Goal: Task Accomplishment & Management: Manage account settings

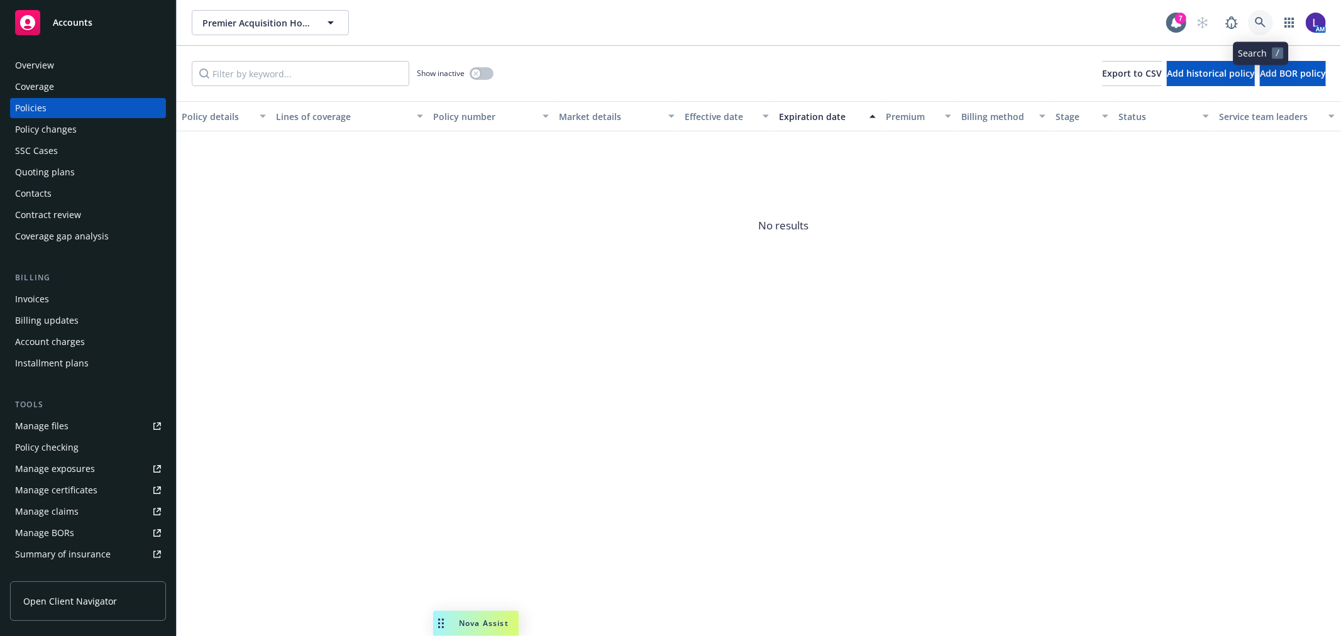
click at [1260, 21] on icon at bounding box center [1260, 22] width 11 height 11
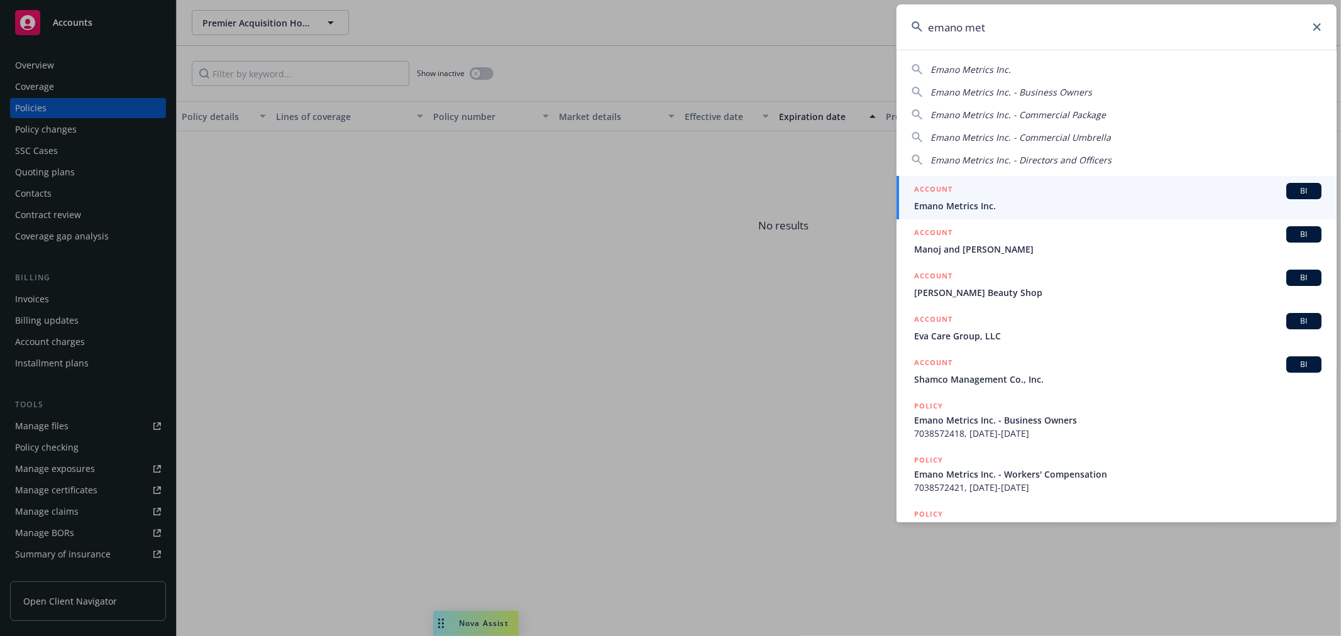
type input "emano met"
click at [1041, 199] on span "Emano Metrics Inc." at bounding box center [1117, 205] width 407 height 13
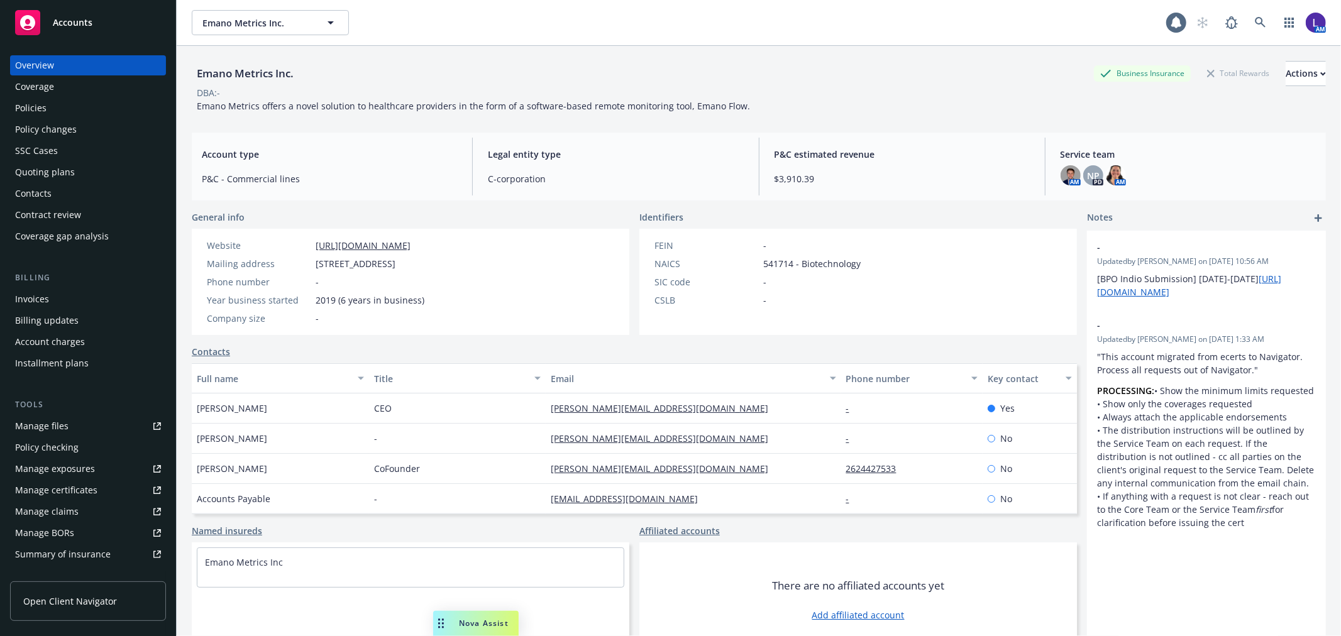
click at [33, 104] on div "Policies" at bounding box center [30, 108] width 31 height 20
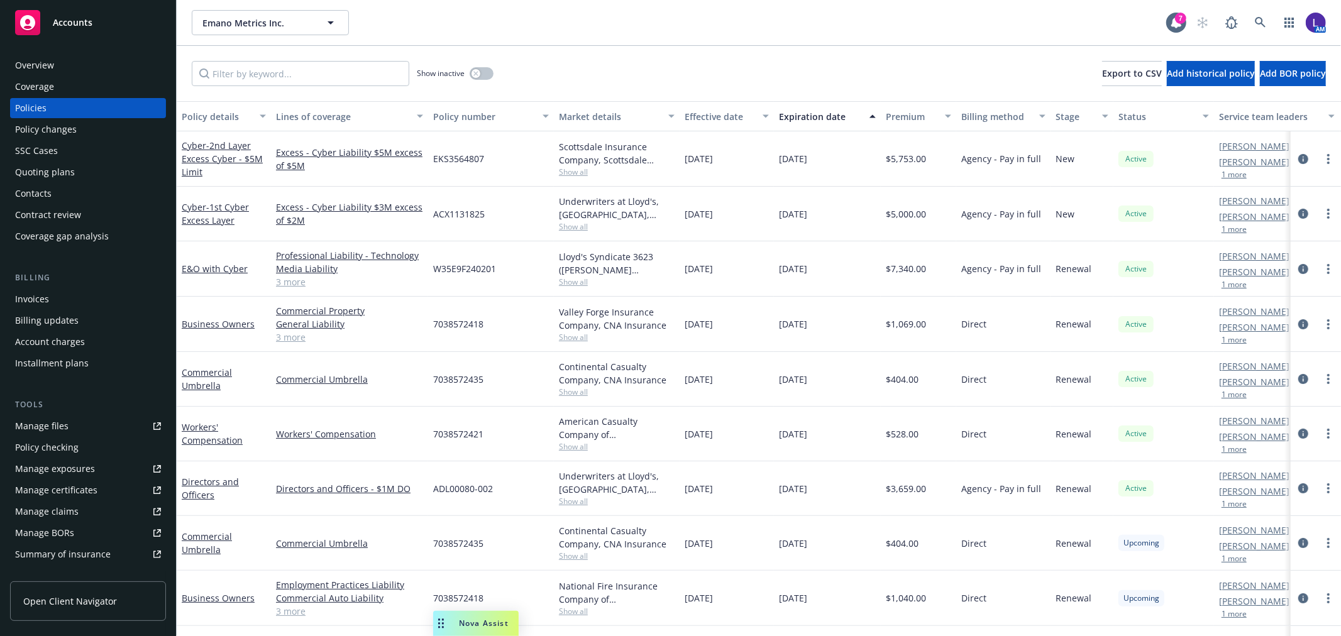
click at [1231, 397] on button "1 more" at bounding box center [1234, 395] width 25 height 8
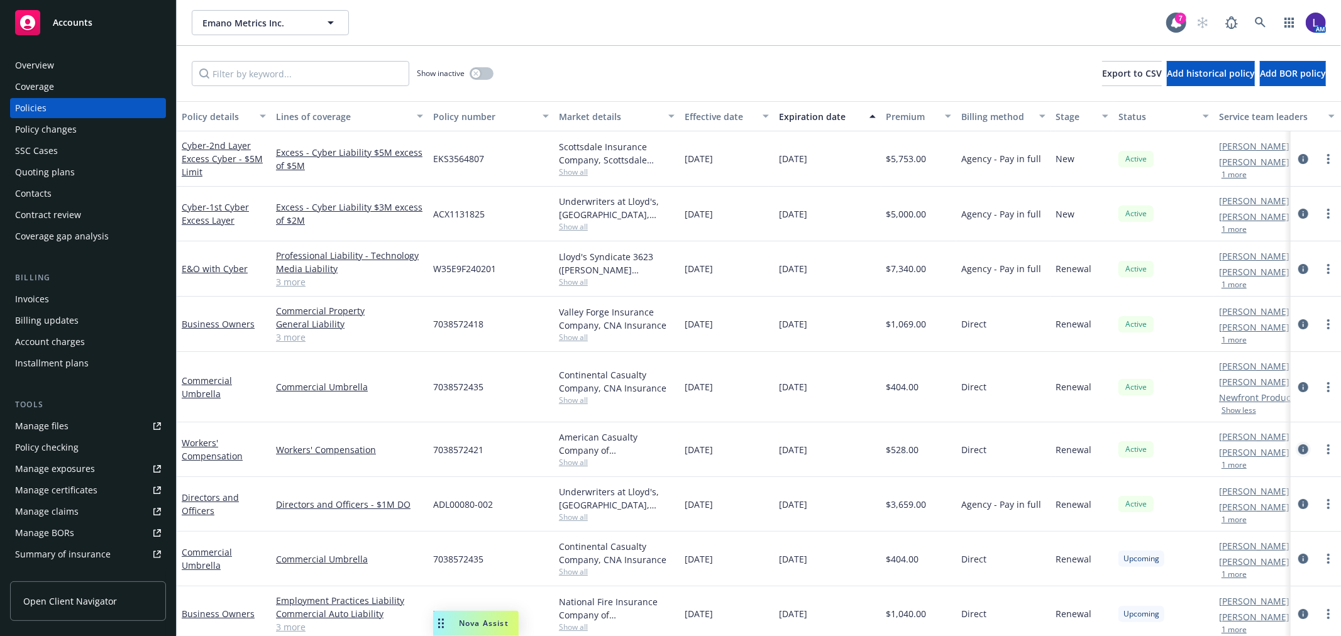
click at [1298, 451] on icon "circleInformation" at bounding box center [1303, 450] width 10 height 10
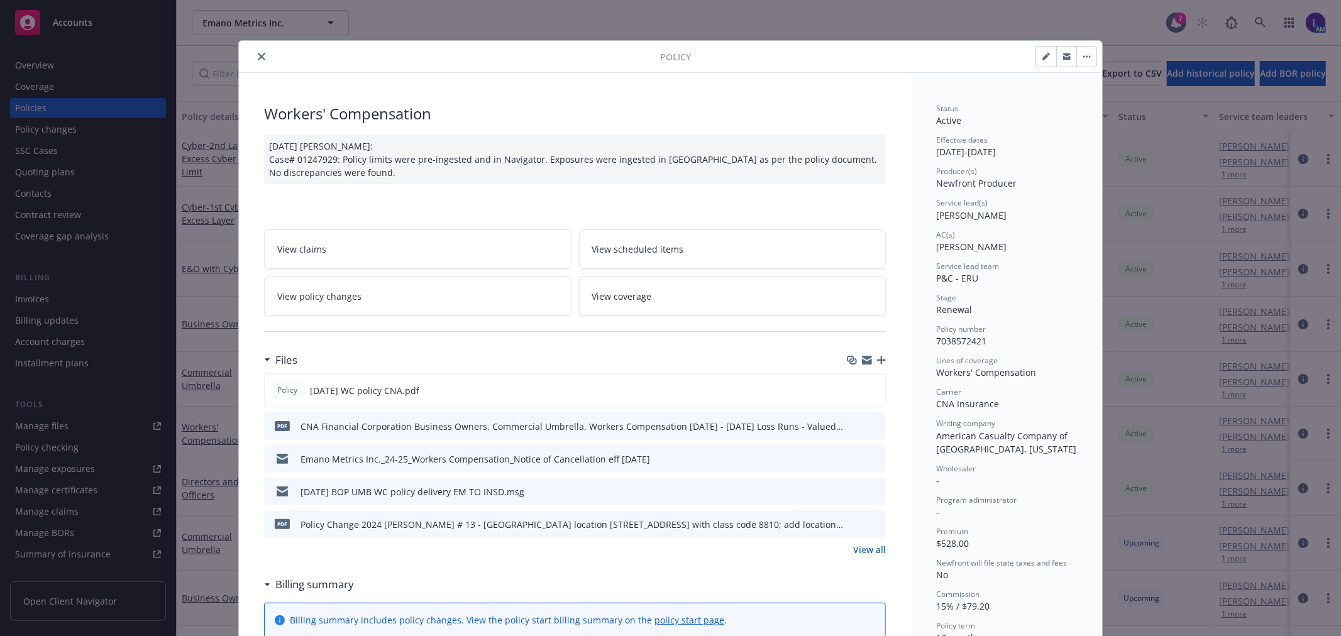
click at [260, 64] on div at bounding box center [452, 56] width 416 height 15
click at [260, 59] on icon "close" at bounding box center [262, 57] width 8 height 8
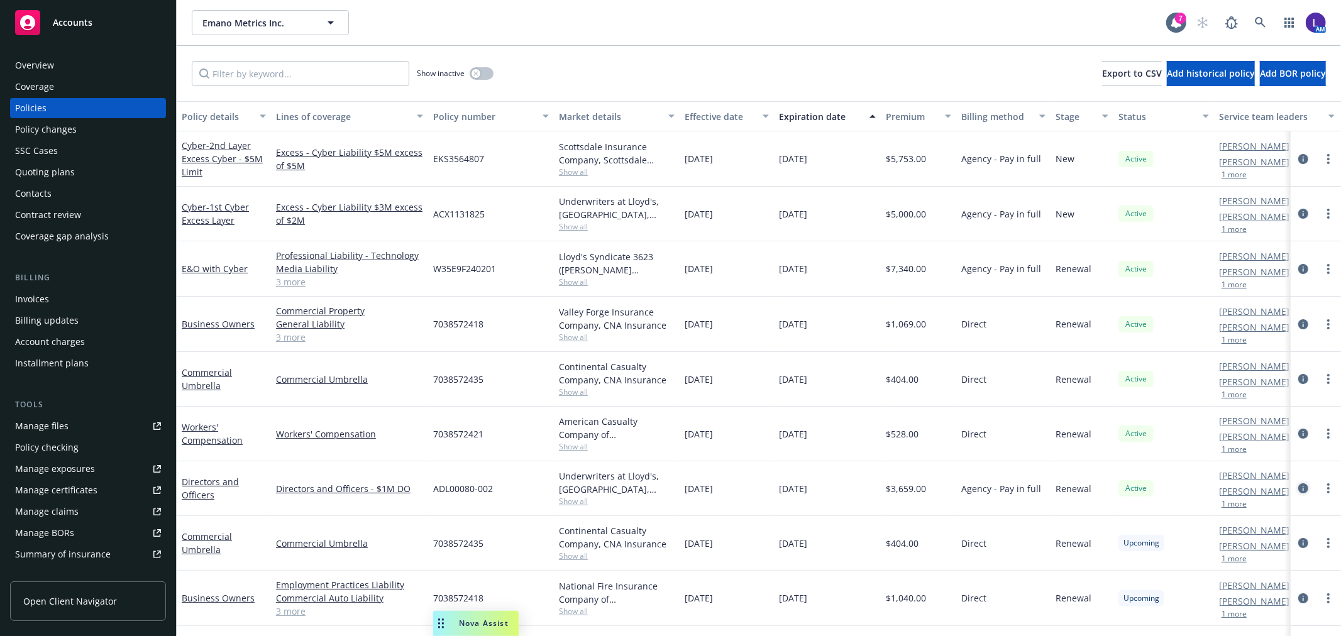
click at [1298, 488] on icon "circleInformation" at bounding box center [1303, 489] width 10 height 10
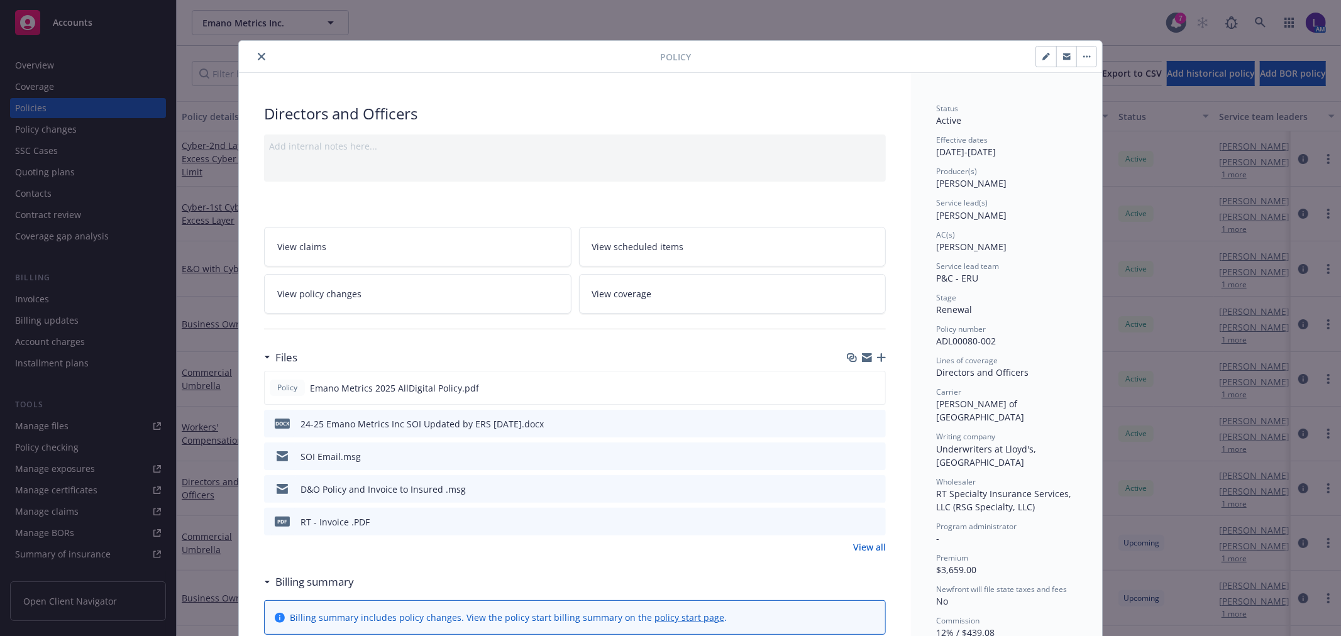
click at [1039, 49] on button "button" at bounding box center [1046, 57] width 20 height 20
select select "RENEWAL"
select select "12"
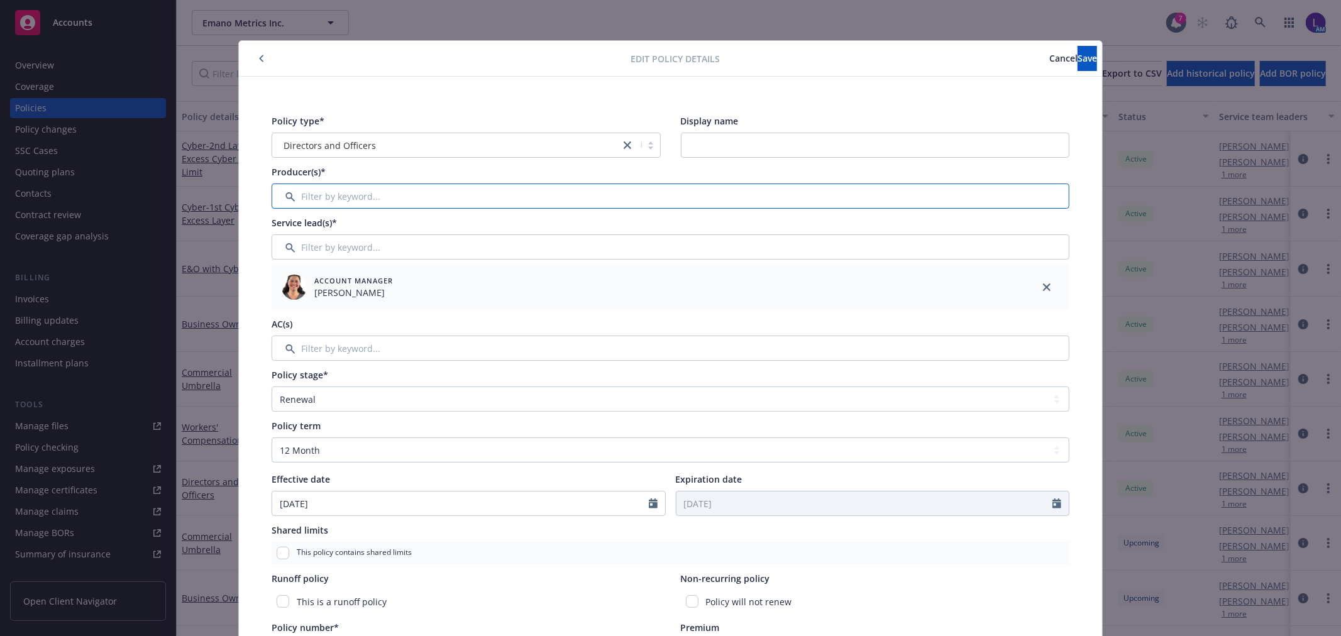
click at [315, 199] on input "Filter by keyword..." at bounding box center [671, 196] width 798 height 25
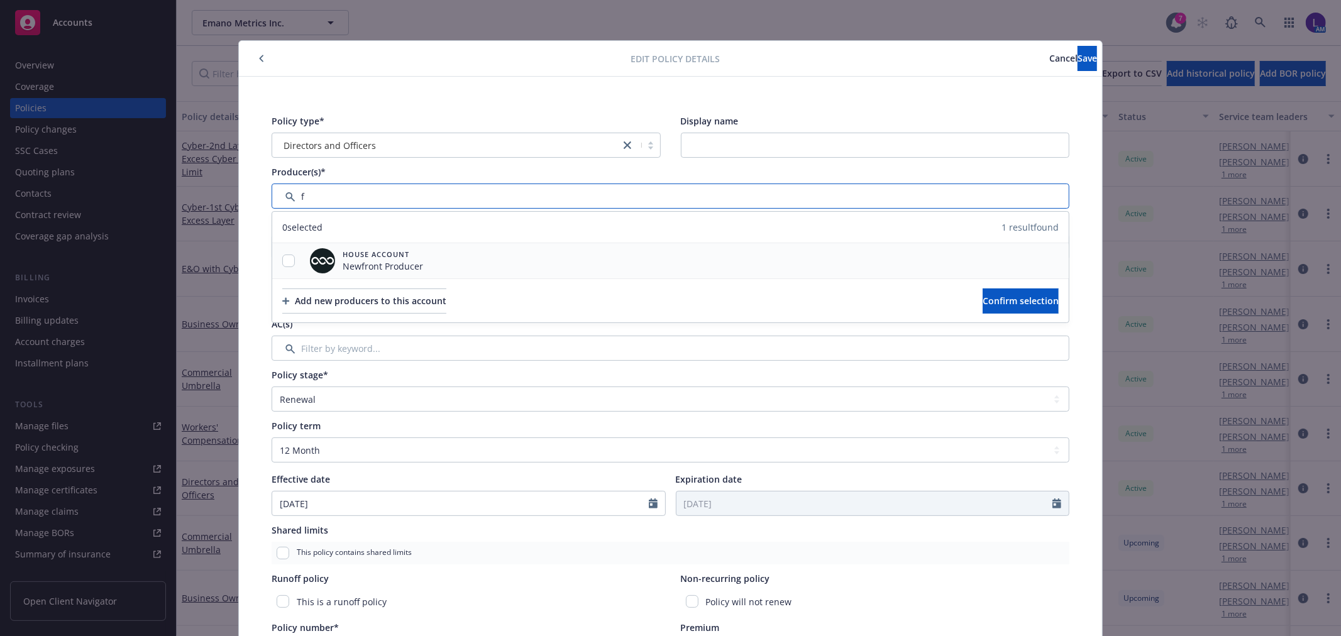
type input "f"
drag, startPoint x: 280, startPoint y: 255, endPoint x: 575, endPoint y: 264, distance: 295.0
click at [285, 256] on input "checkbox" at bounding box center [288, 261] width 13 height 13
checkbox input "true"
click at [989, 302] on span "Confirm selection" at bounding box center [1021, 301] width 76 height 12
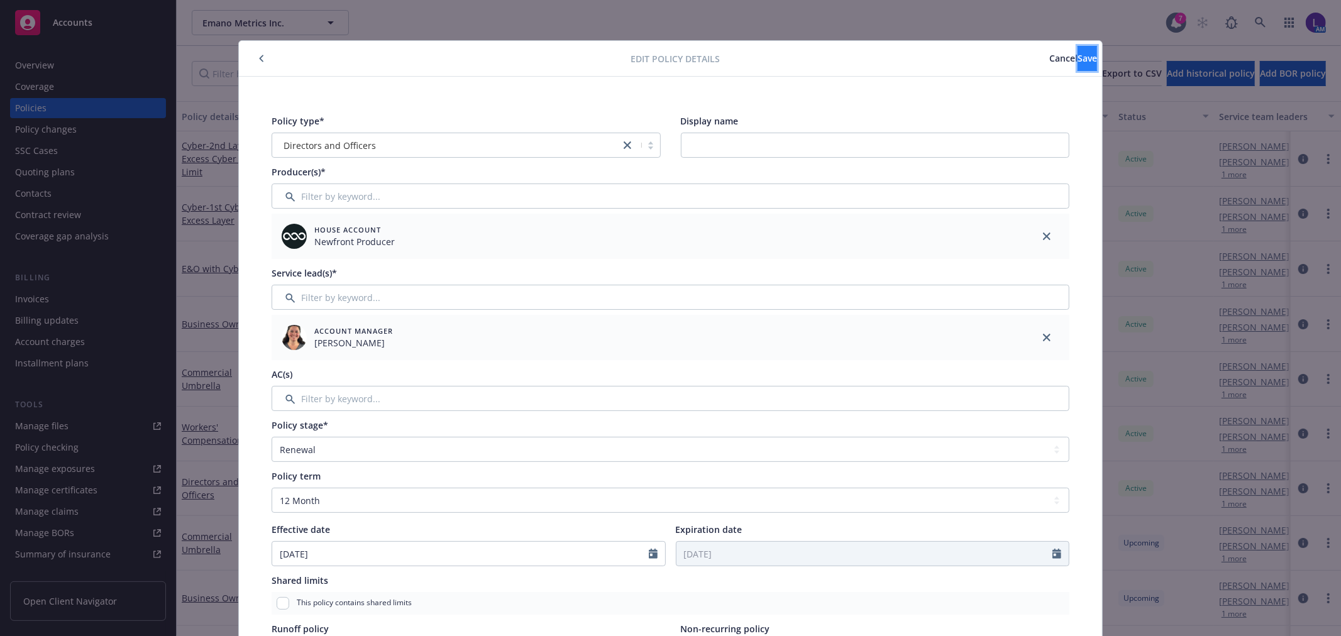
click at [1078, 66] on button "Save" at bounding box center [1087, 58] width 19 height 25
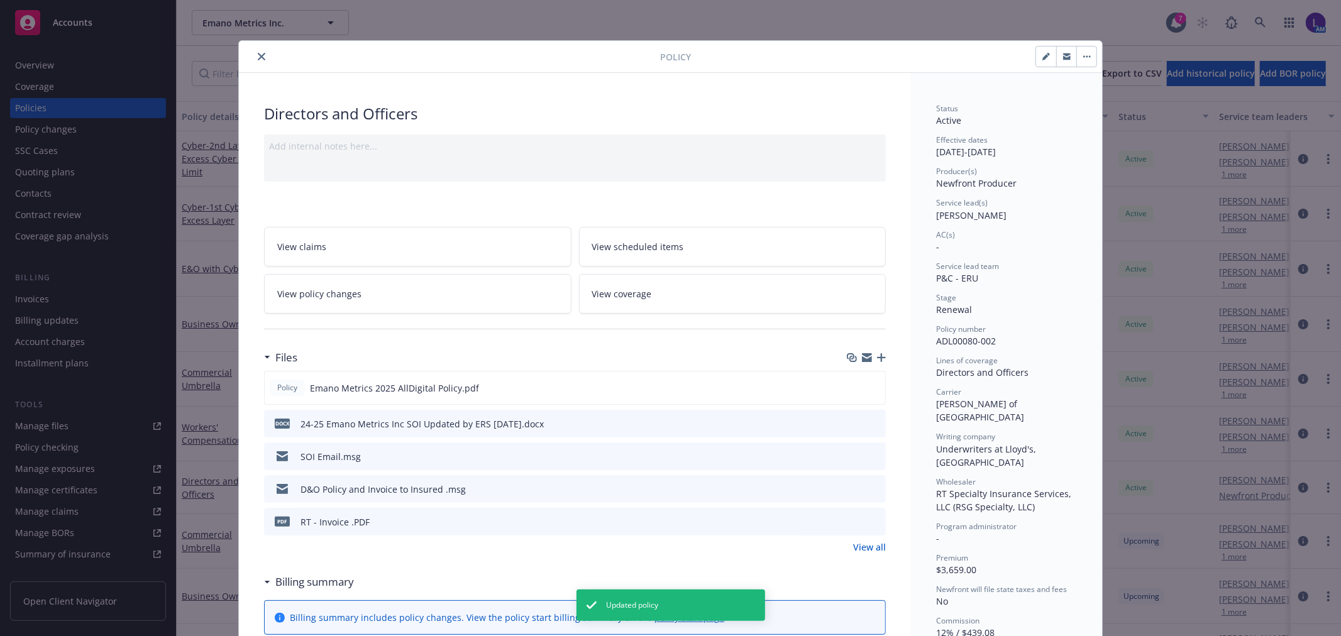
click at [258, 54] on icon "close" at bounding box center [262, 57] width 8 height 8
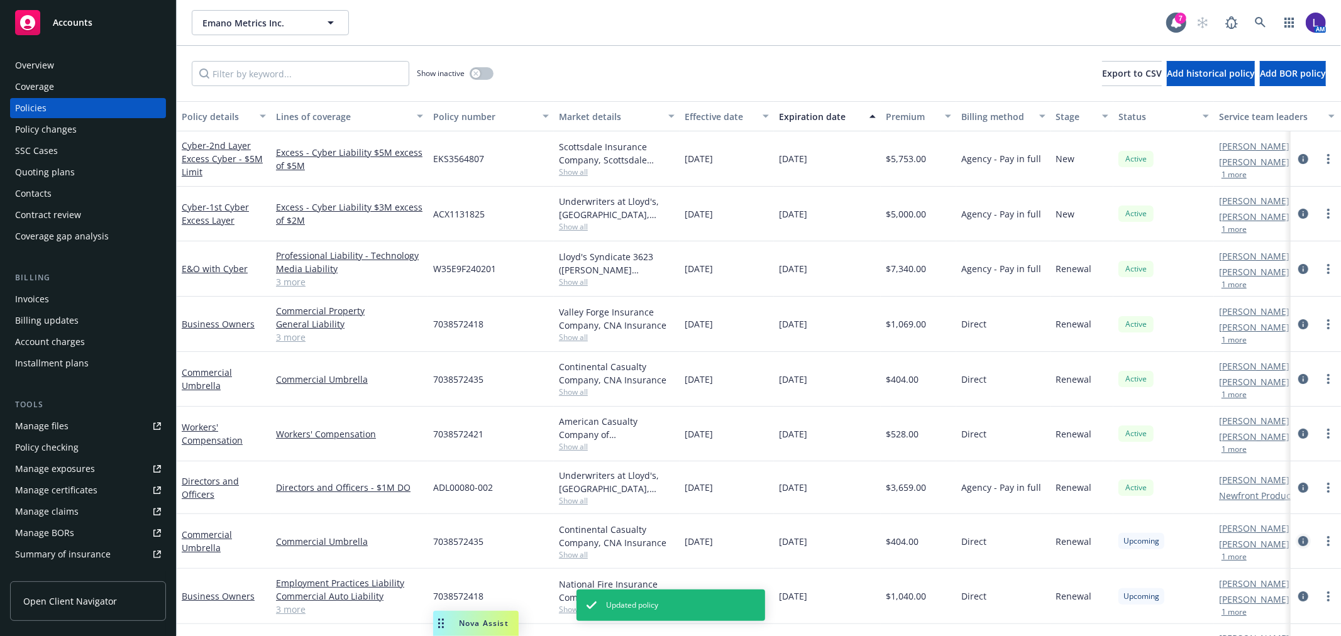
click at [1298, 539] on icon "circleInformation" at bounding box center [1303, 541] width 10 height 10
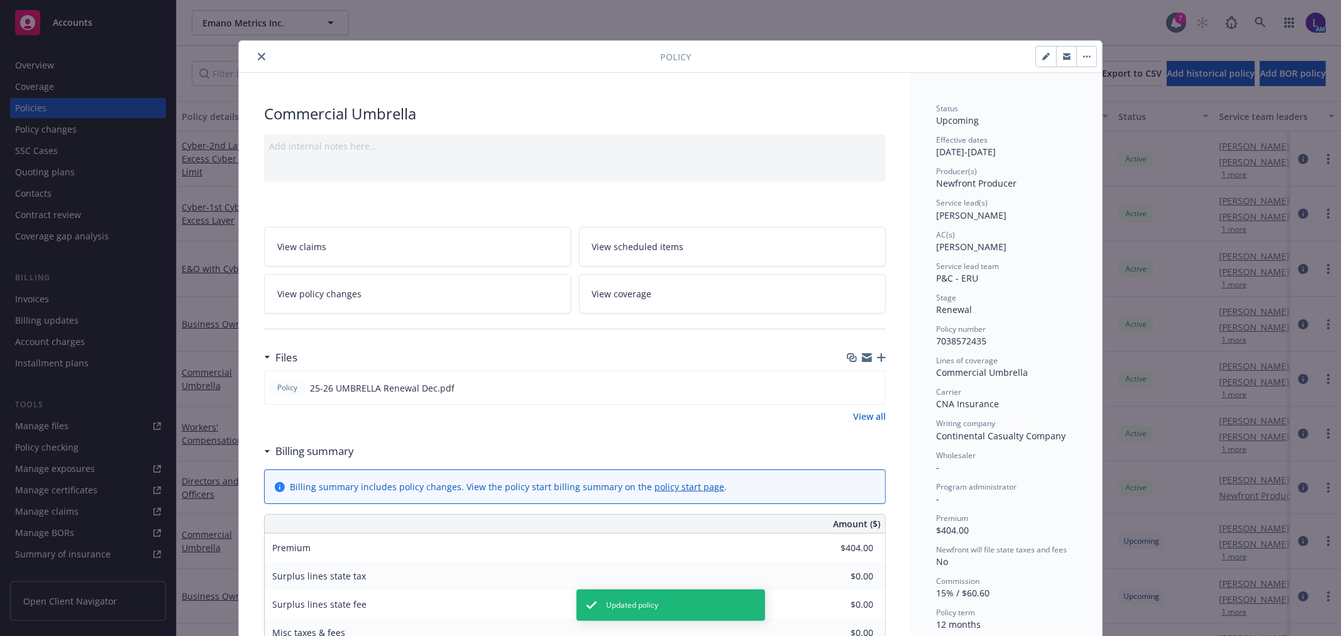
click at [1036, 53] on button "button" at bounding box center [1046, 57] width 20 height 20
select select "RENEWAL"
select select "12"
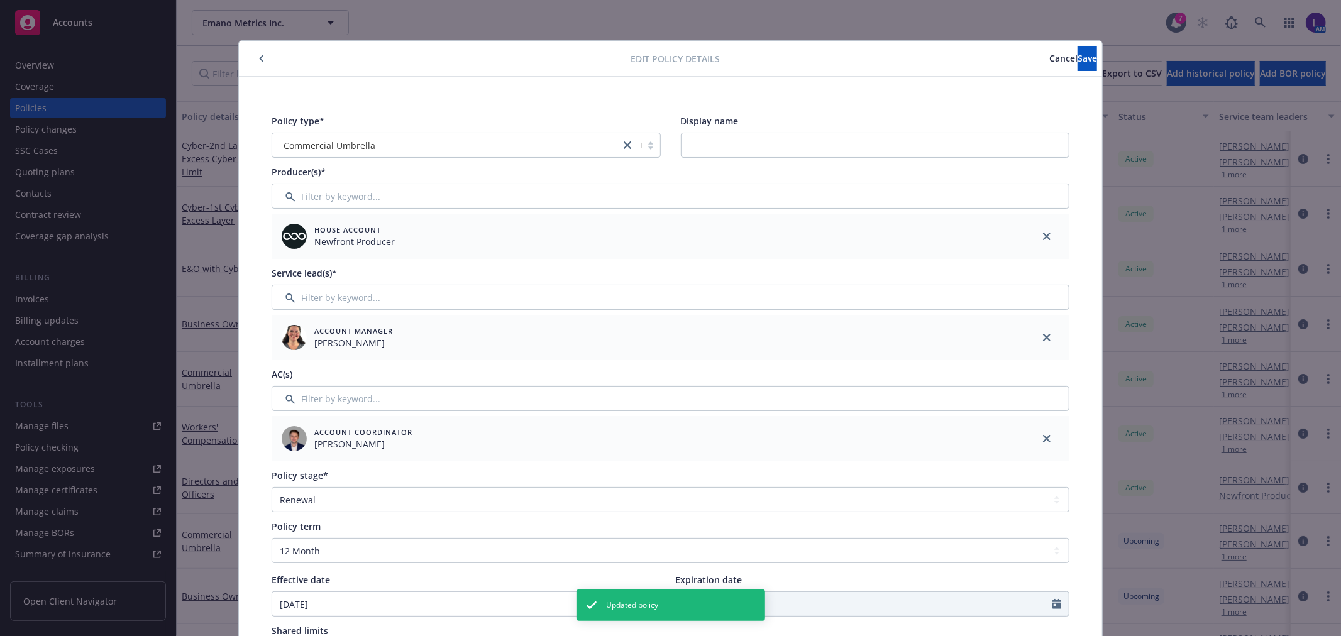
drag, startPoint x: 316, startPoint y: 178, endPoint x: 324, endPoint y: 194, distance: 17.4
click at [317, 178] on div "Producer(s)*" at bounding box center [299, 171] width 54 height 13
click at [324, 199] on input "Filter by keyword..." at bounding box center [671, 196] width 798 height 25
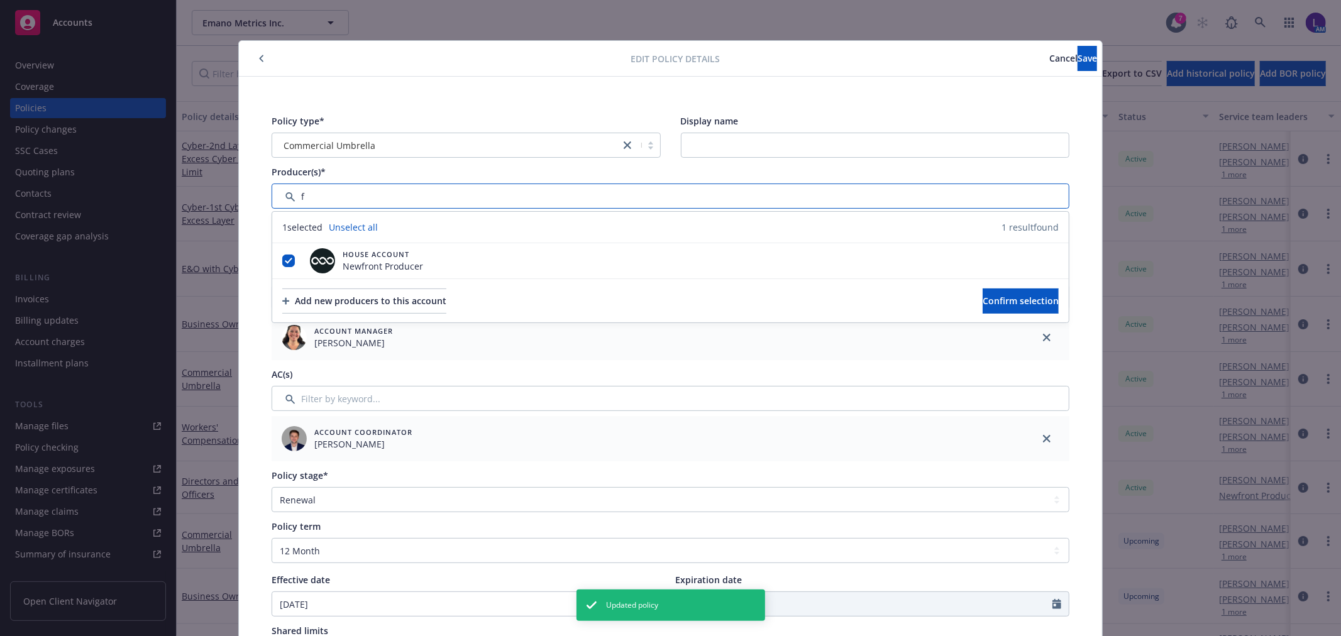
type input "f"
click at [1049, 58] on span "Cancel" at bounding box center [1063, 58] width 28 height 12
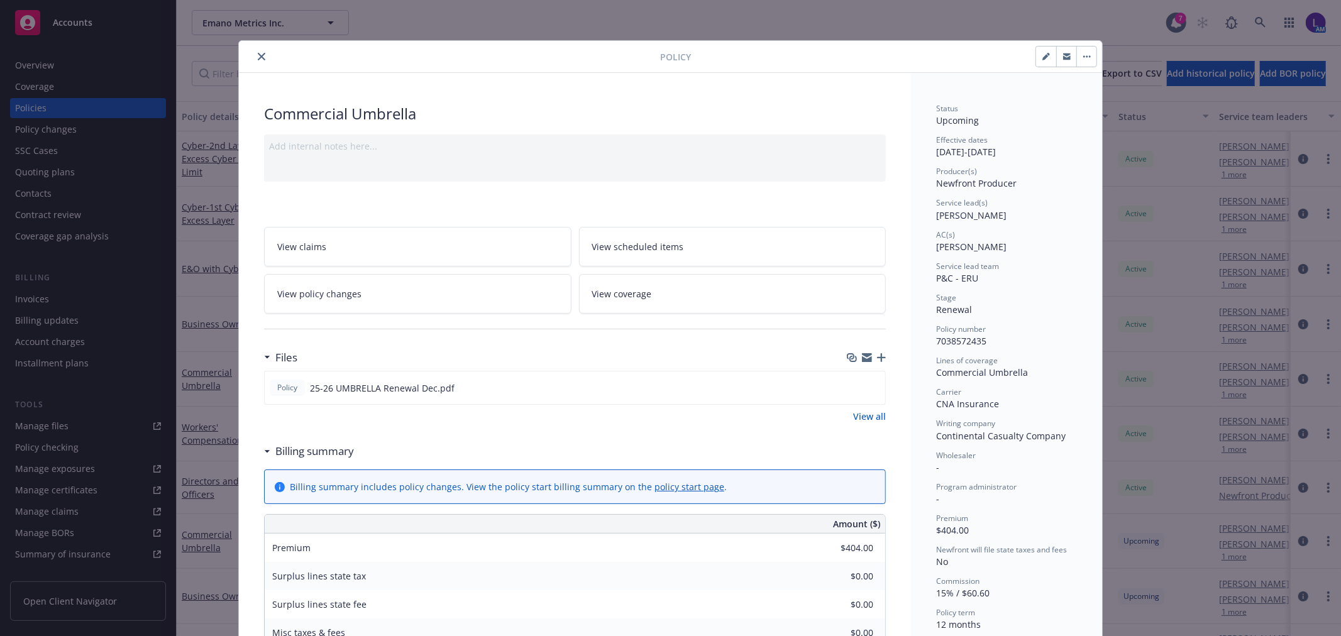
click at [258, 57] on icon "close" at bounding box center [262, 57] width 8 height 8
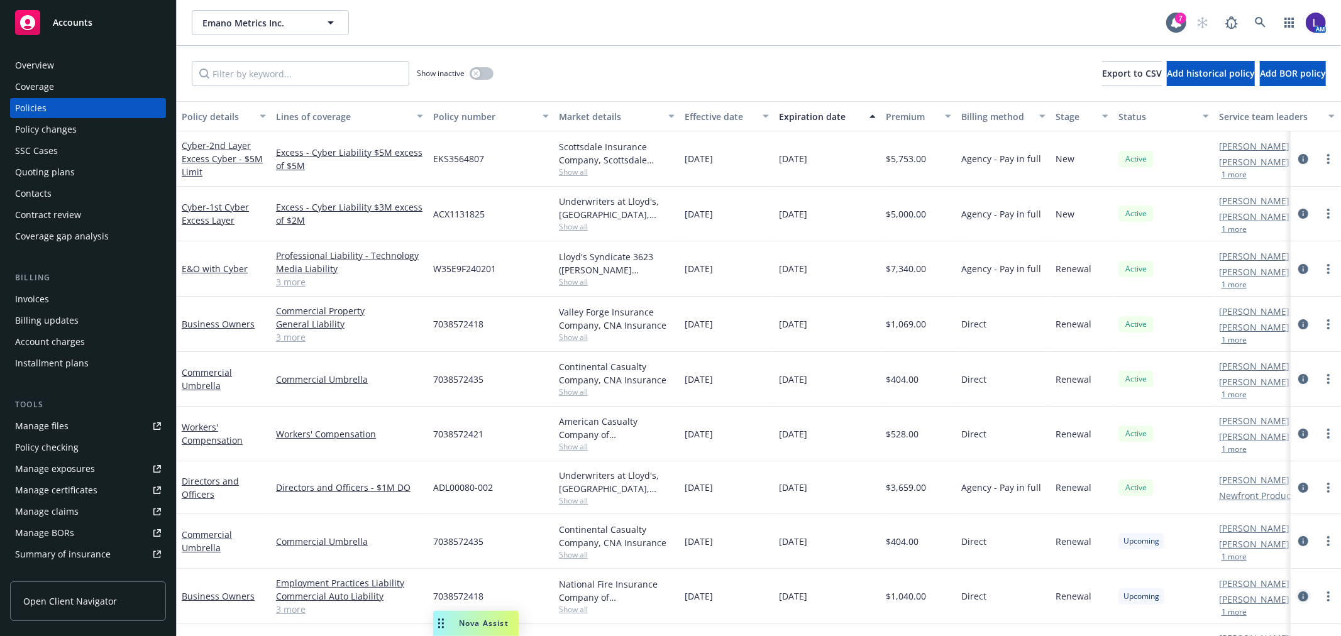
click at [1298, 595] on icon "circleInformation" at bounding box center [1303, 597] width 10 height 10
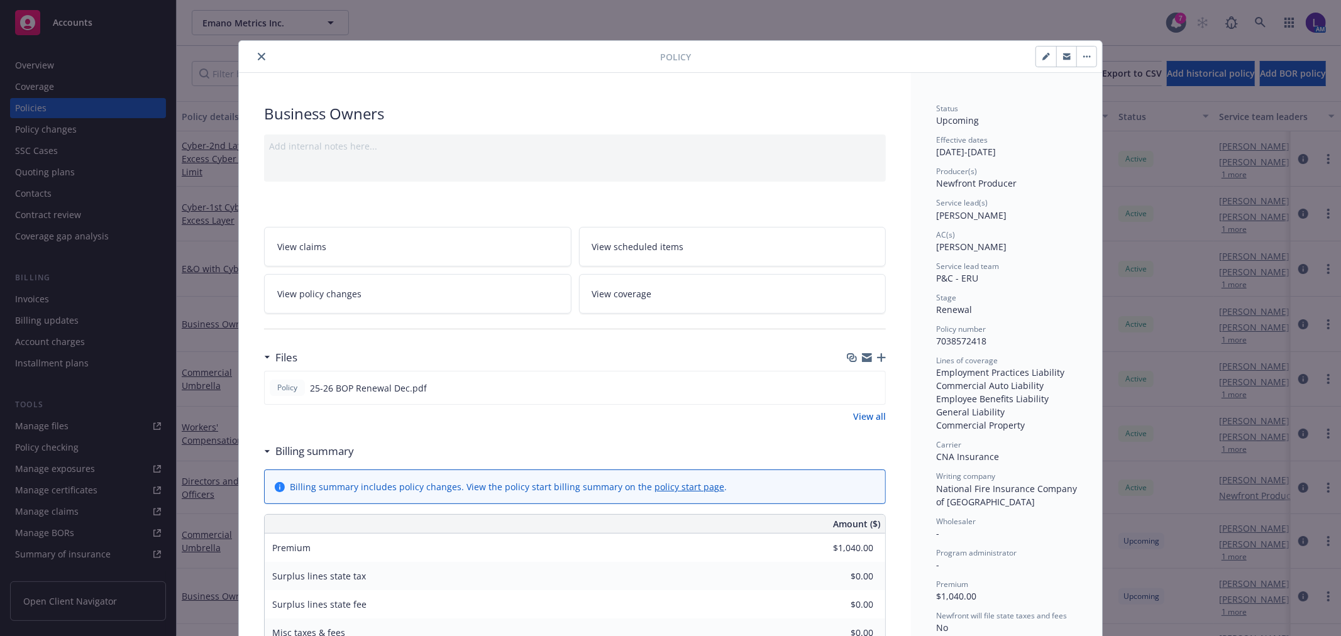
click at [254, 51] on button "close" at bounding box center [261, 56] width 15 height 15
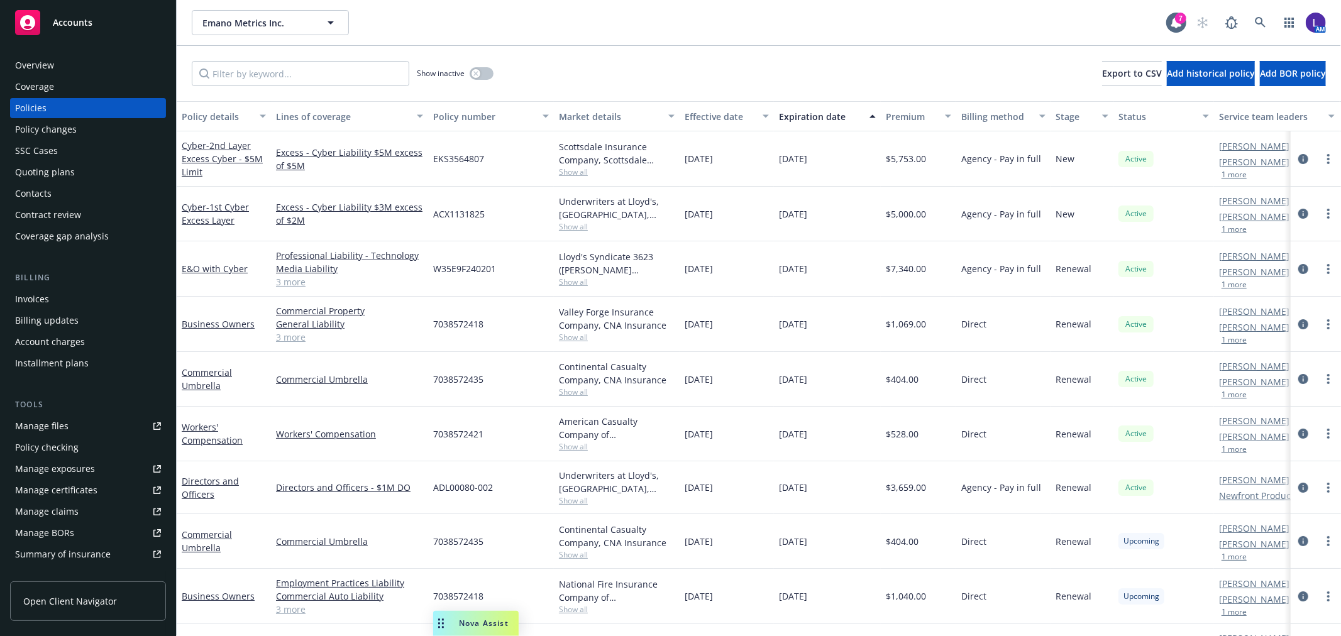
scroll to position [53, 0]
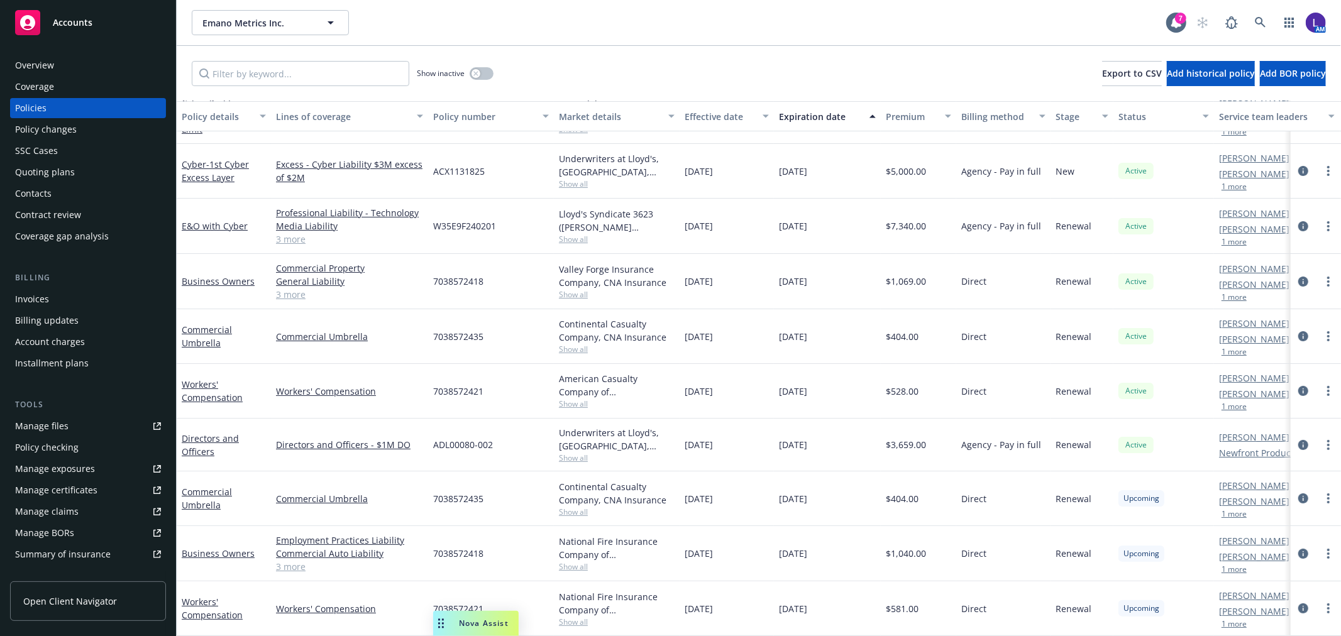
click at [1239, 621] on button "1 more" at bounding box center [1234, 625] width 25 height 8
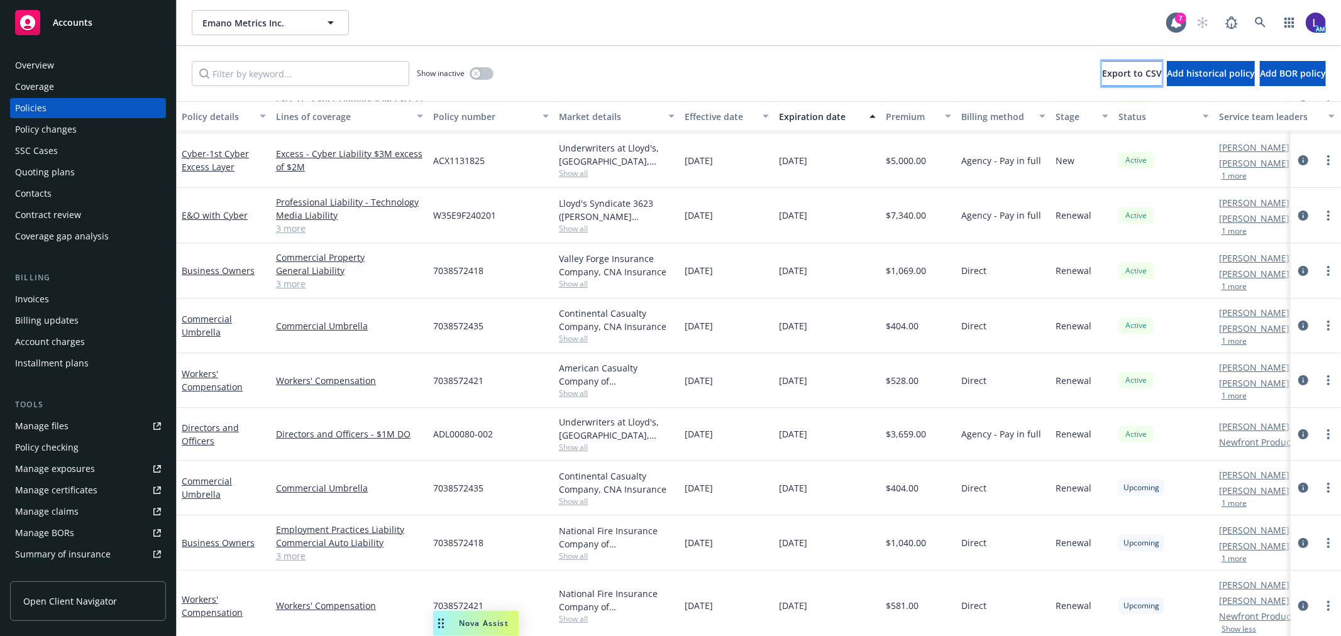
click at [1102, 79] on span "Export to CSV" at bounding box center [1132, 73] width 60 height 12
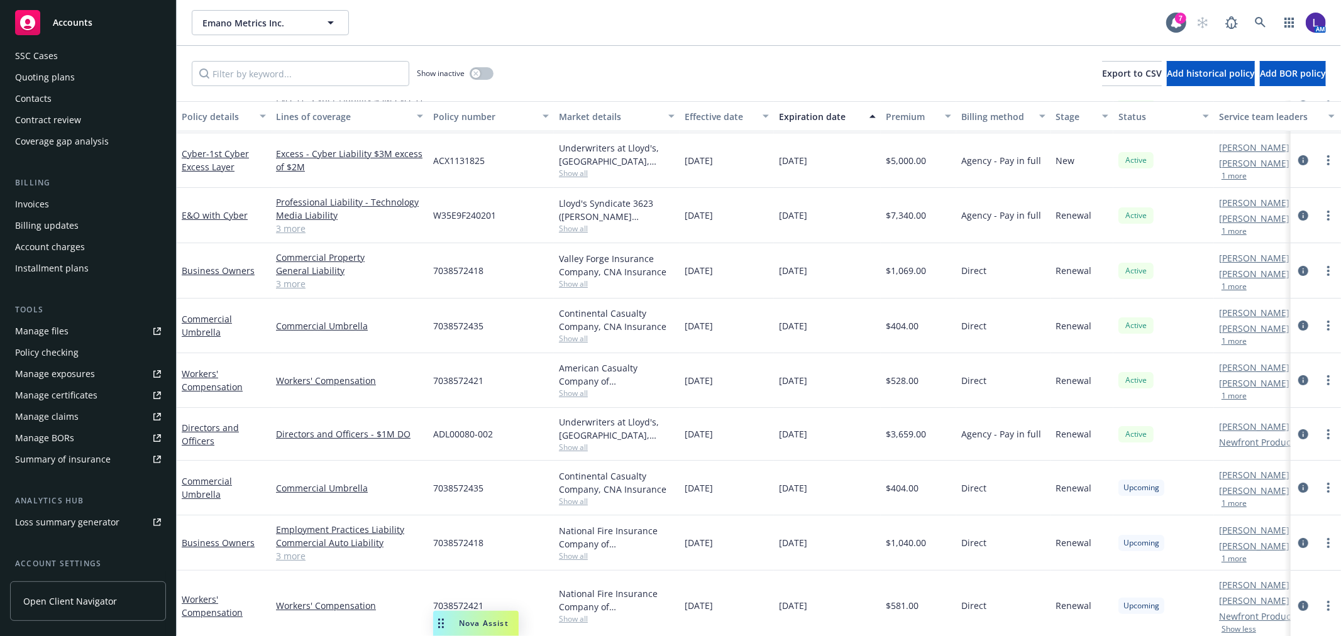
scroll to position [204, 0]
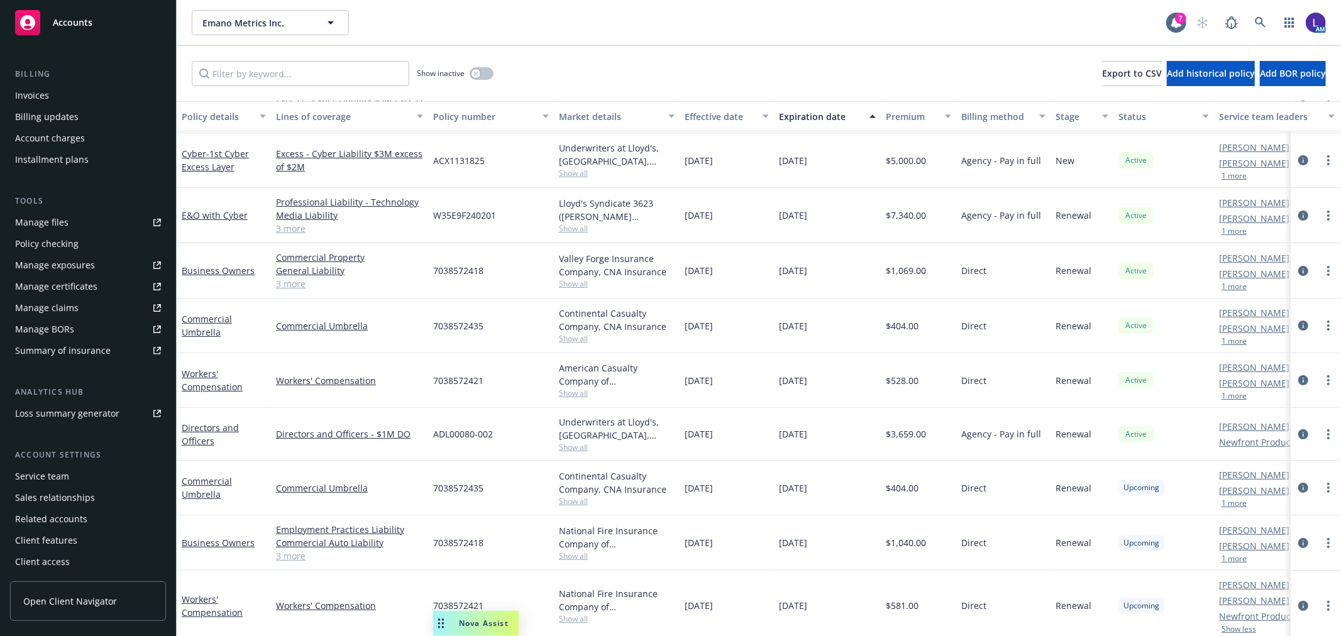
click at [30, 478] on div "Service team" at bounding box center [42, 477] width 54 height 20
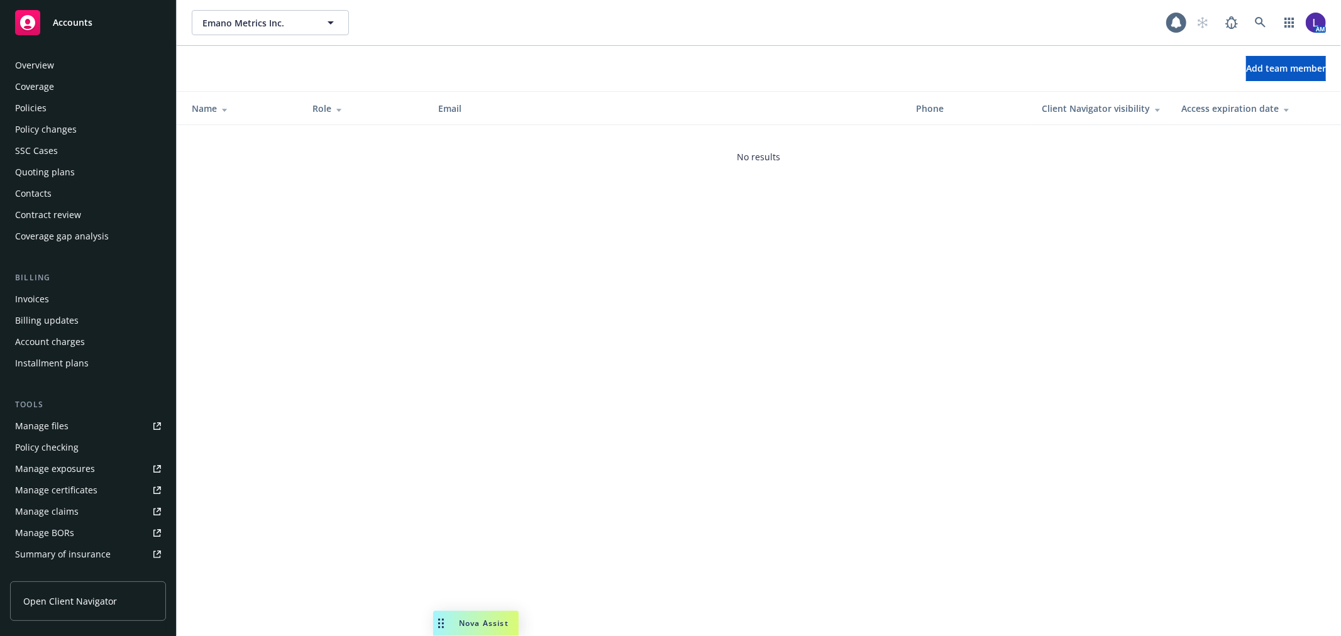
scroll to position [204, 0]
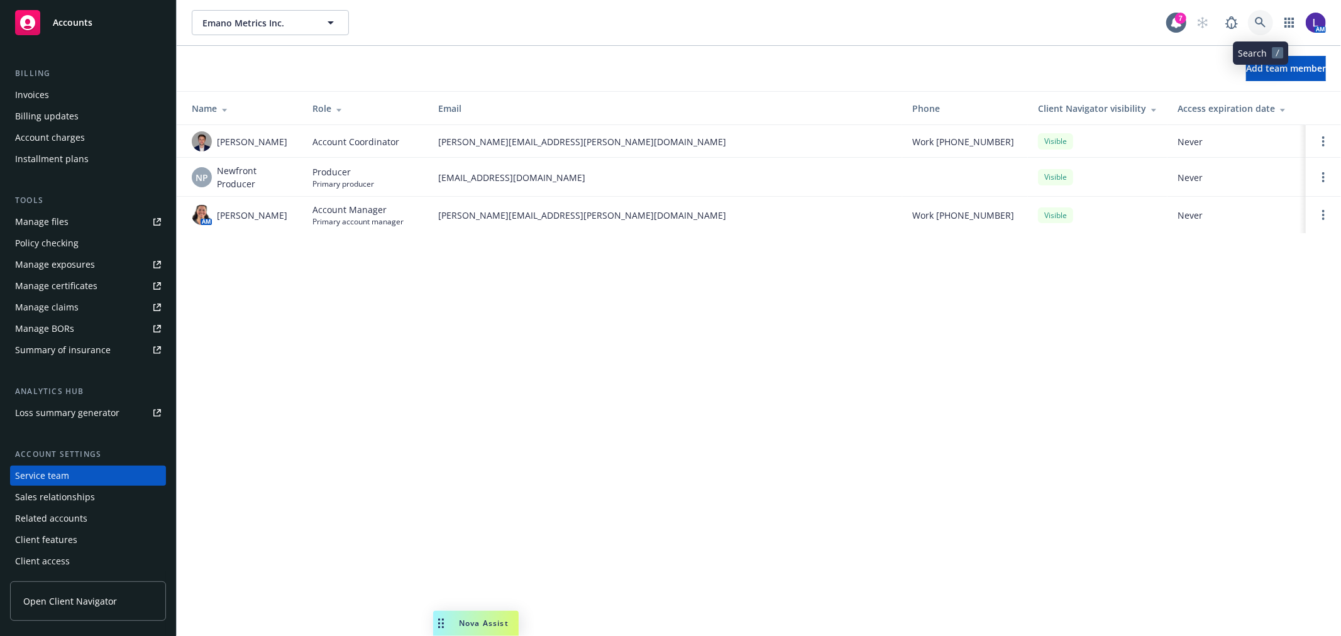
click at [1258, 17] on icon at bounding box center [1260, 22] width 11 height 11
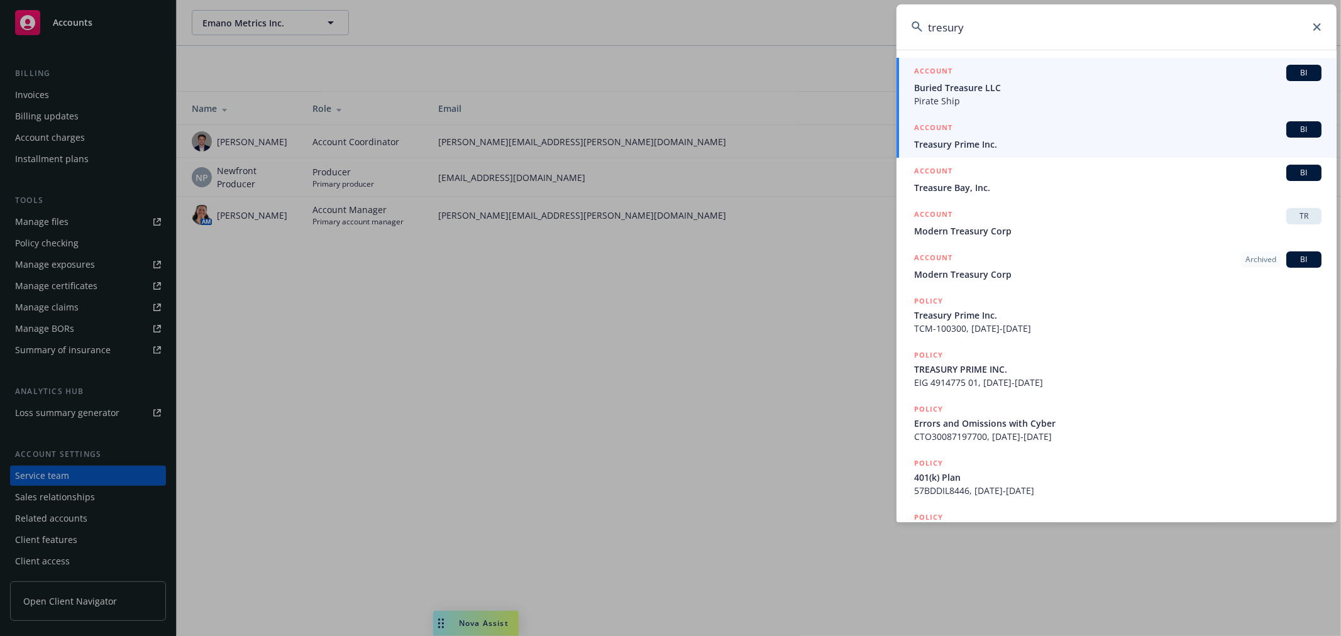
type input "tresury"
click at [956, 147] on span "Treasury Prime Inc." at bounding box center [1117, 144] width 407 height 13
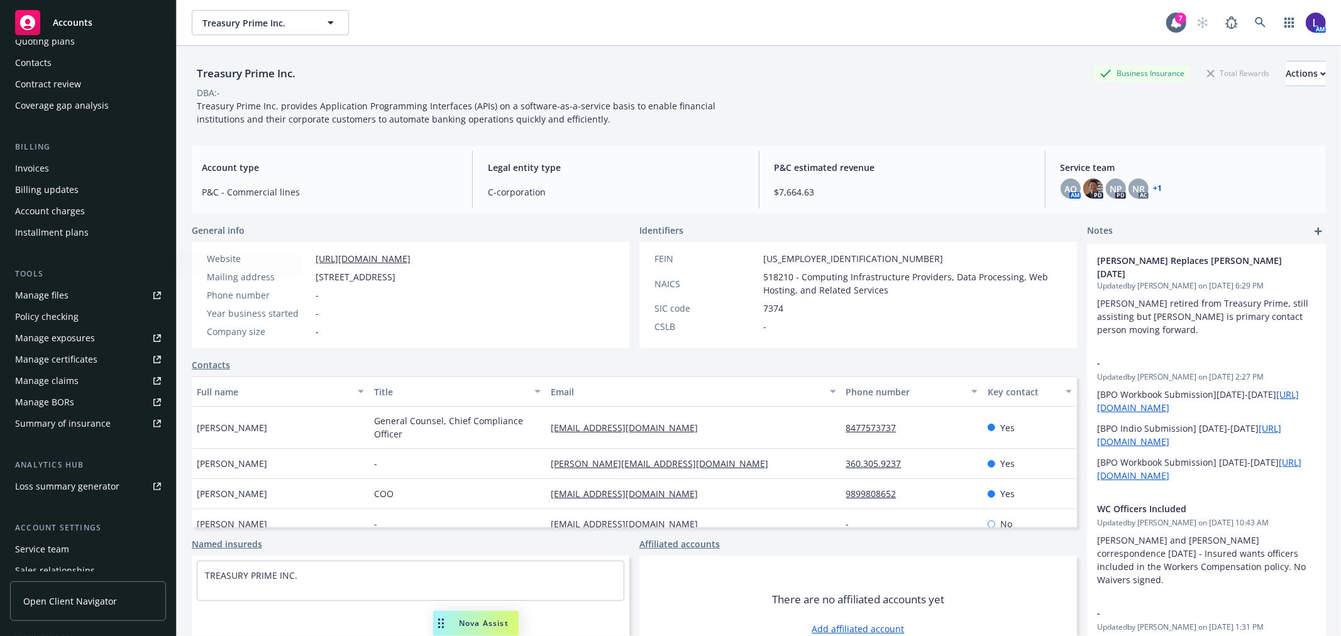
scroll to position [204, 0]
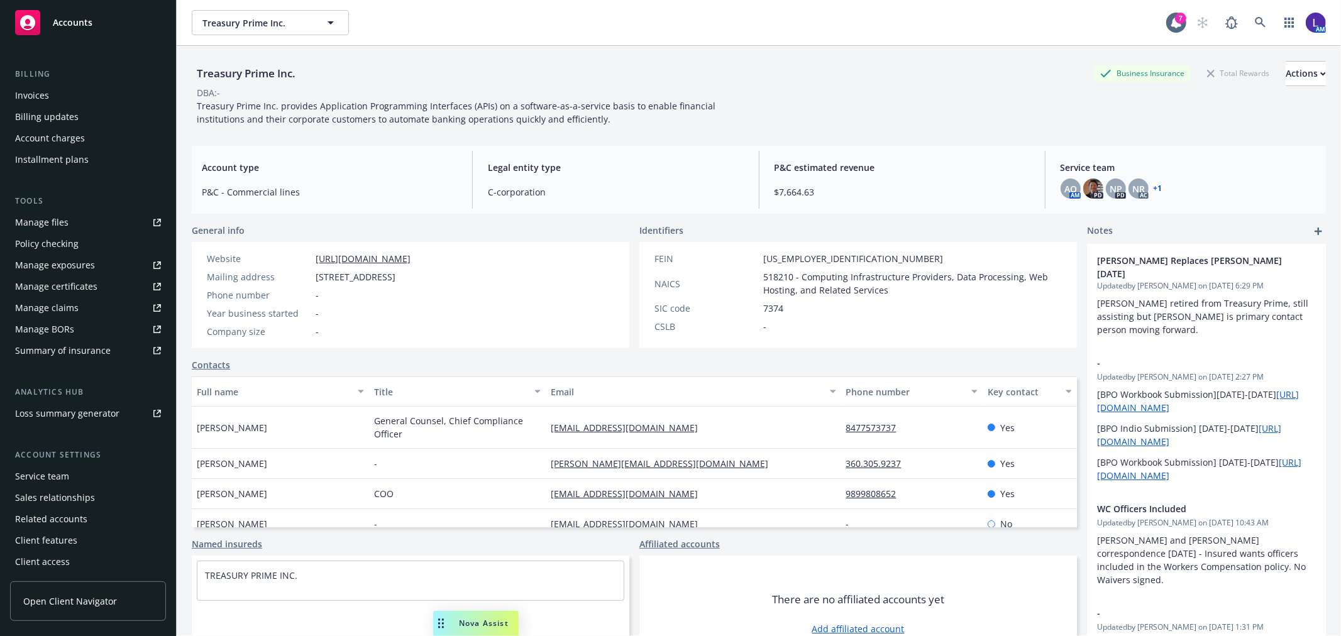
click at [54, 470] on div "Service team" at bounding box center [42, 477] width 54 height 20
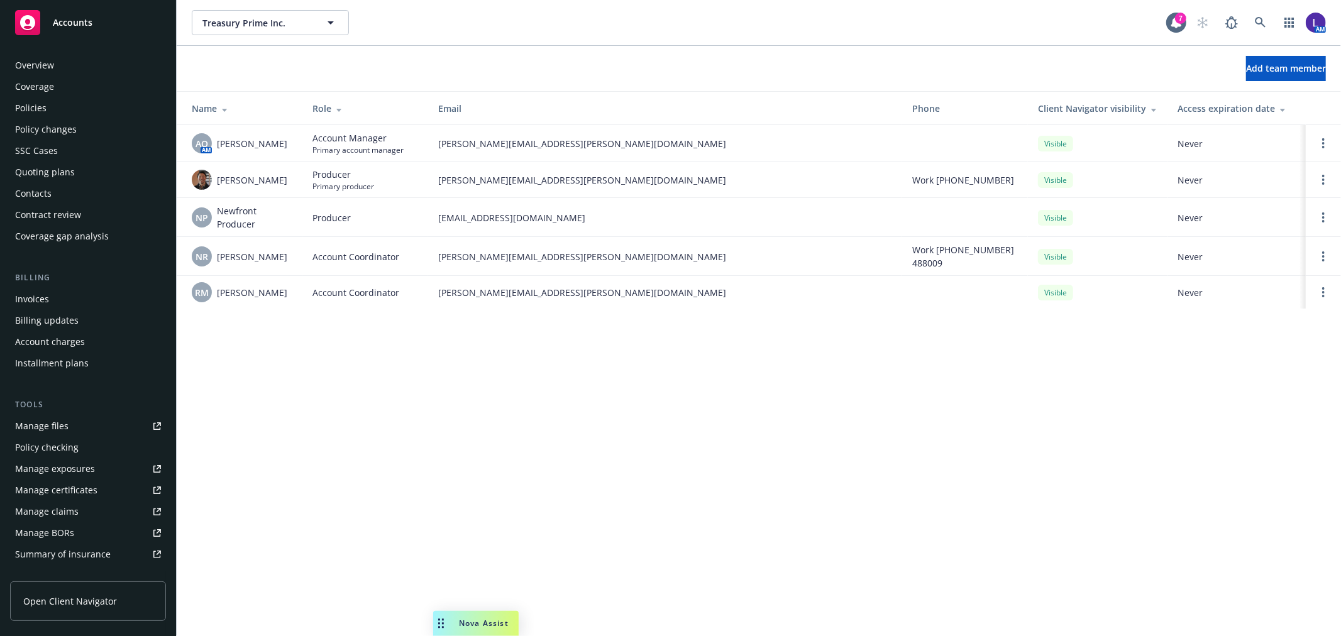
click at [48, 108] on div "Policies" at bounding box center [88, 108] width 146 height 20
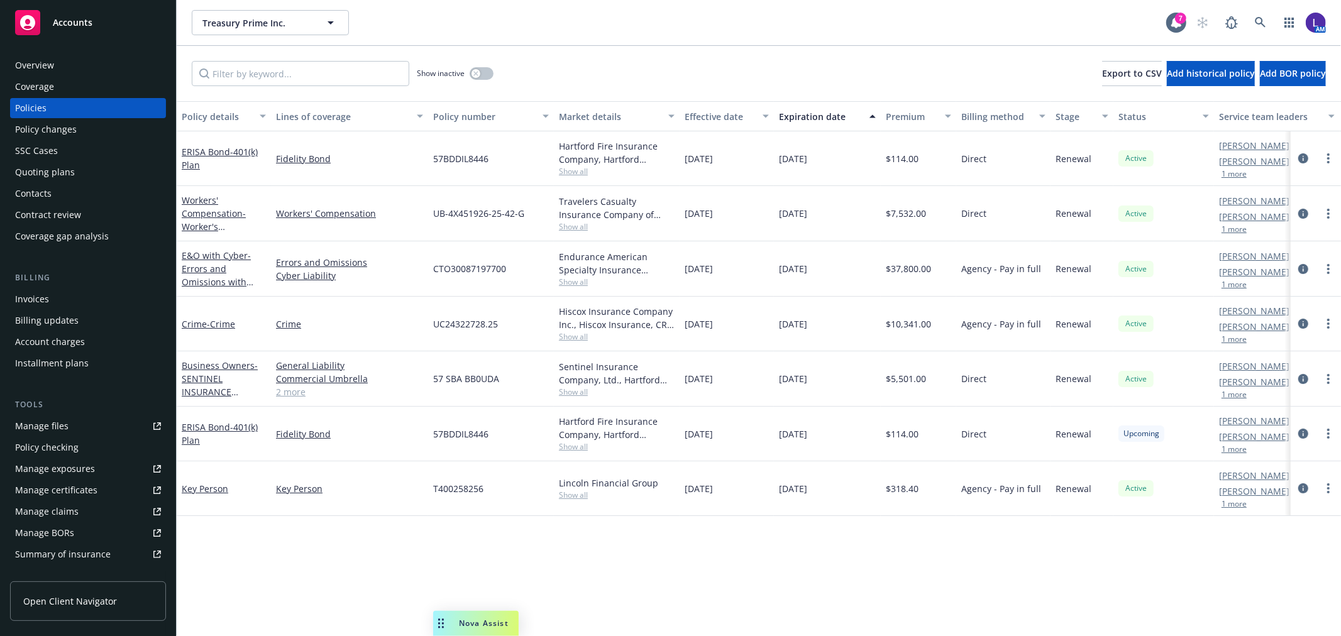
click at [1239, 170] on button "1 more" at bounding box center [1234, 174] width 25 height 8
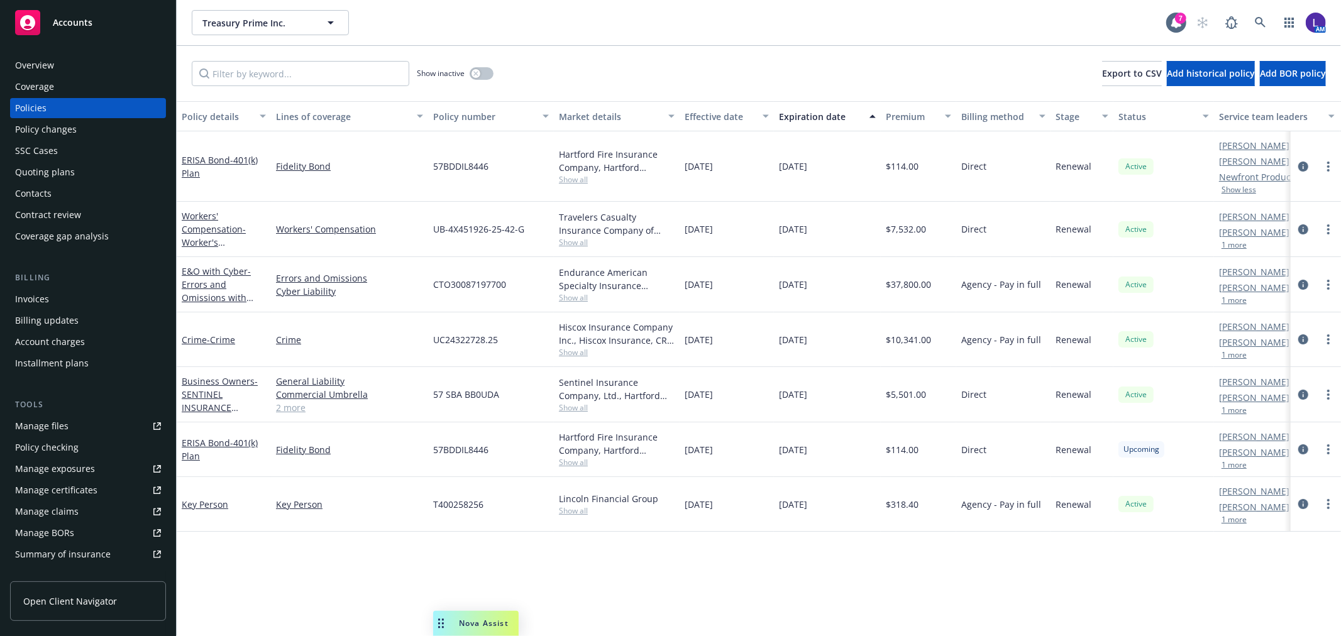
click at [1229, 250] on div "[PERSON_NAME] AC [PERSON_NAME] AM 1 more" at bounding box center [1277, 229] width 126 height 55
click at [1223, 237] on link "[PERSON_NAME]" at bounding box center [1254, 232] width 70 height 13
drag, startPoint x: 1042, startPoint y: 599, endPoint x: 1059, endPoint y: 558, distance: 44.5
click at [1042, 594] on div "Policy details Lines of coverage Policy number Market details Effective date Ex…" at bounding box center [759, 368] width 1164 height 535
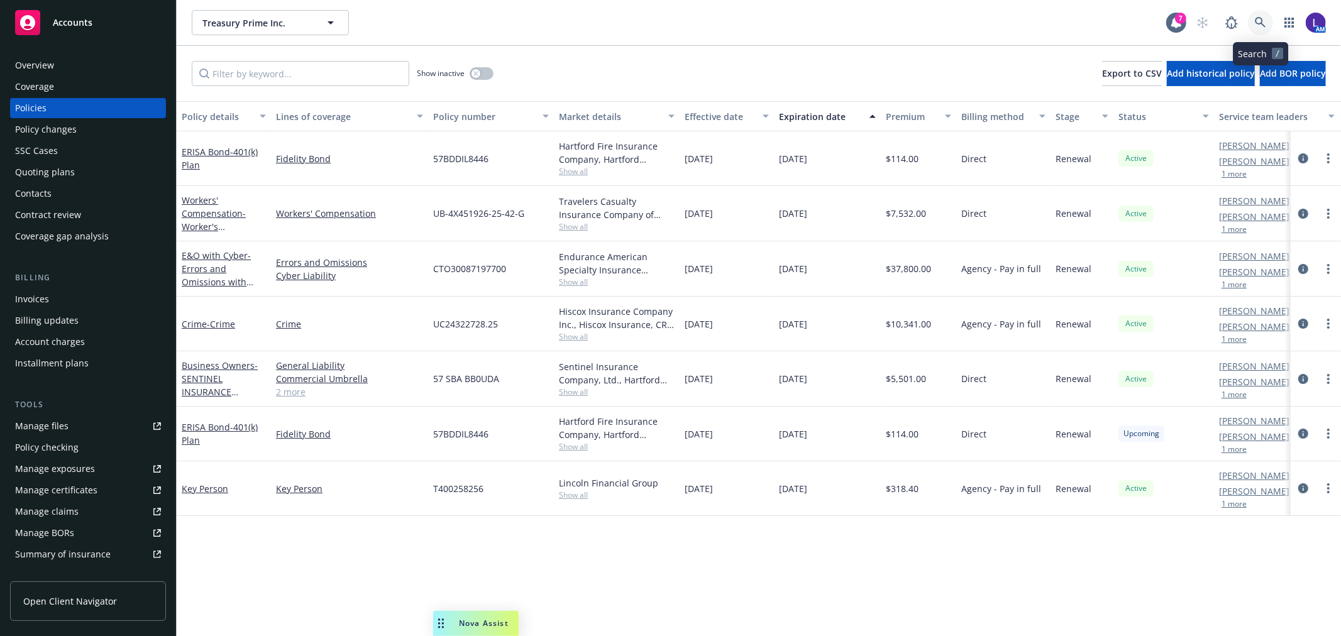
click at [1255, 11] on link at bounding box center [1260, 22] width 25 height 25
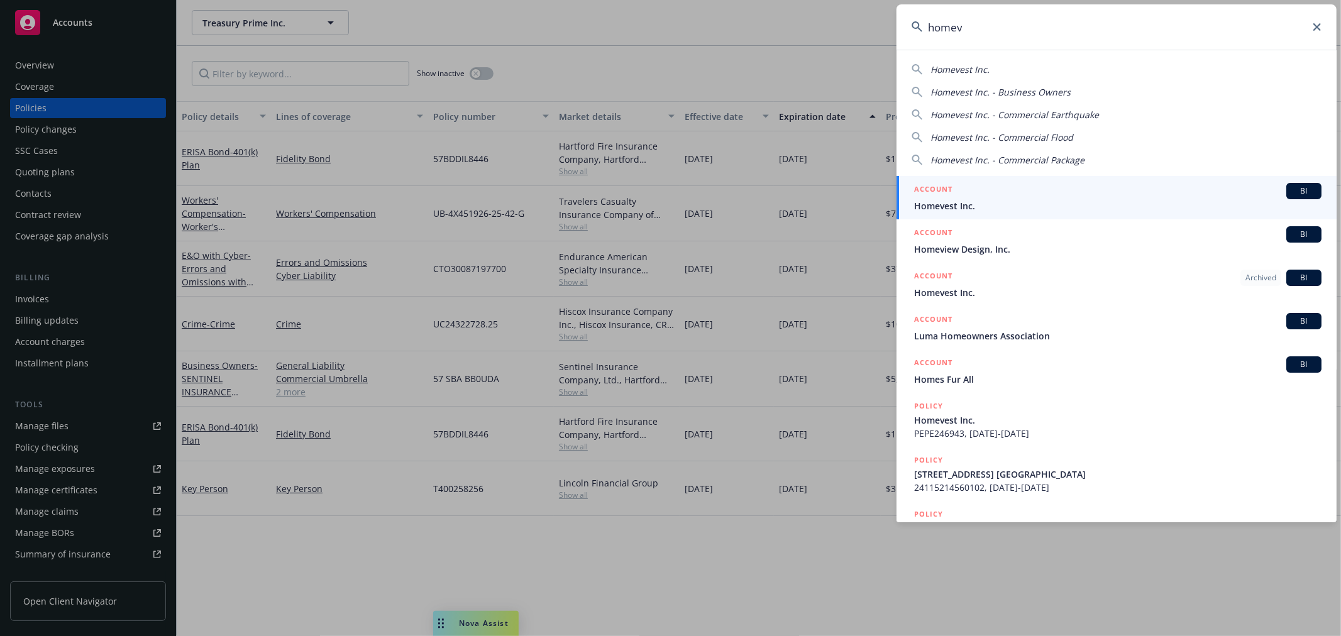
type input "homev"
click at [1090, 191] on div "ACCOUNT BI" at bounding box center [1117, 191] width 407 height 16
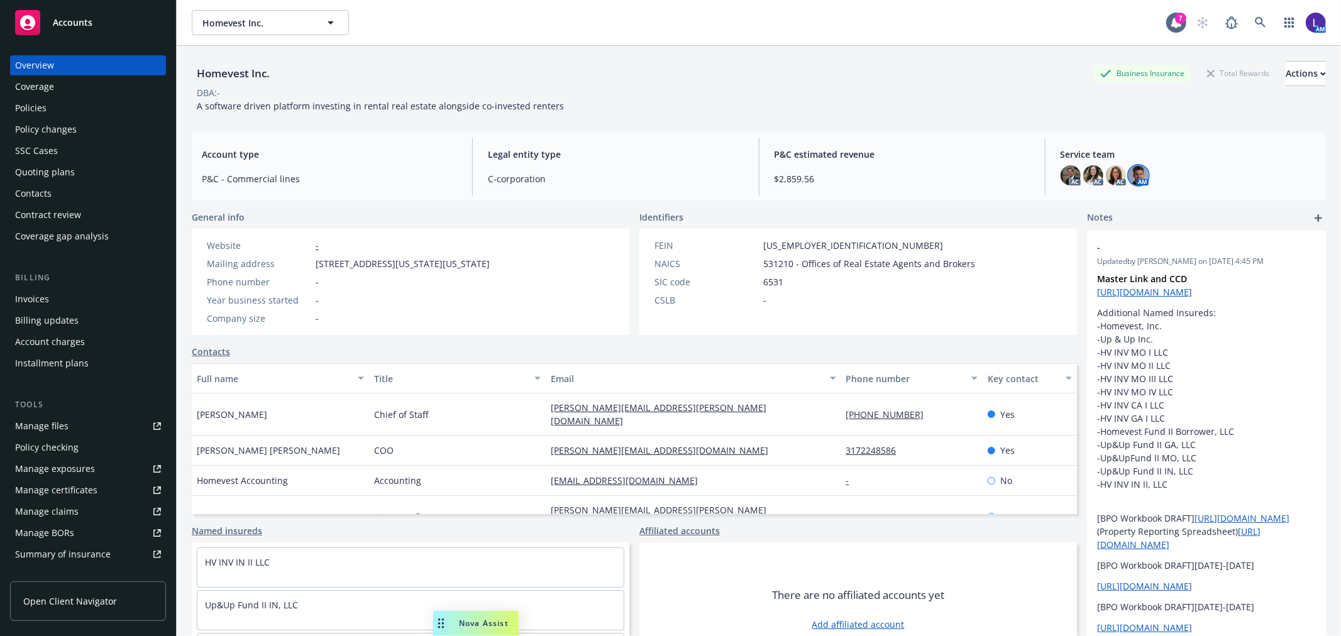
click at [1129, 183] on img at bounding box center [1139, 175] width 20 height 20
click at [1061, 176] on img at bounding box center [1071, 175] width 20 height 20
click at [1083, 175] on img at bounding box center [1093, 175] width 20 height 20
click at [1106, 179] on img at bounding box center [1116, 175] width 20 height 20
click at [54, 99] on div "Policies" at bounding box center [88, 108] width 146 height 20
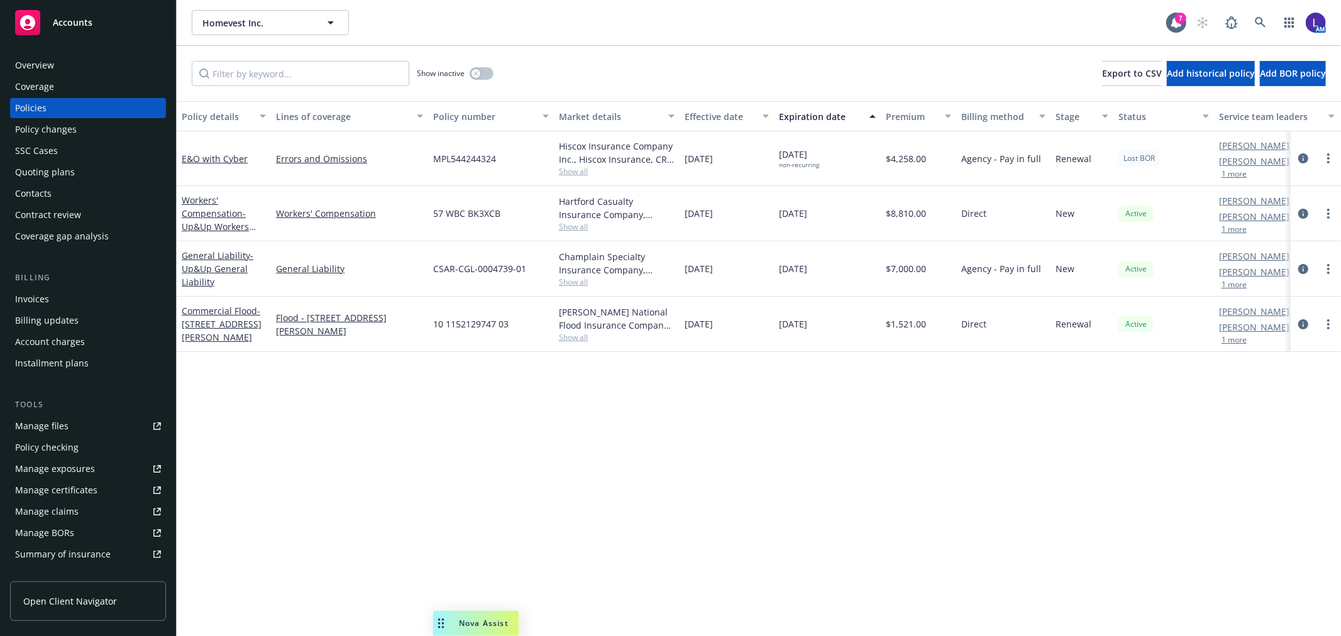
click at [1229, 286] on button "1 more" at bounding box center [1234, 285] width 25 height 8
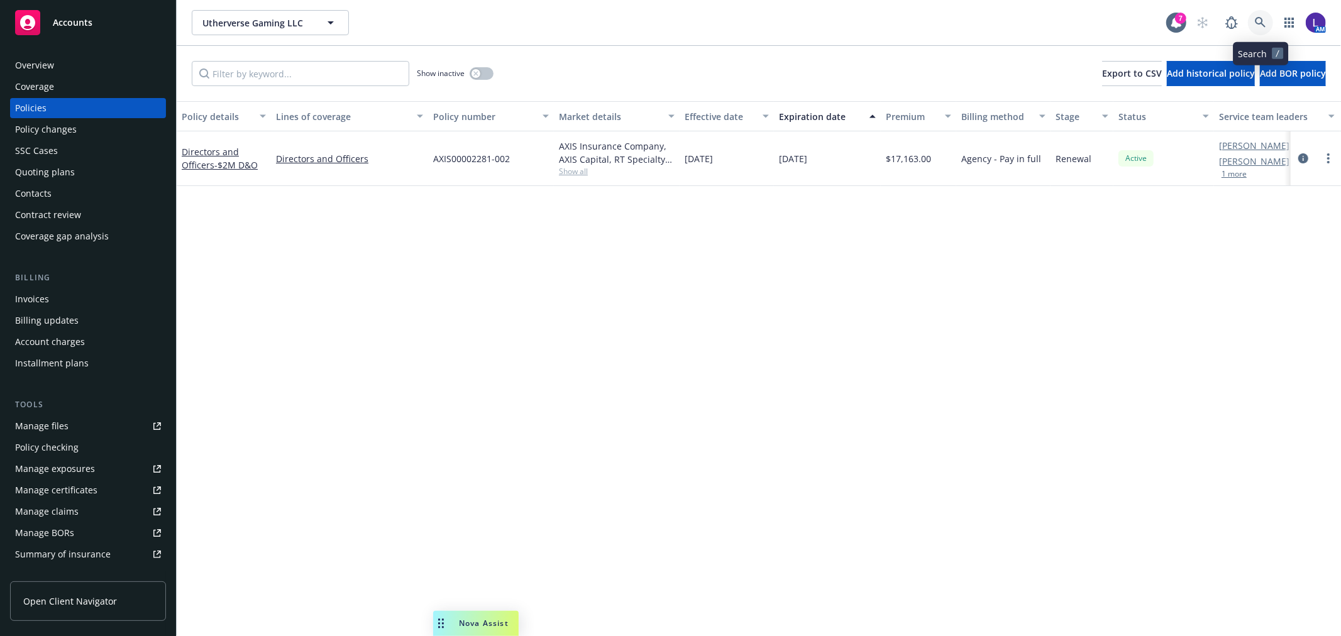
click at [1262, 25] on icon at bounding box center [1260, 22] width 11 height 11
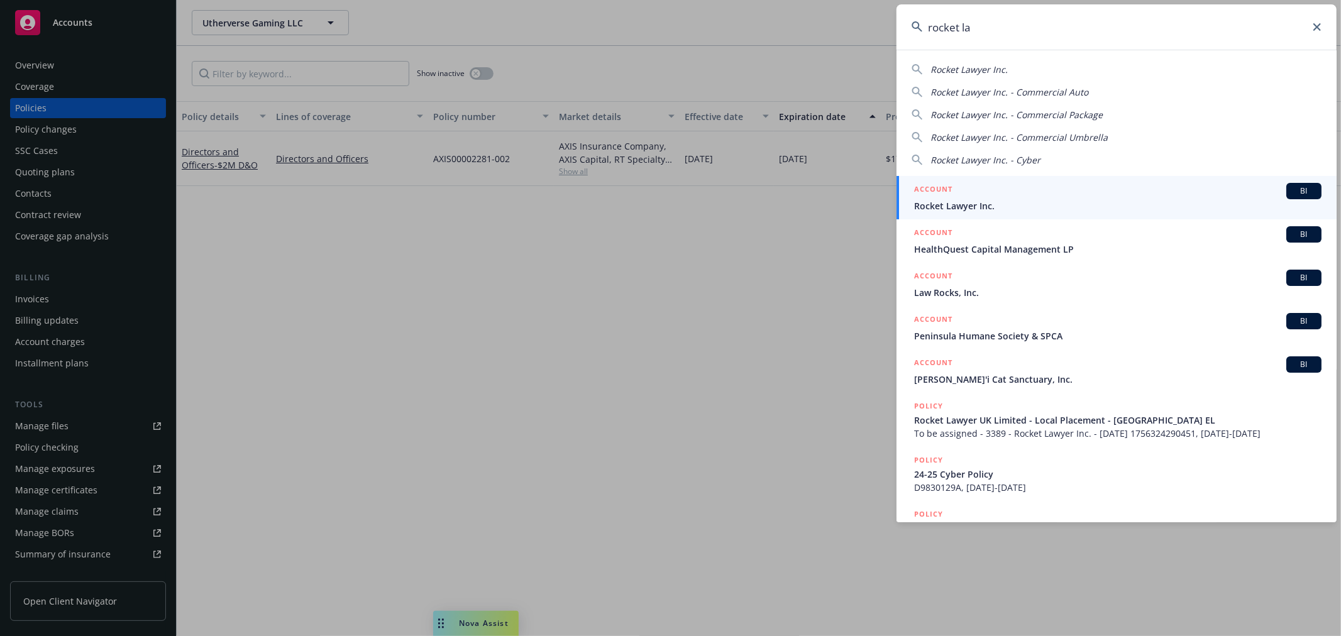
type input "rocket la"
click at [995, 213] on link "ACCOUNT BI Rocket Lawyer Inc." at bounding box center [1117, 197] width 440 height 43
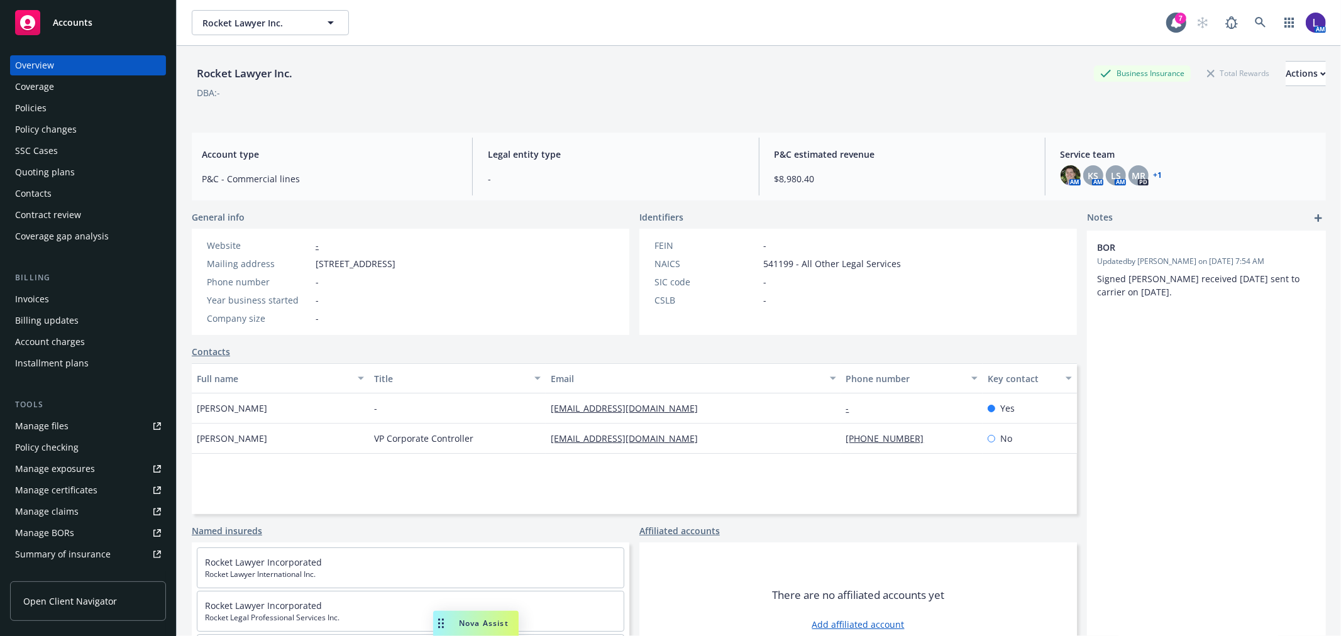
click at [28, 109] on div "Policies" at bounding box center [30, 108] width 31 height 20
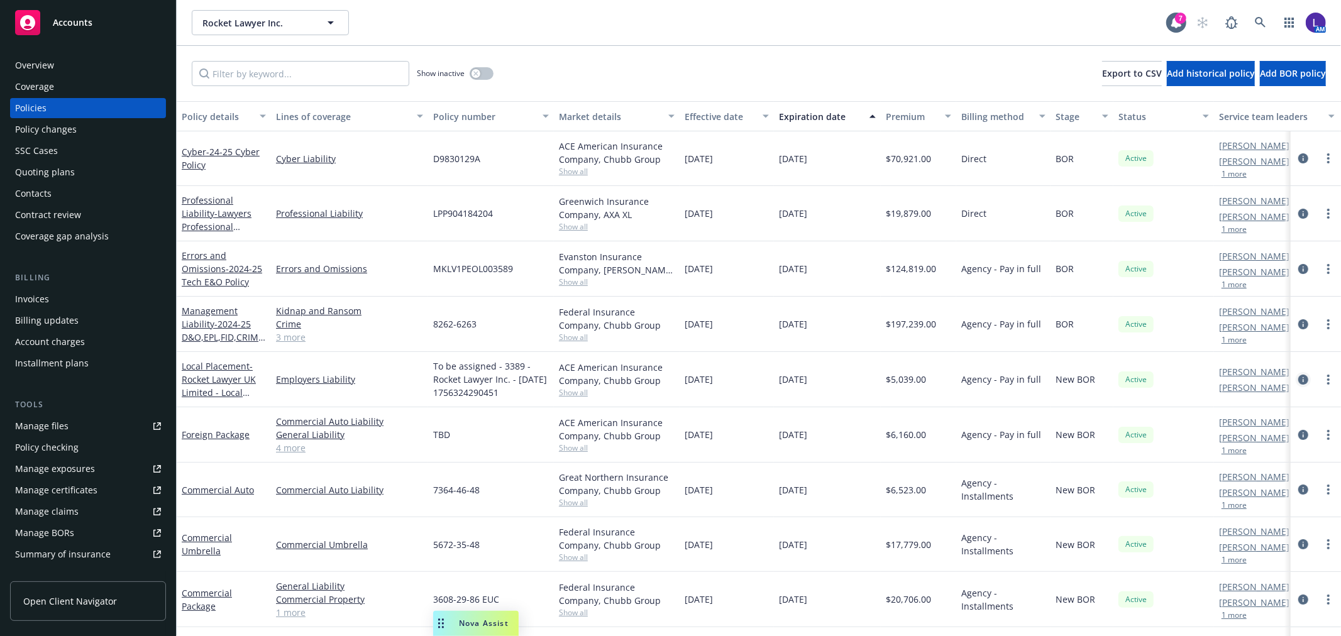
click at [1298, 380] on icon "circleInformation" at bounding box center [1303, 380] width 10 height 10
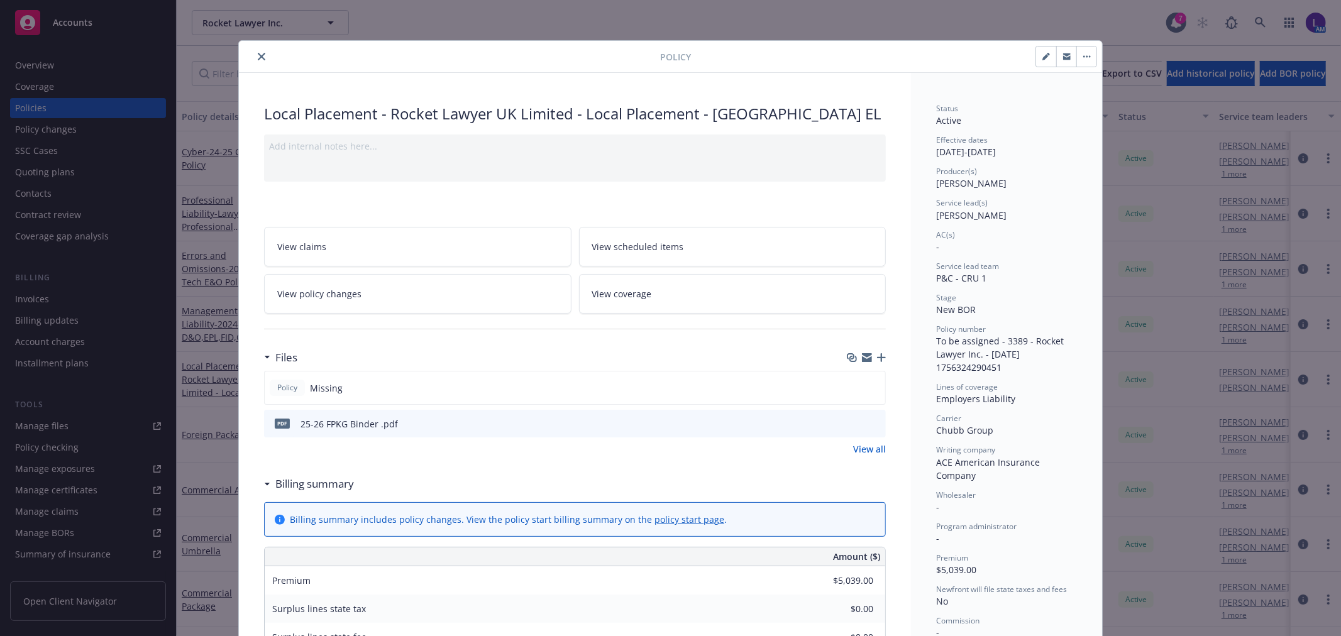
click at [1036, 55] on button "button" at bounding box center [1046, 57] width 20 height 20
select select "NEW_BOR"
select select "12"
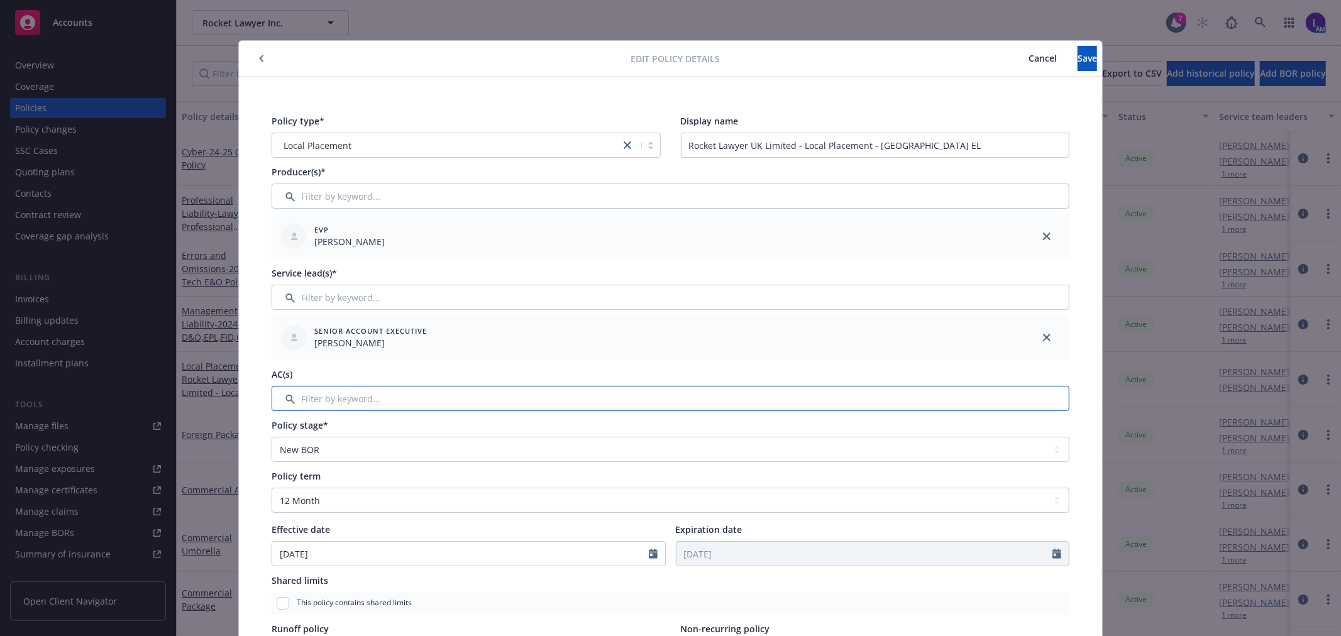
click at [316, 387] on input "Filter by keyword..." at bounding box center [671, 398] width 798 height 25
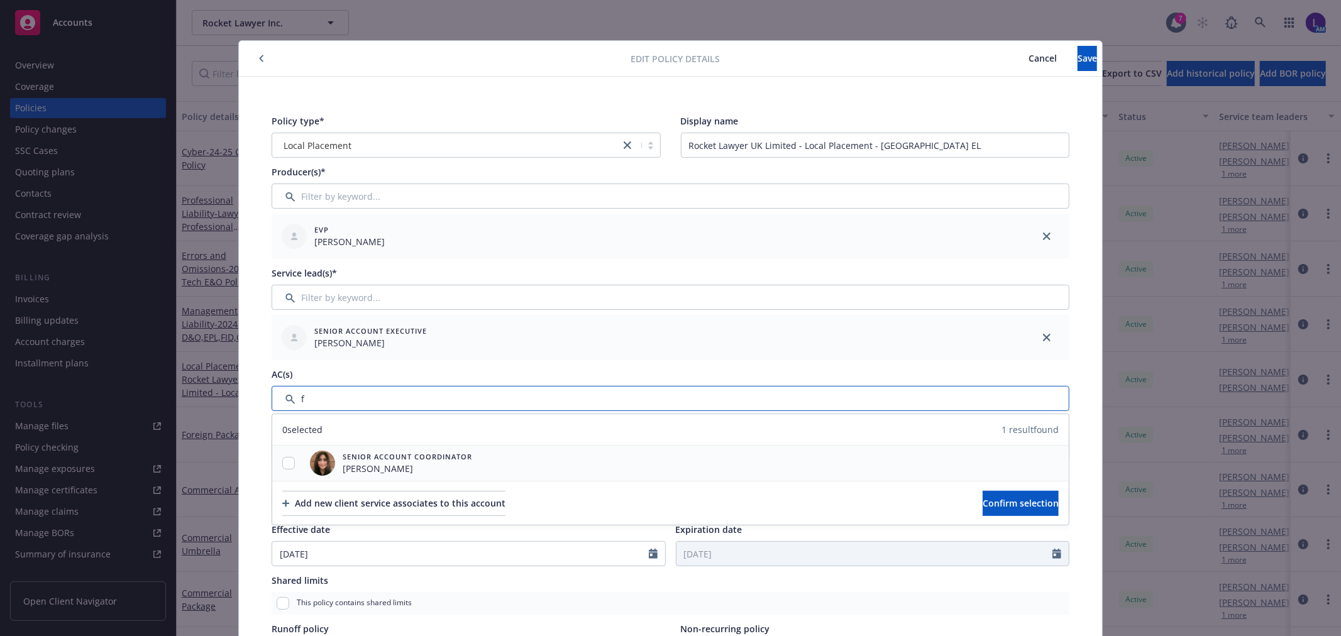
type input "f"
click at [282, 464] on input "checkbox" at bounding box center [288, 463] width 13 height 13
checkbox input "true"
click at [983, 493] on button "Confirm selection" at bounding box center [1021, 503] width 76 height 25
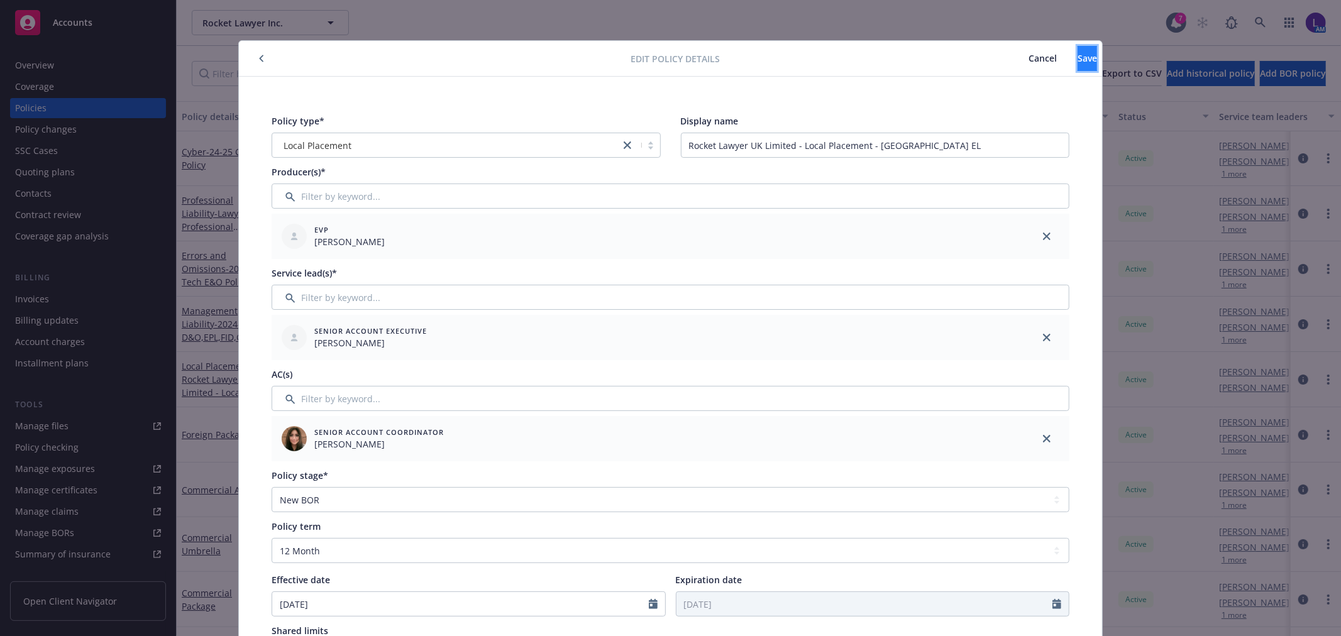
click at [1078, 53] on button "Save" at bounding box center [1087, 58] width 19 height 25
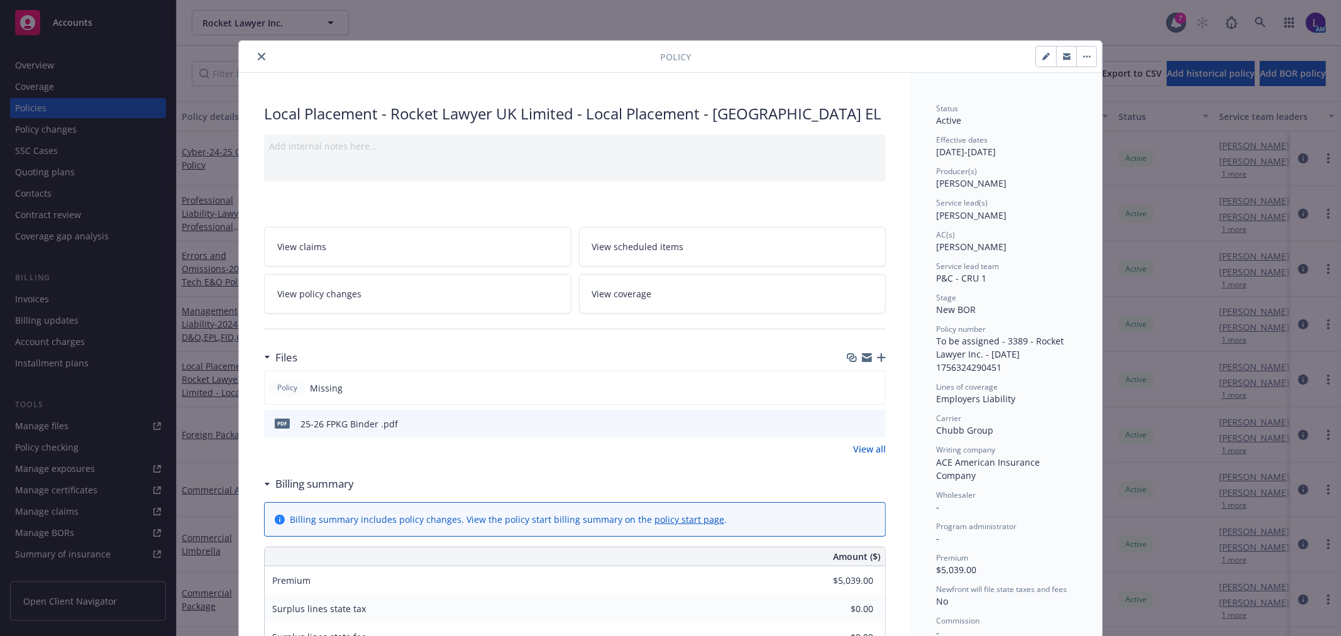
click at [260, 57] on button "close" at bounding box center [261, 56] width 15 height 15
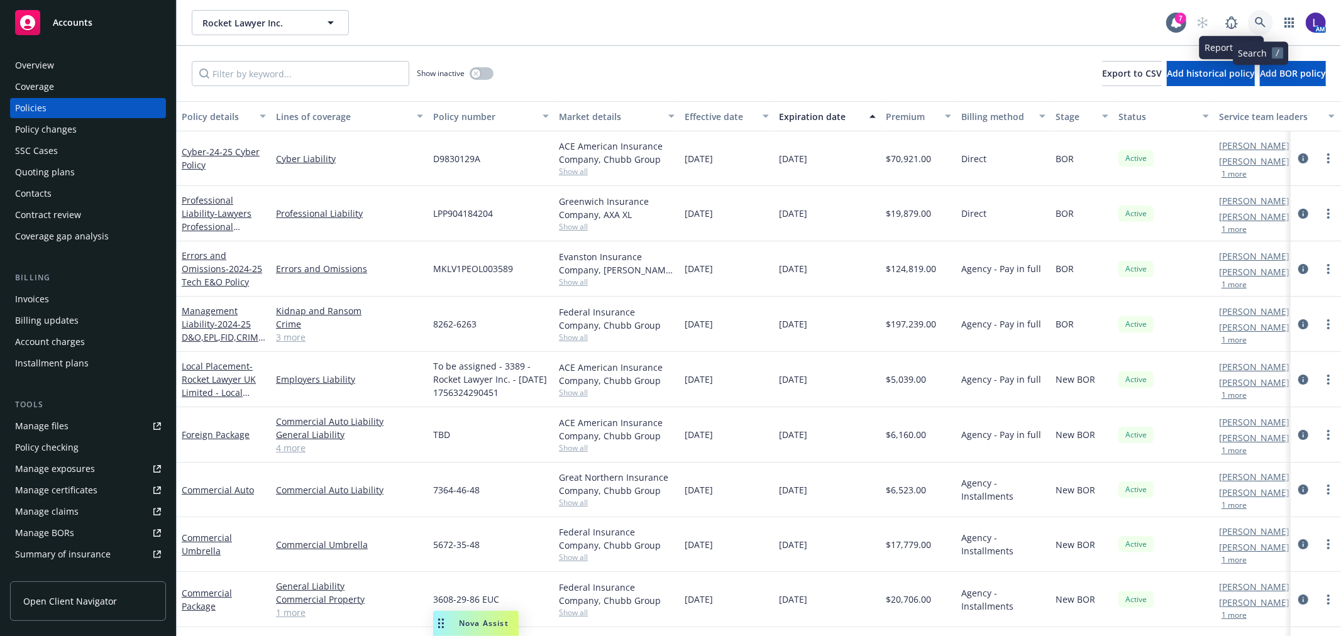
click at [1266, 23] on link at bounding box center [1260, 22] width 25 height 25
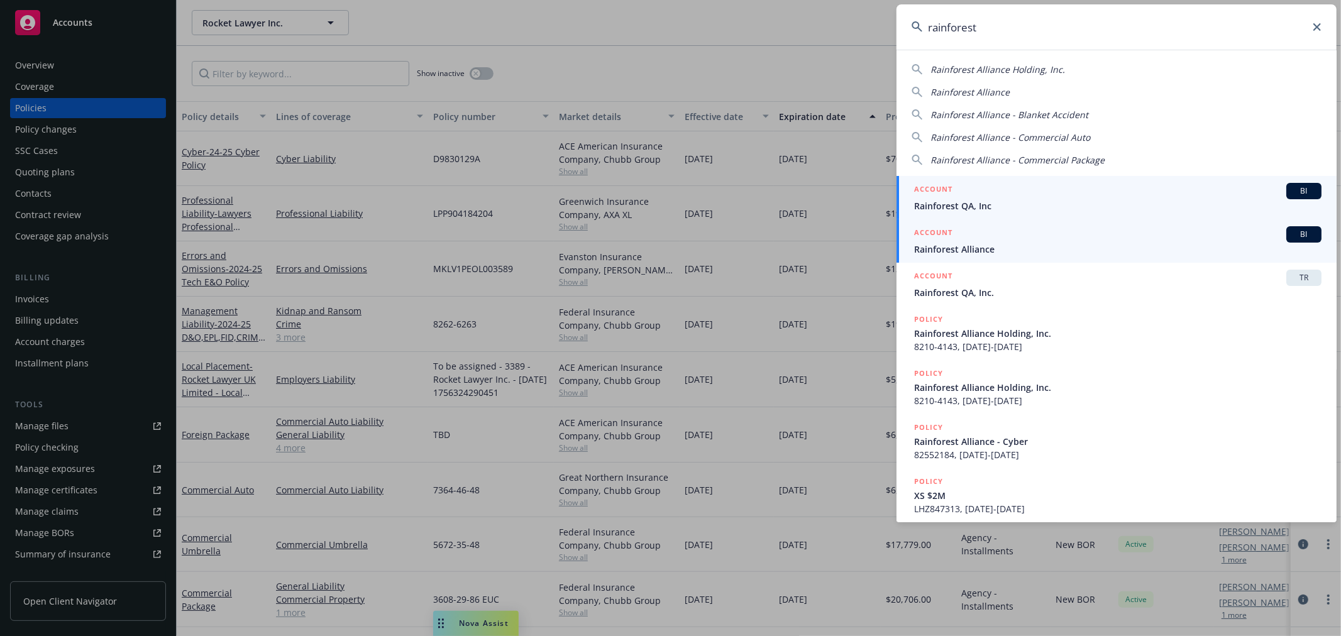
type input "rainforest"
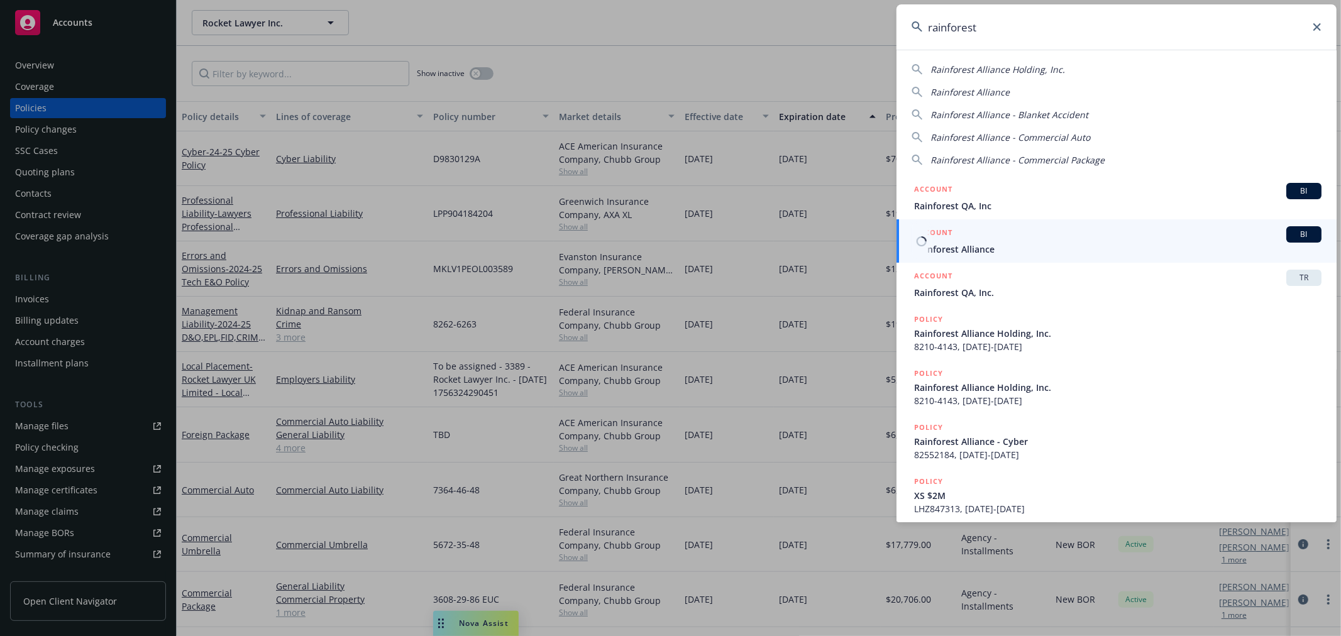
click at [1007, 240] on div "ACCOUNT BI" at bounding box center [1117, 234] width 407 height 16
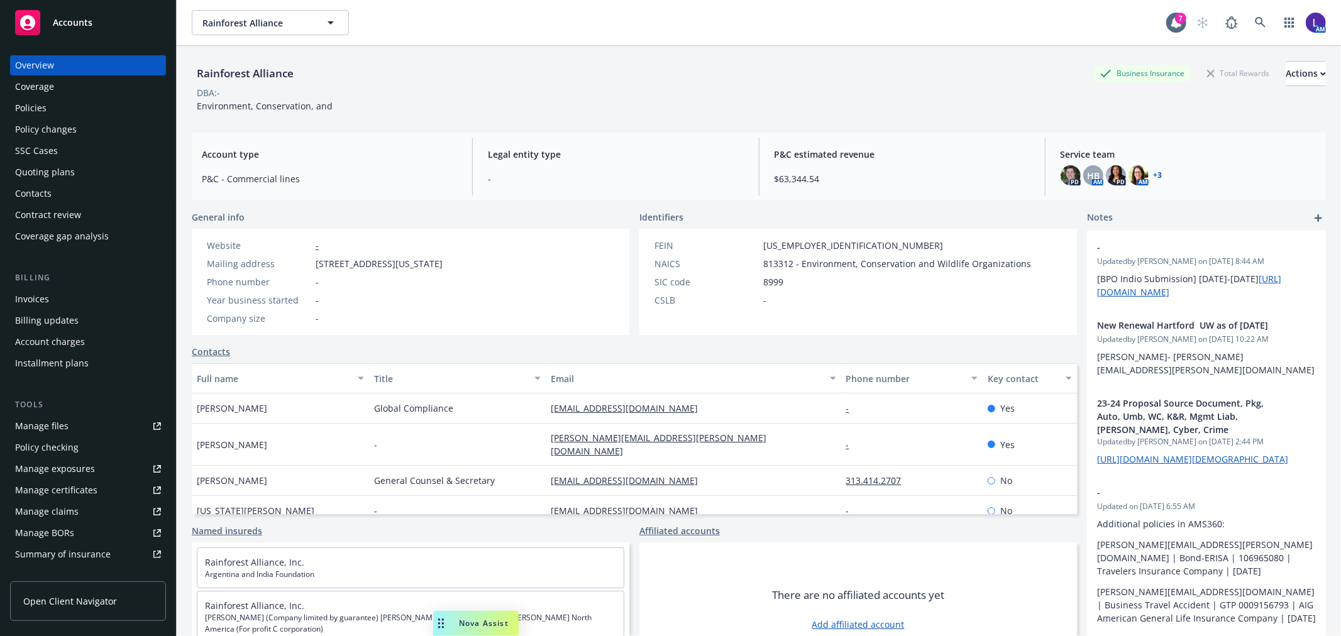
click at [33, 112] on div "Policies" at bounding box center [30, 108] width 31 height 20
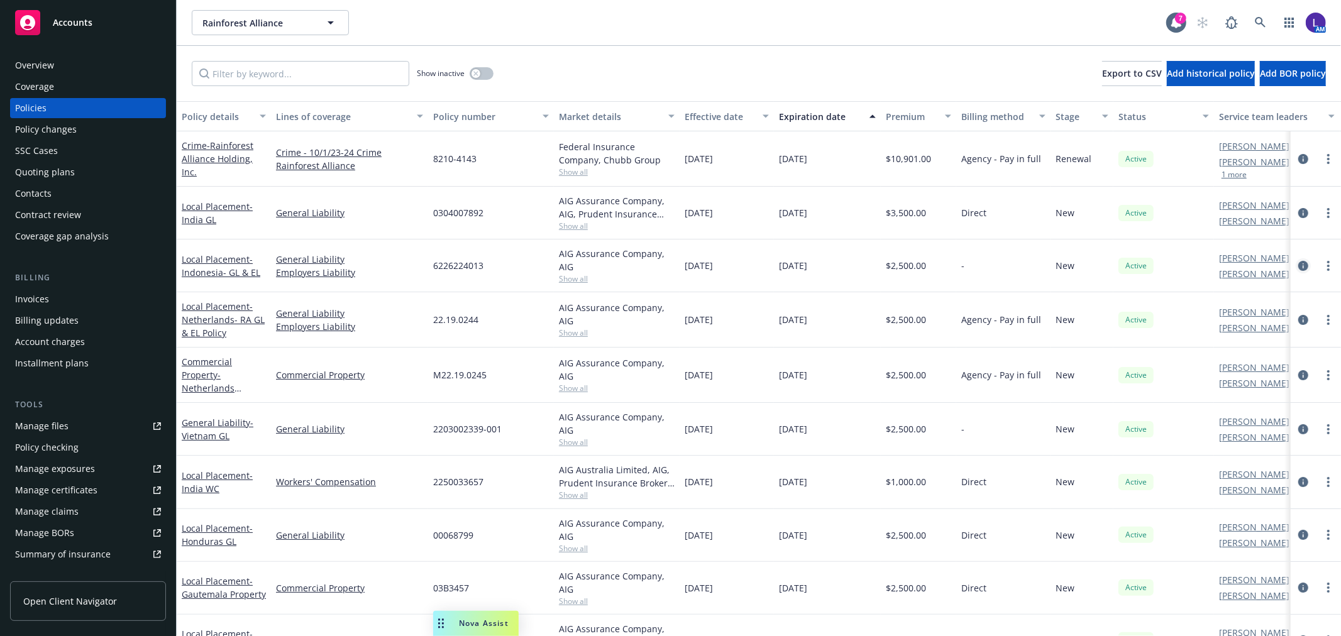
click at [1298, 262] on icon "circleInformation" at bounding box center [1303, 266] width 10 height 10
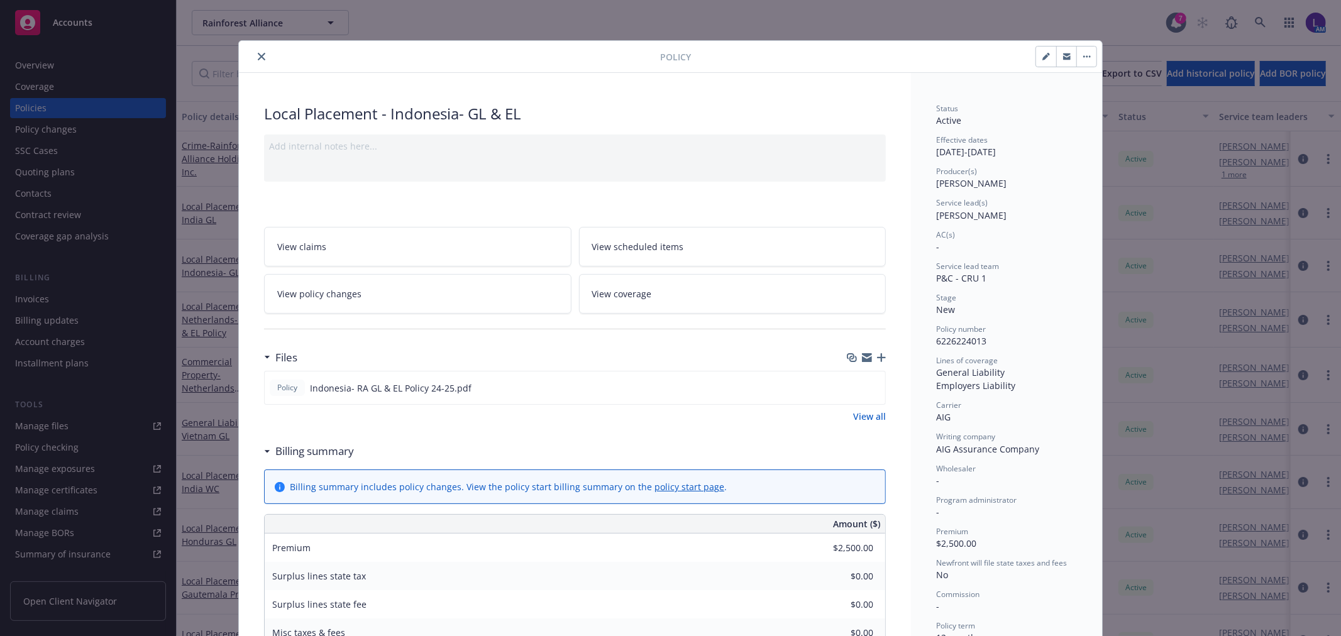
click at [1043, 55] on icon "button" at bounding box center [1046, 57] width 6 height 6
select select "NEW"
select select "12"
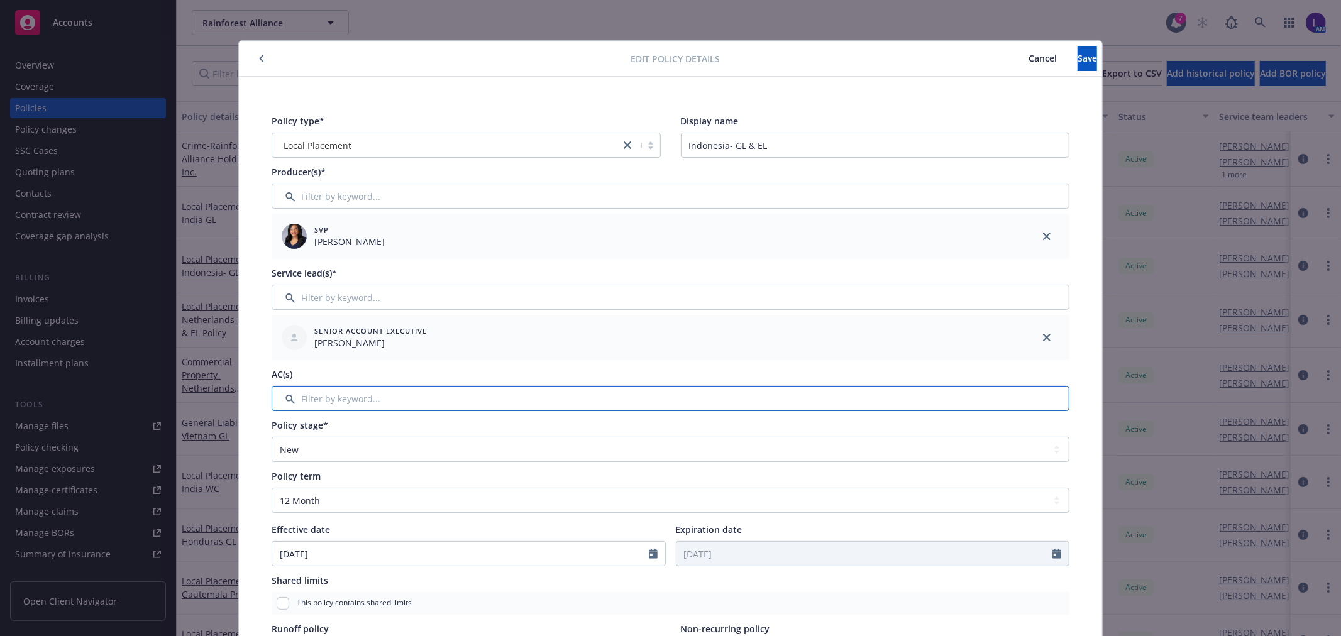
click at [316, 387] on input "Filter by keyword..." at bounding box center [671, 398] width 798 height 25
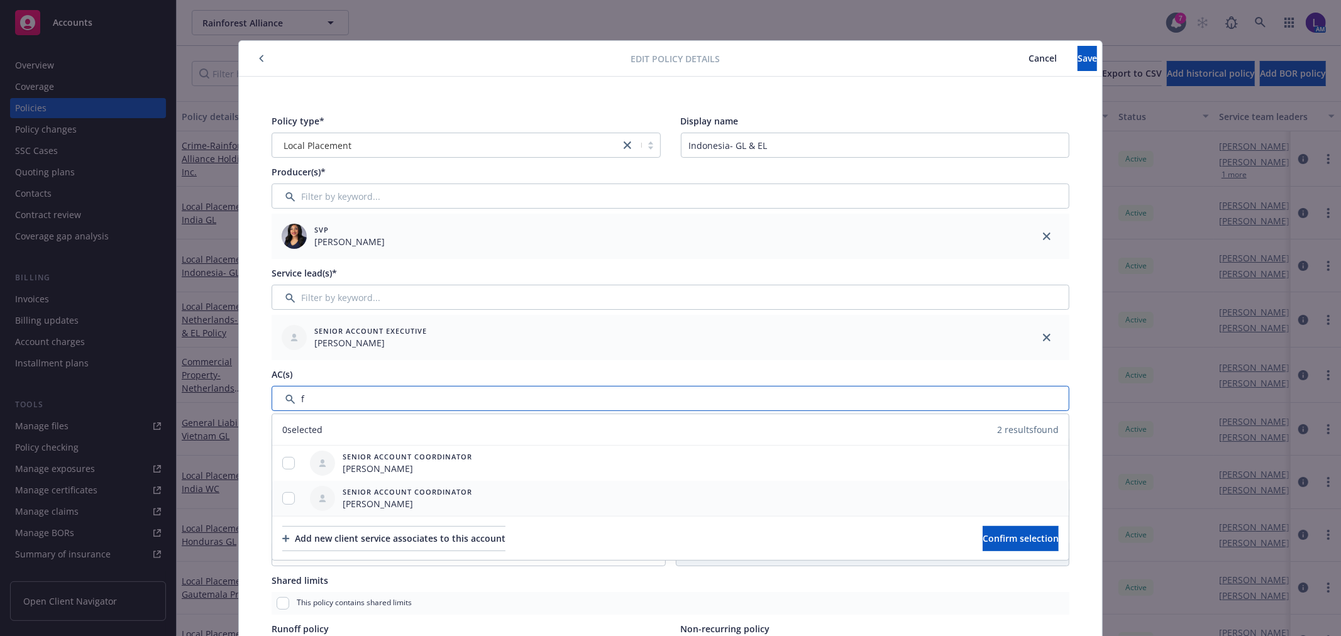
type input "f"
click at [286, 495] on input "checkbox" at bounding box center [288, 498] width 13 height 13
checkbox input "true"
click at [1024, 544] on button "Confirm selection" at bounding box center [1021, 538] width 76 height 25
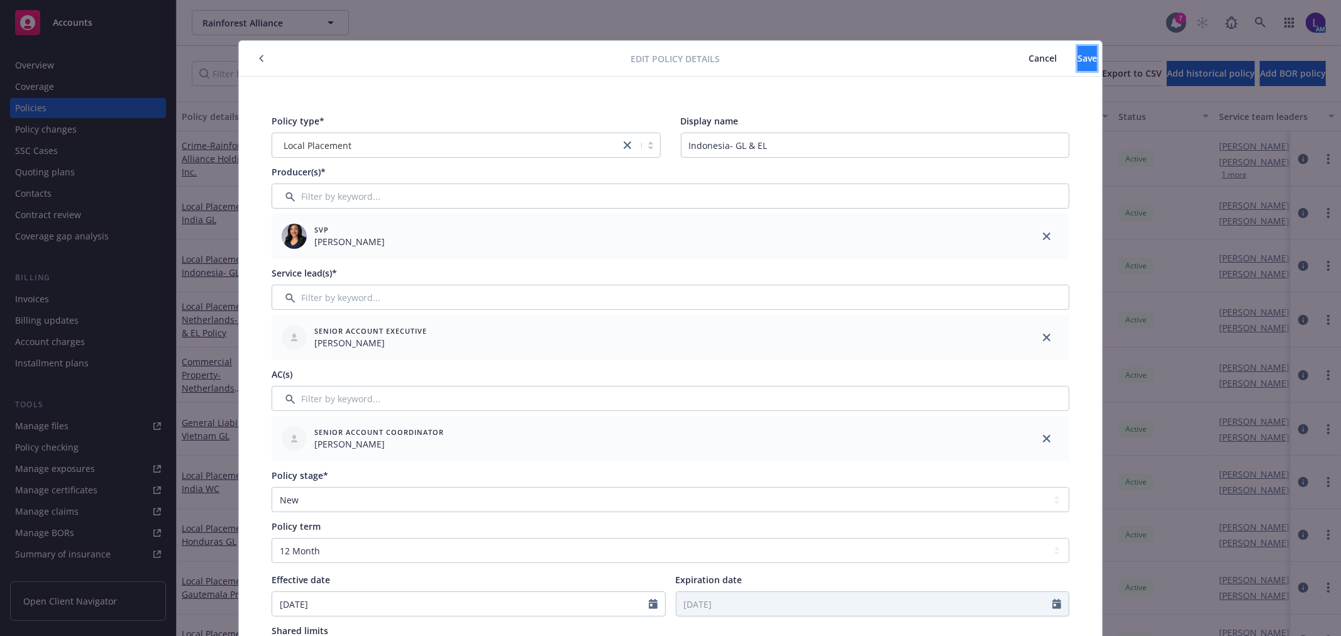
click at [1078, 58] on button "Save" at bounding box center [1087, 58] width 19 height 25
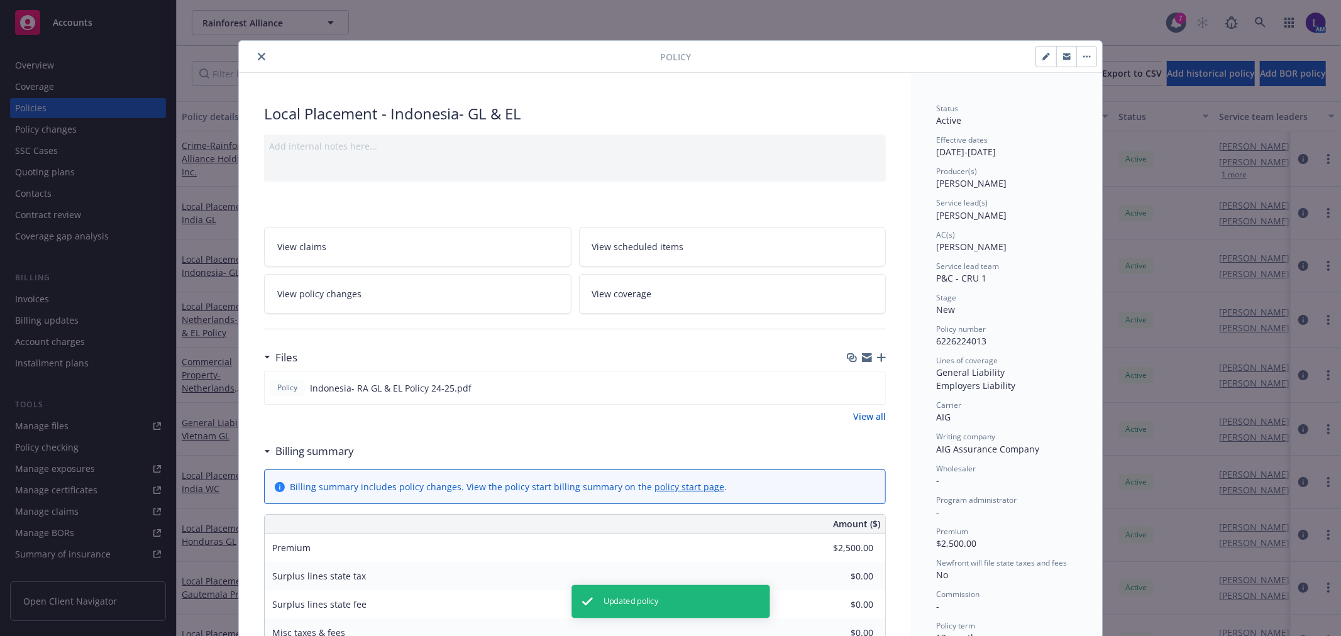
click at [258, 57] on icon "close" at bounding box center [262, 57] width 8 height 8
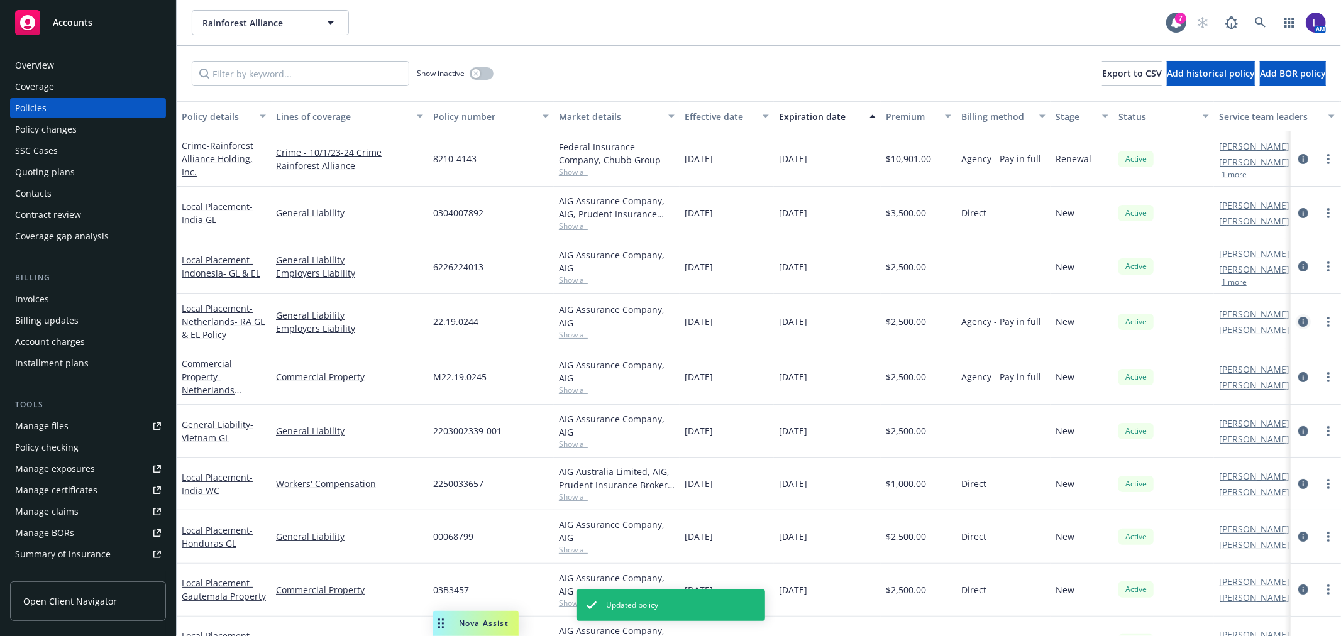
click at [1298, 317] on icon "circleInformation" at bounding box center [1303, 322] width 10 height 10
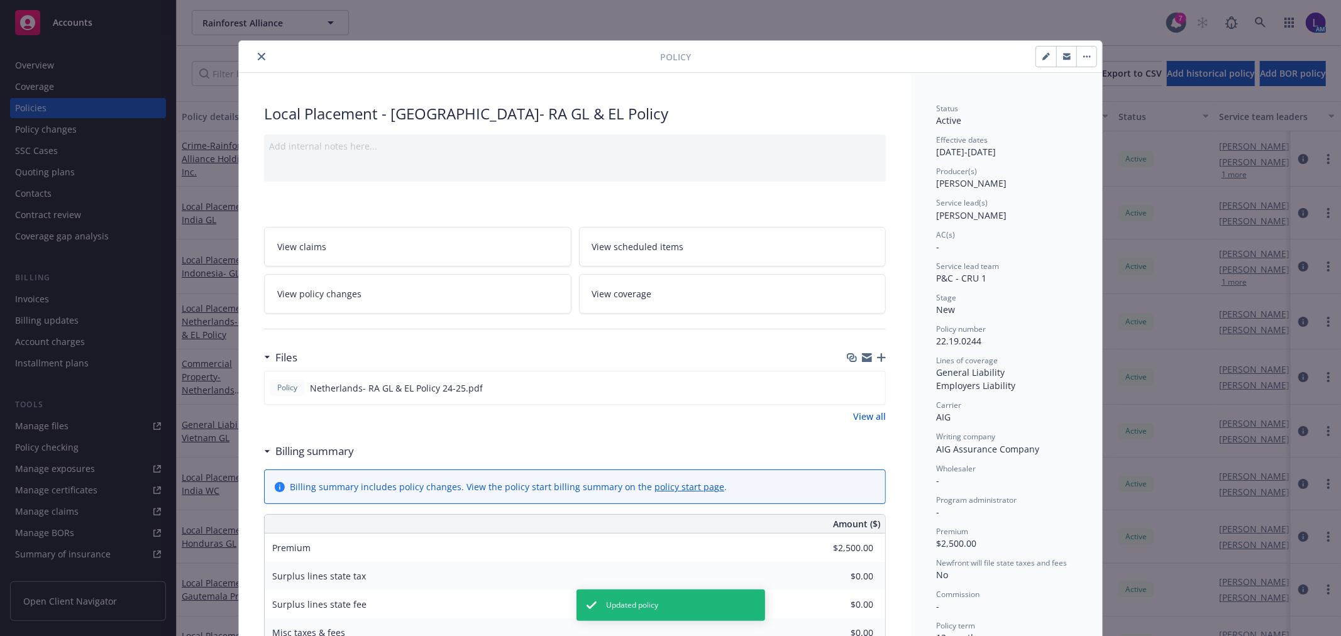
click at [1043, 53] on icon "button" at bounding box center [1047, 57] width 8 height 8
select select "NEW"
select select "12"
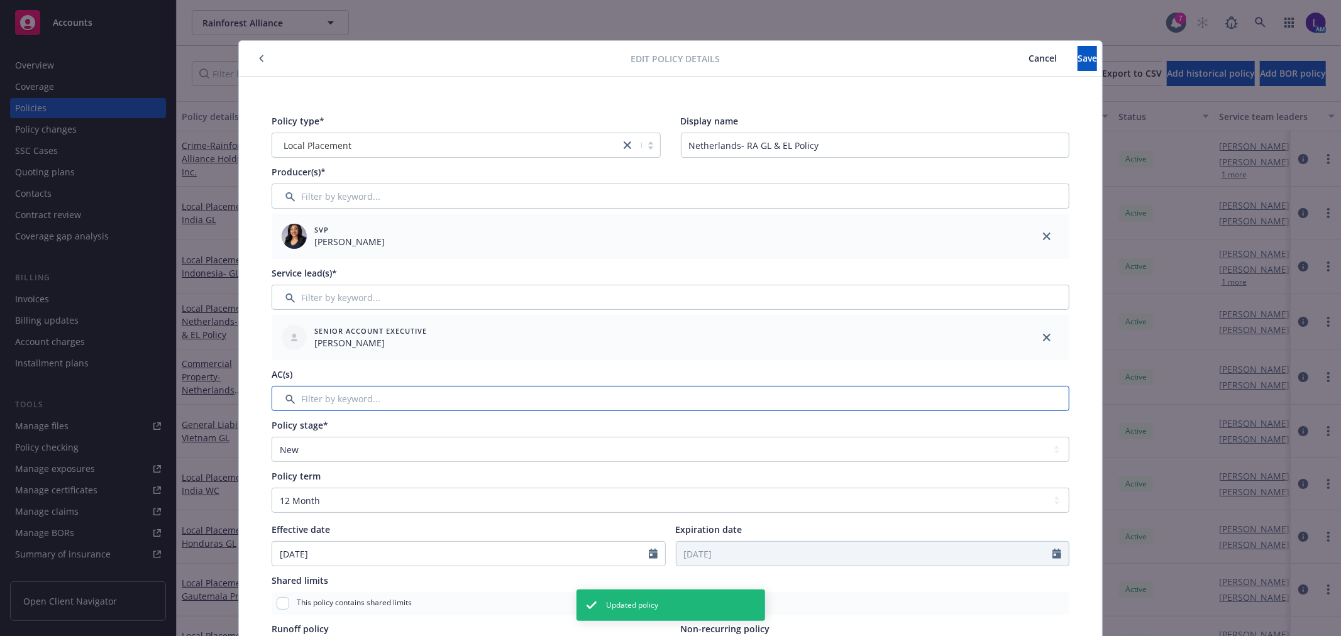
click at [340, 401] on input "Filter by keyword..." at bounding box center [671, 398] width 798 height 25
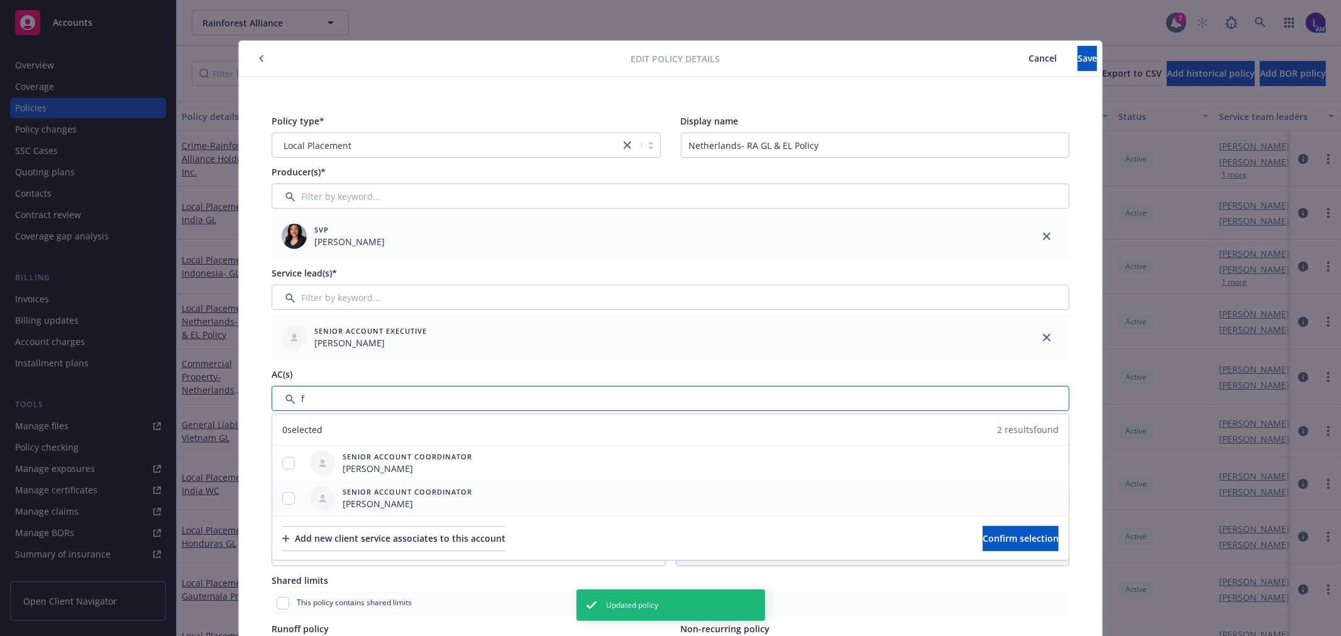
type input "f"
click at [282, 497] on input "checkbox" at bounding box center [288, 498] width 13 height 13
checkbox input "true"
click at [1019, 545] on button "Confirm selection" at bounding box center [1021, 538] width 76 height 25
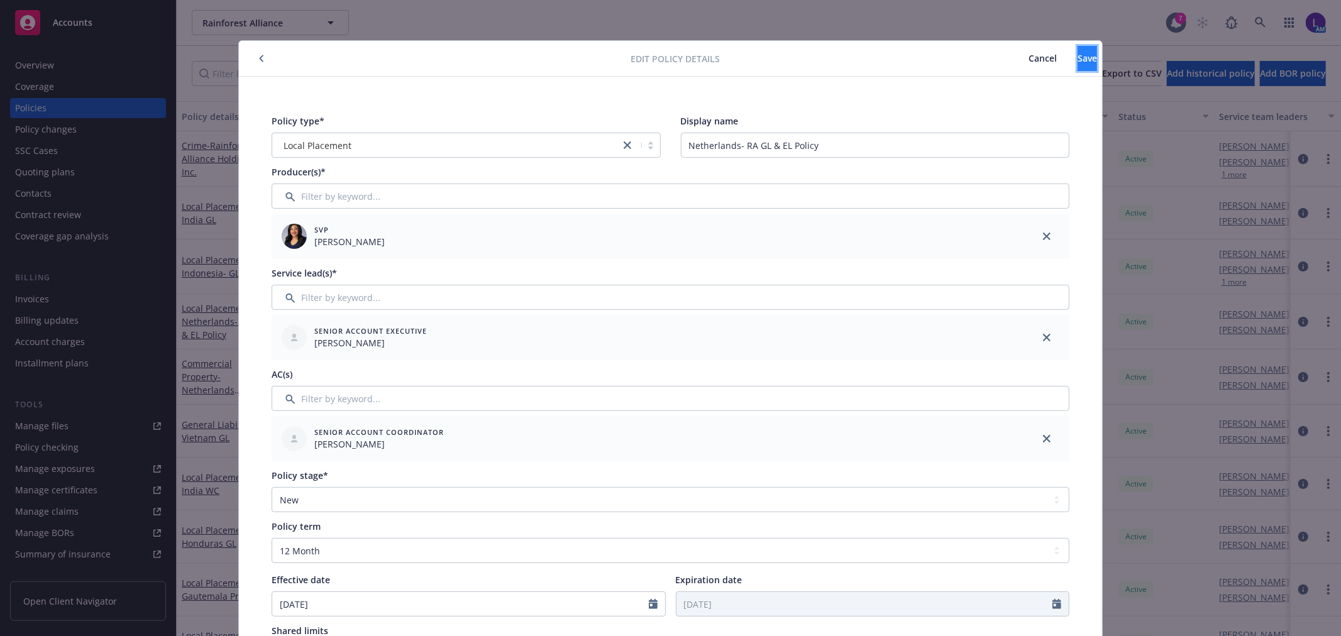
click at [1078, 55] on span "Save" at bounding box center [1087, 58] width 19 height 12
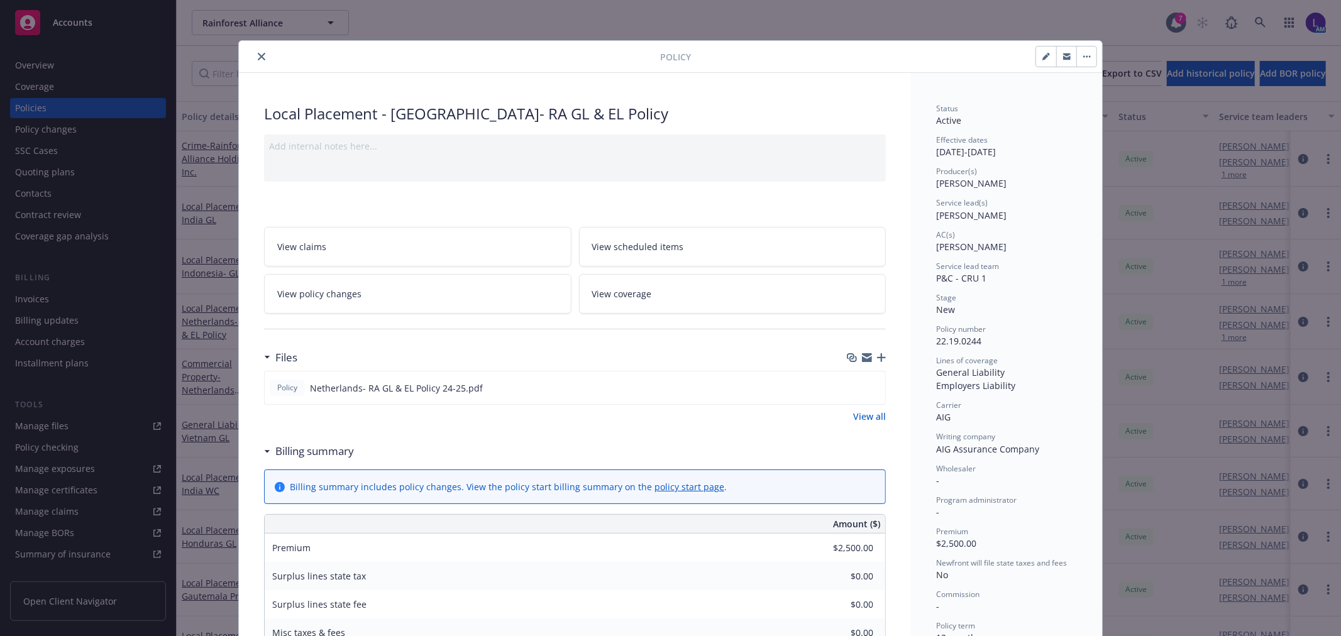
click at [258, 58] on icon "close" at bounding box center [262, 57] width 8 height 8
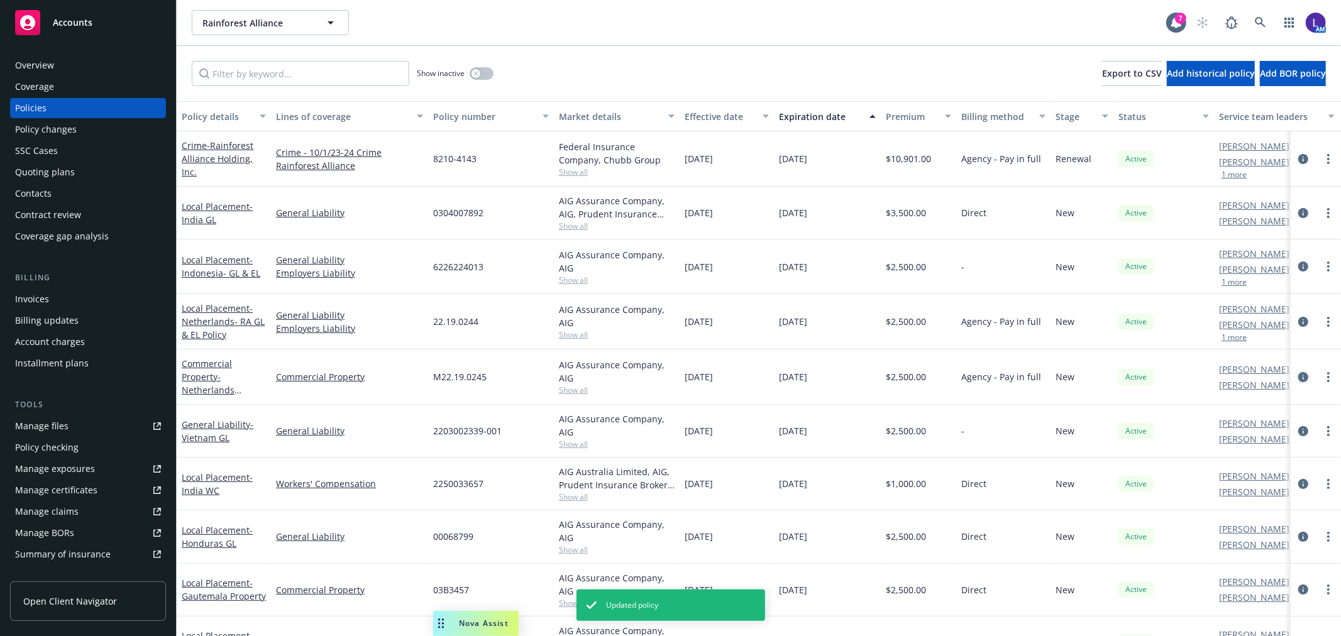
click at [1298, 375] on icon "circleInformation" at bounding box center [1303, 377] width 10 height 10
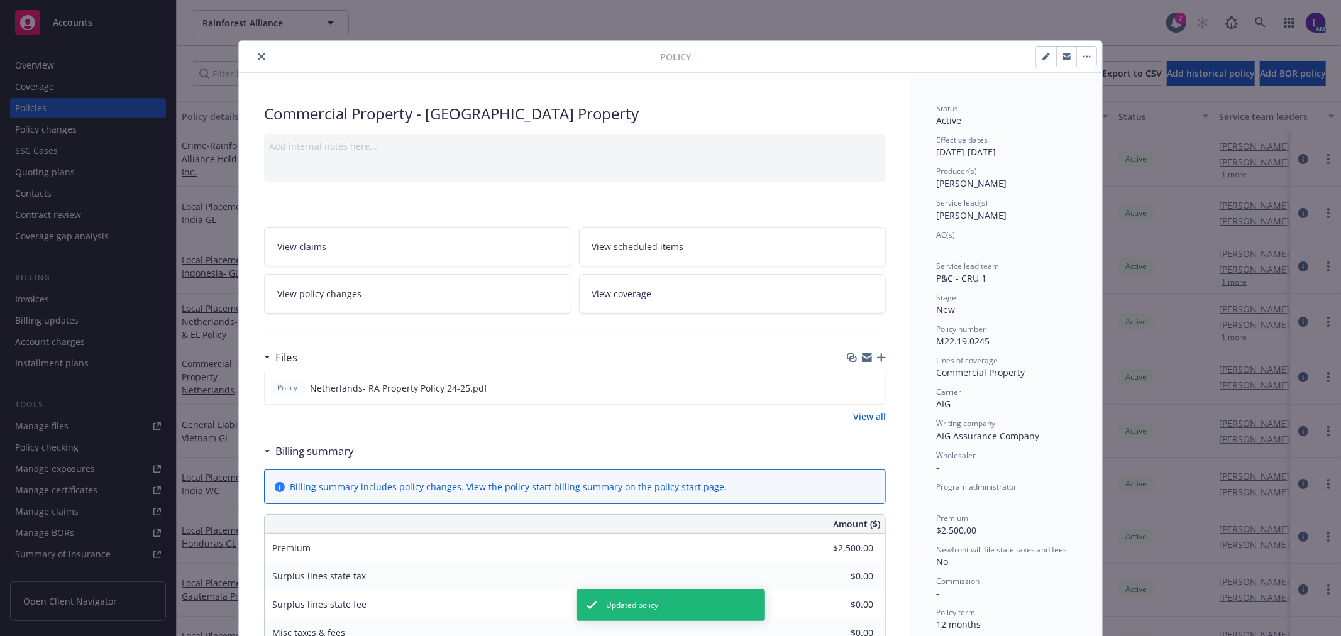
click at [1043, 60] on icon "button" at bounding box center [1047, 57] width 8 height 8
select select "NEW"
select select "12"
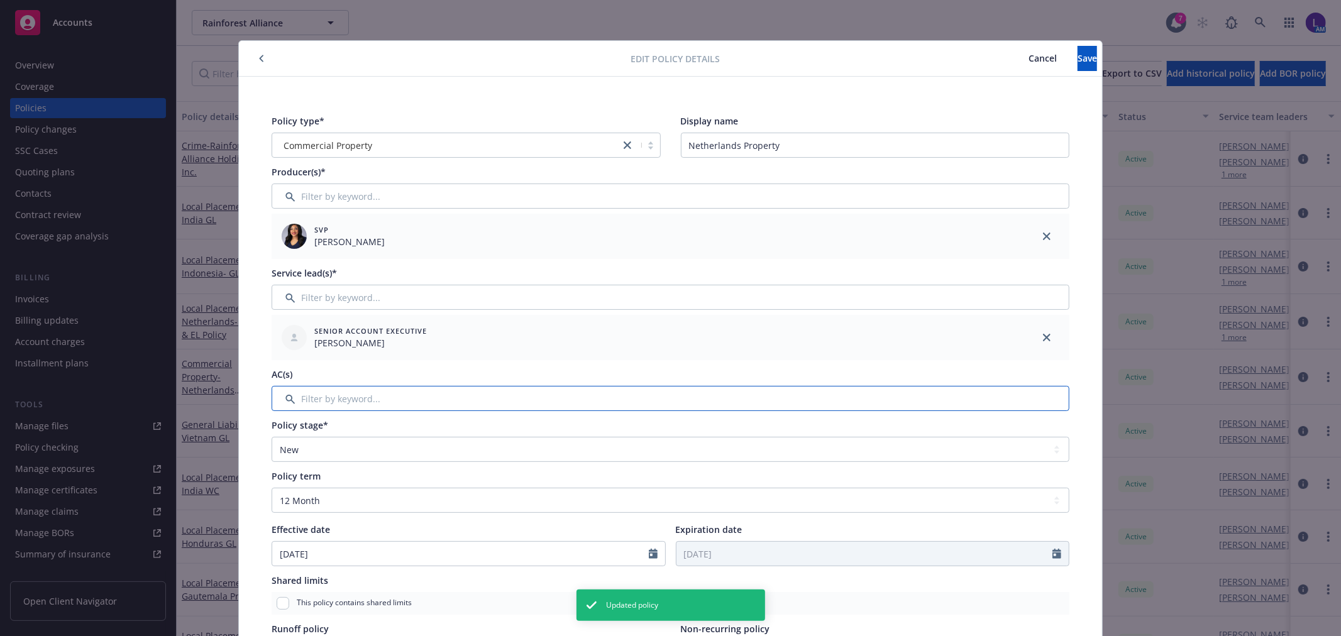
click at [321, 401] on input "Filter by keyword..." at bounding box center [671, 398] width 798 height 25
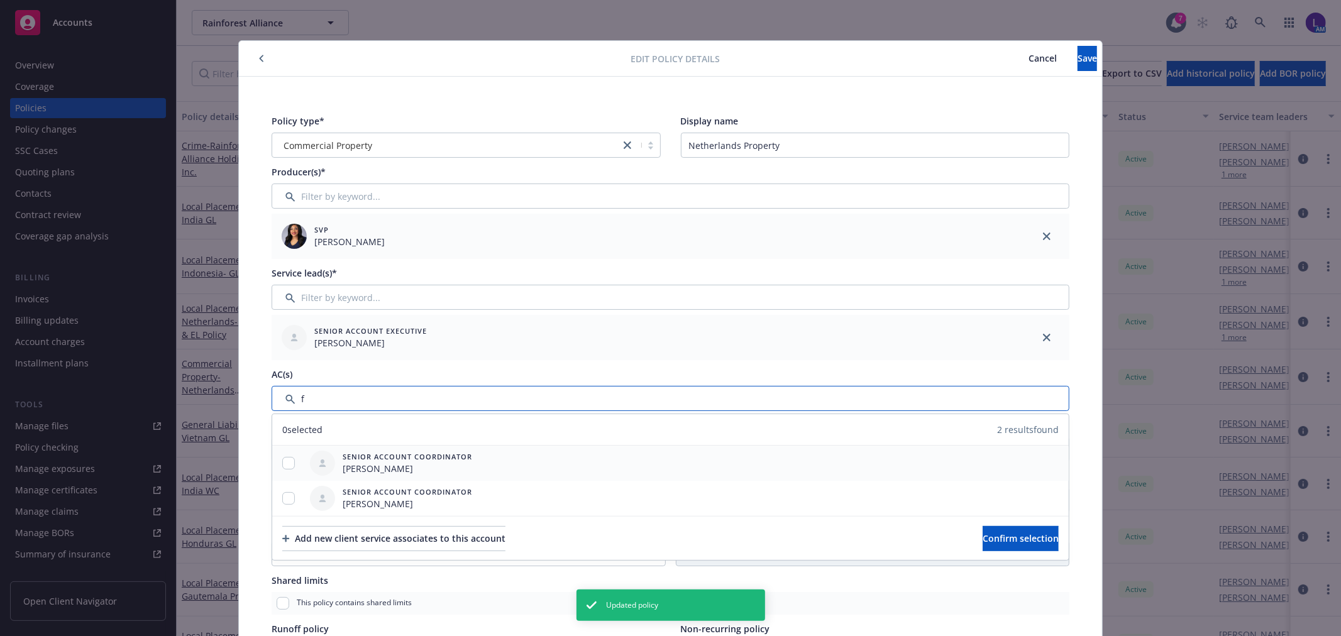
type input "f"
click at [283, 465] on input "checkbox" at bounding box center [288, 463] width 13 height 13
checkbox input "false"
drag, startPoint x: 284, startPoint y: 494, endPoint x: 293, endPoint y: 500, distance: 11.3
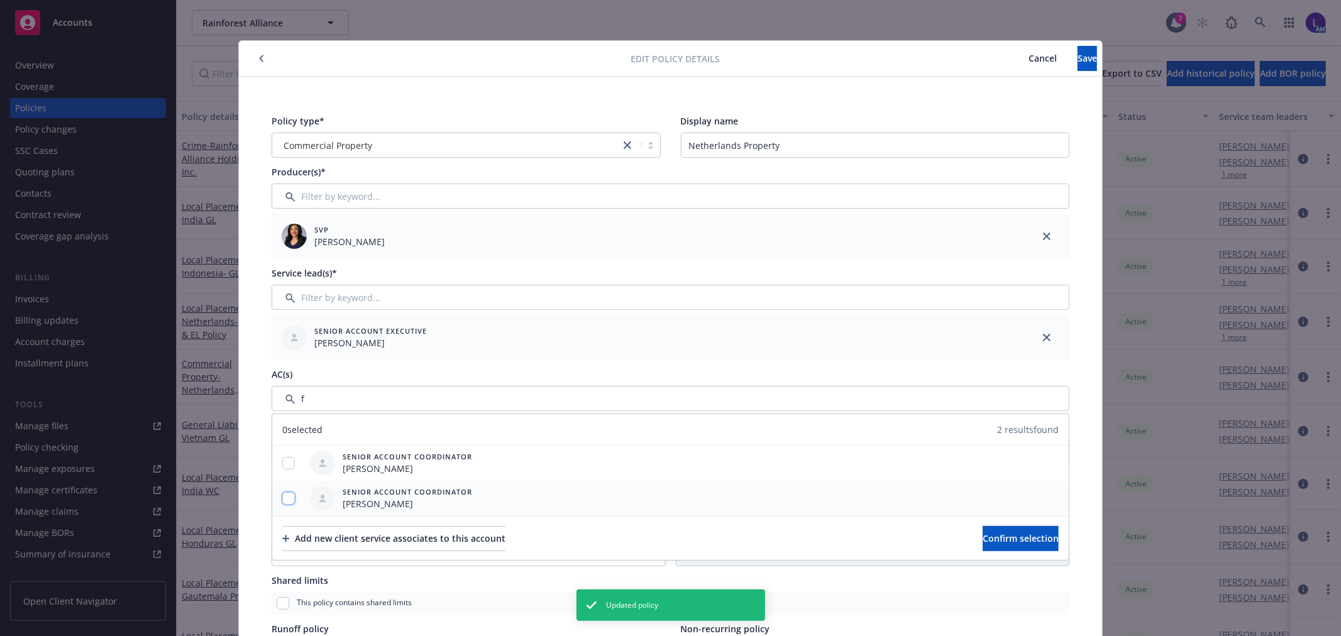
click at [284, 494] on input "checkbox" at bounding box center [288, 498] width 13 height 13
checkbox input "true"
click at [983, 538] on span "Confirm selection" at bounding box center [1021, 539] width 76 height 12
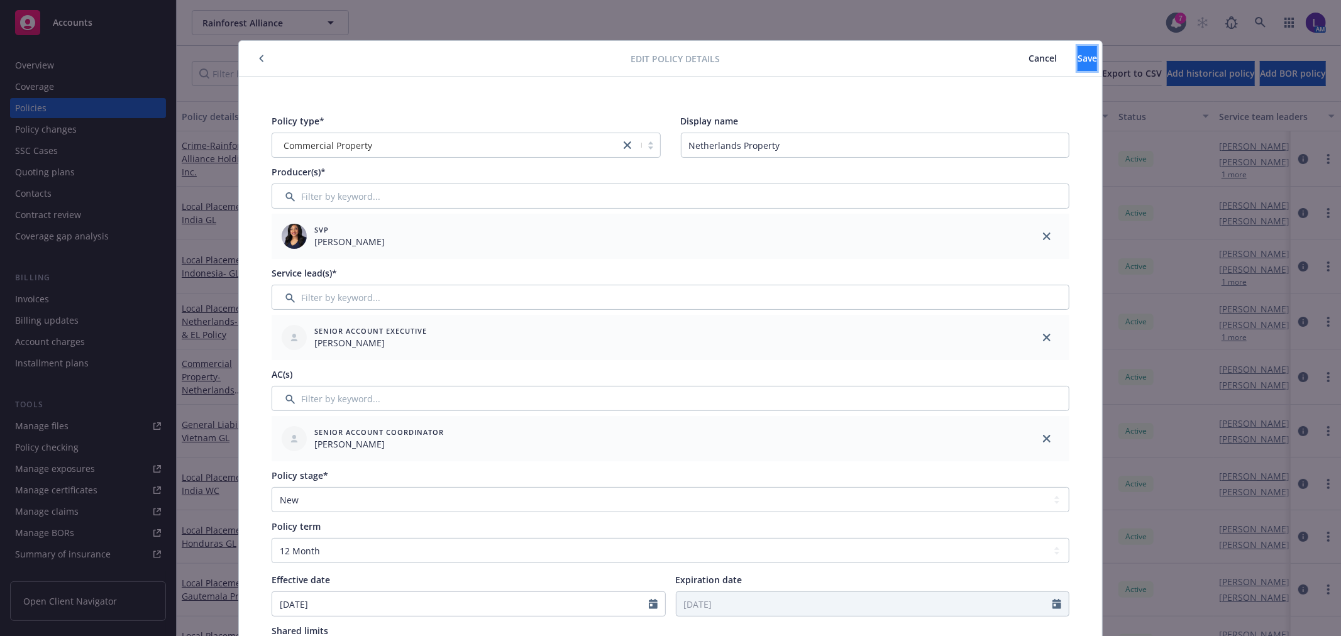
click at [1078, 62] on span "Save" at bounding box center [1087, 58] width 19 height 12
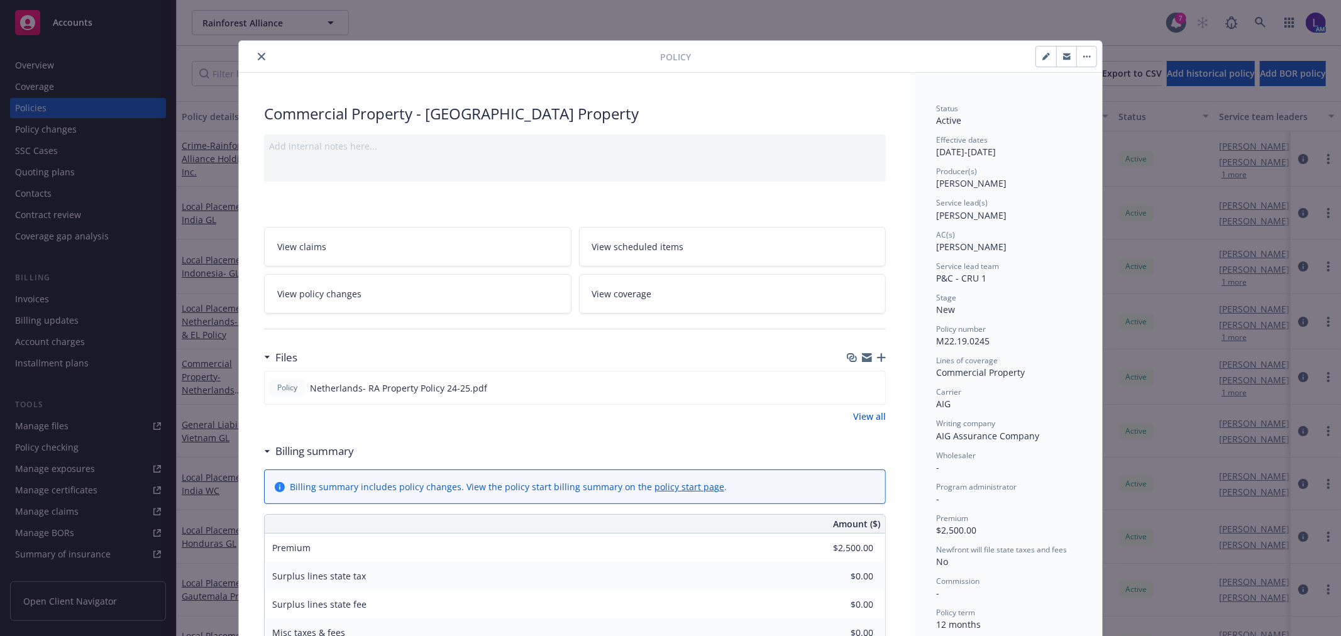
click at [259, 57] on icon "close" at bounding box center [262, 57] width 8 height 8
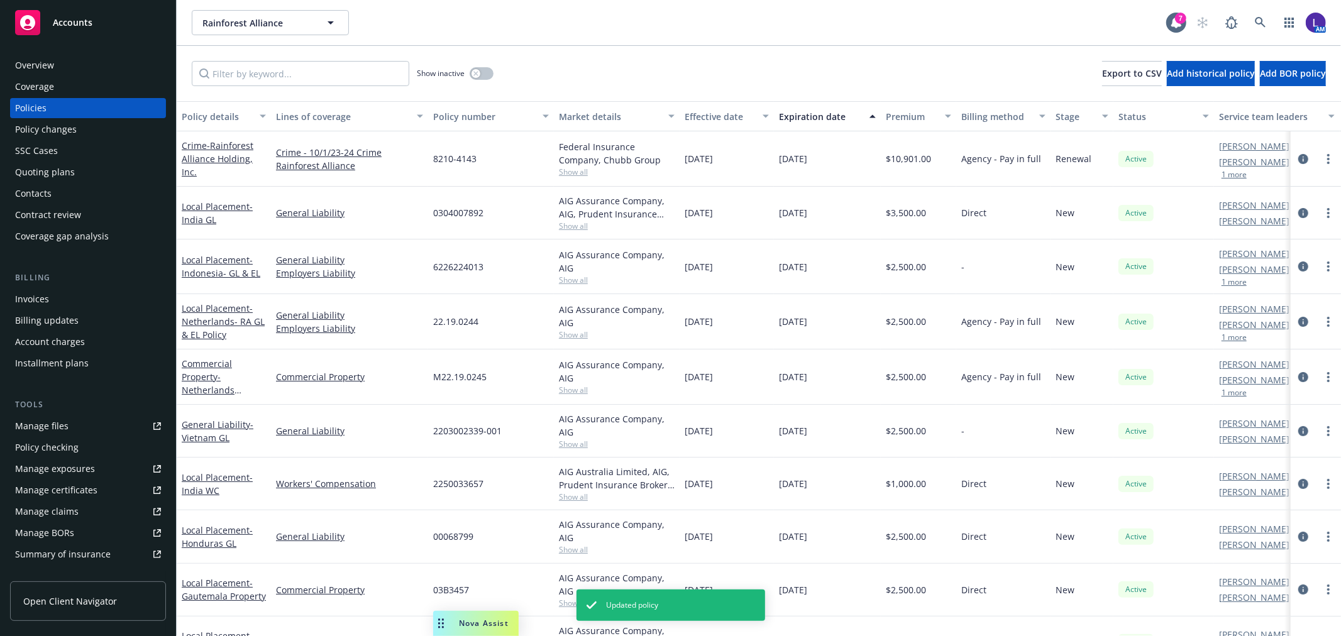
click at [1296, 425] on div at bounding box center [1316, 431] width 40 height 15
click at [1298, 431] on icon "circleInformation" at bounding box center [1303, 431] width 10 height 10
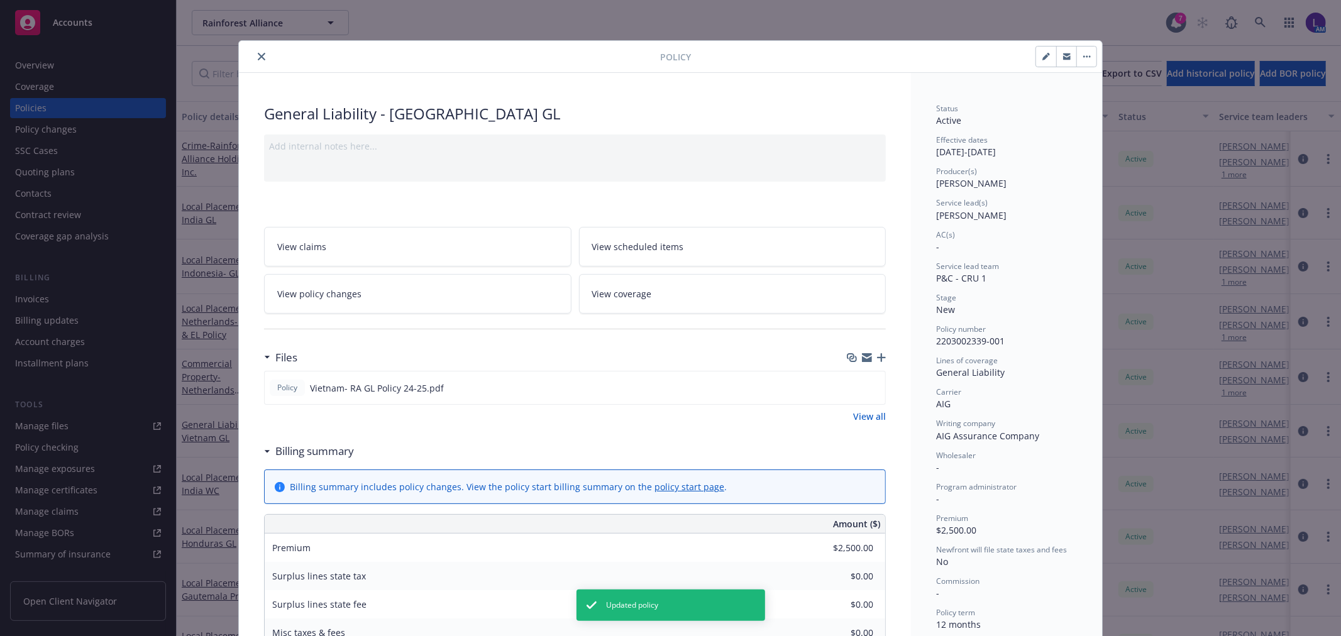
click at [1036, 52] on button "button" at bounding box center [1046, 57] width 20 height 20
select select "NEW"
select select "12"
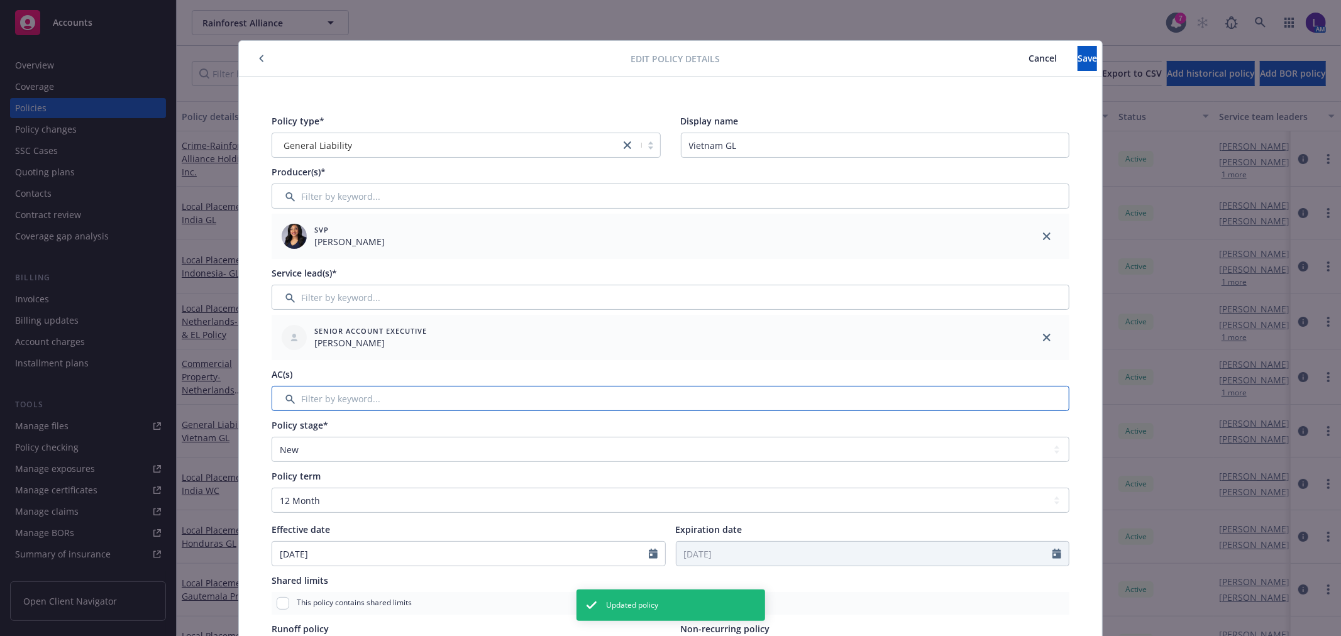
click at [344, 391] on input "Filter by keyword..." at bounding box center [671, 398] width 798 height 25
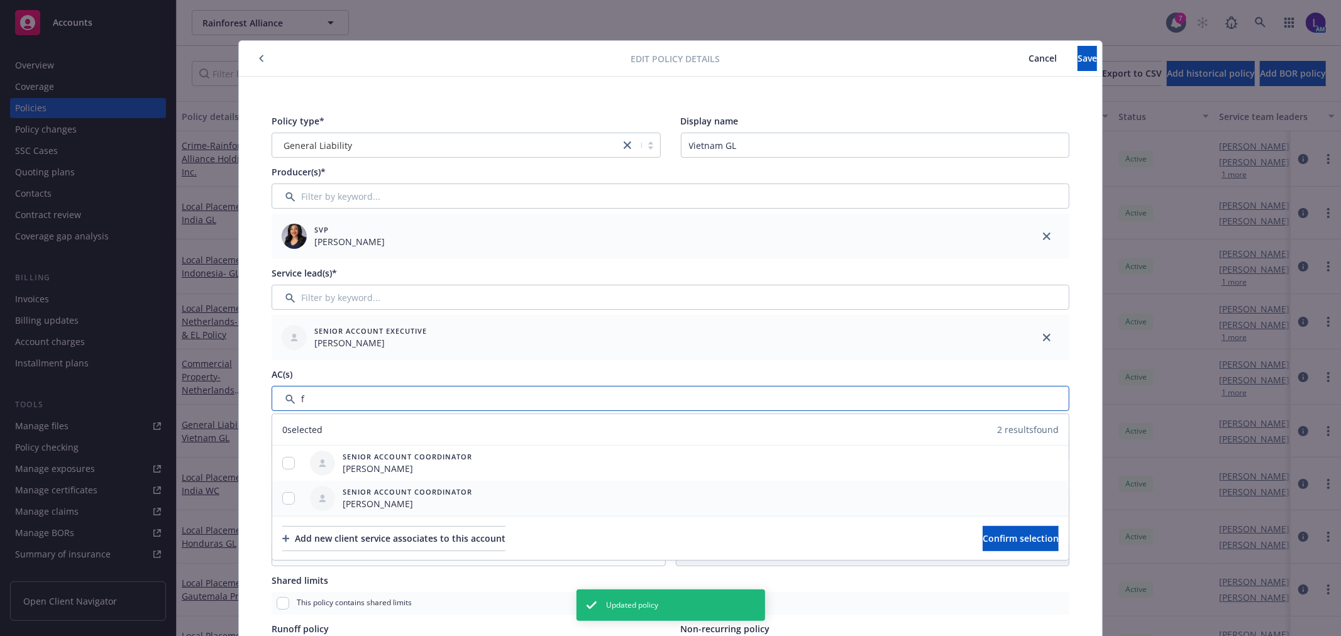
type input "f"
click at [282, 494] on input "checkbox" at bounding box center [288, 498] width 13 height 13
checkbox input "true"
click at [983, 538] on span "Confirm selection" at bounding box center [1021, 539] width 76 height 12
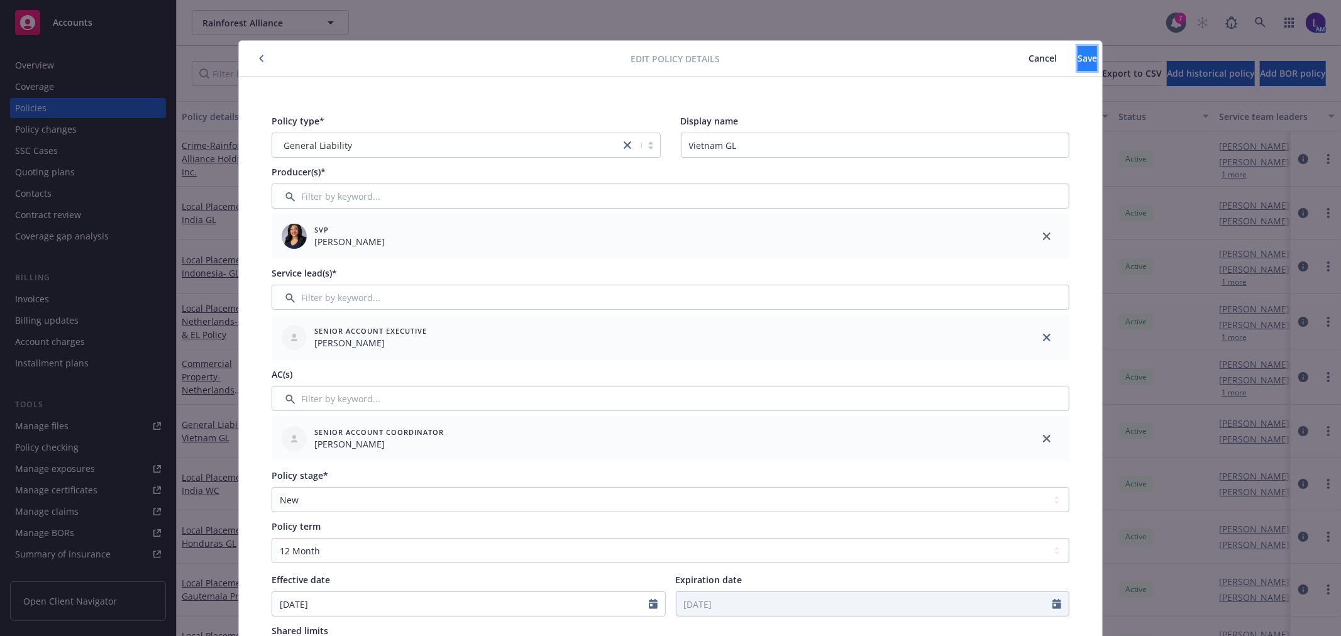
click at [1078, 61] on span "Save" at bounding box center [1087, 58] width 19 height 12
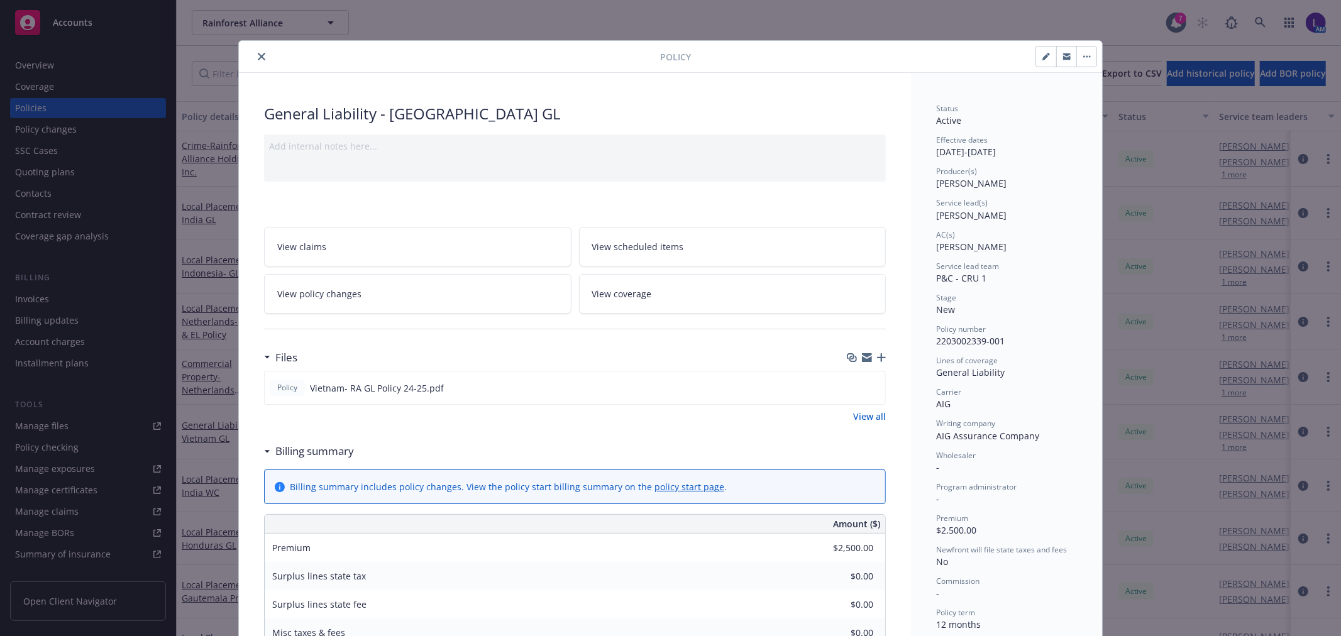
click at [258, 58] on icon "close" at bounding box center [262, 57] width 8 height 8
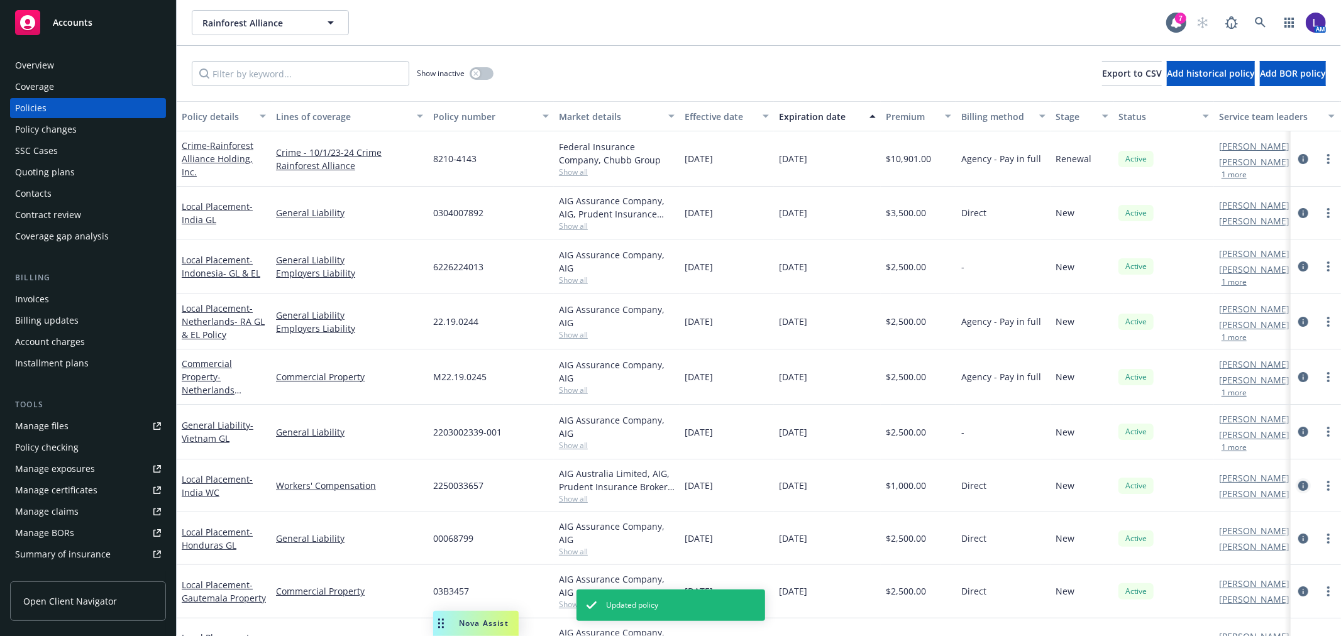
click at [1298, 487] on icon "circleInformation" at bounding box center [1303, 486] width 10 height 10
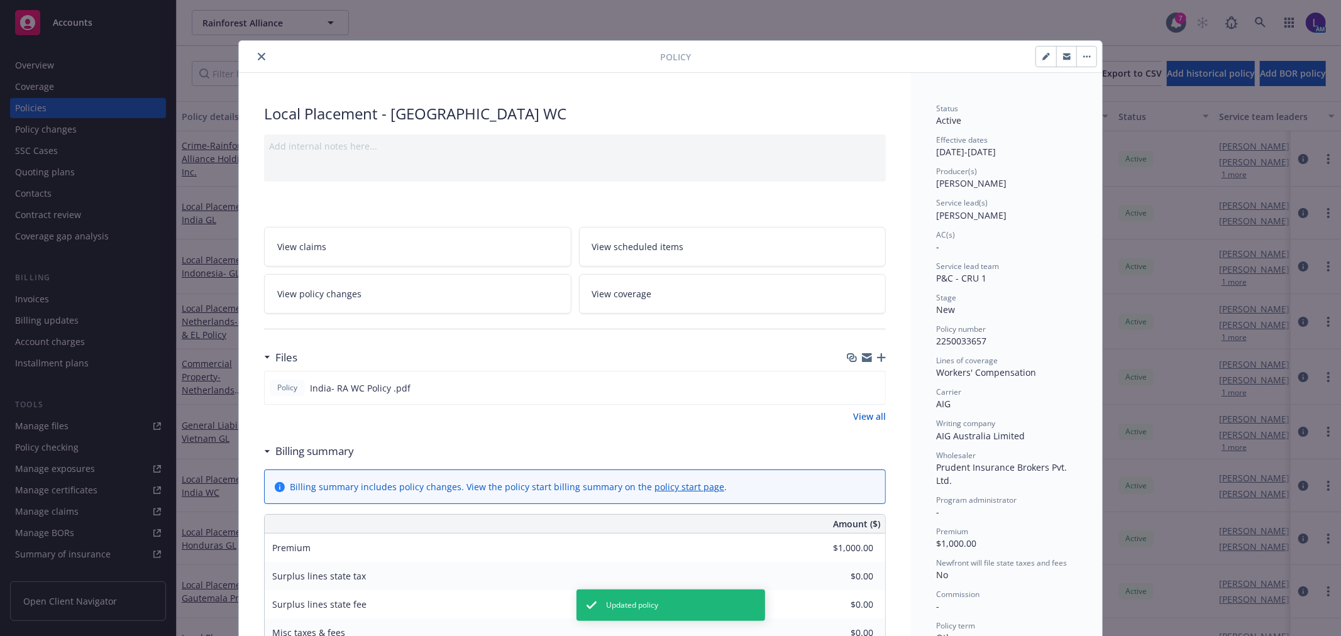
click at [1043, 53] on icon "button" at bounding box center [1047, 57] width 8 height 8
select select "NEW"
select select "other"
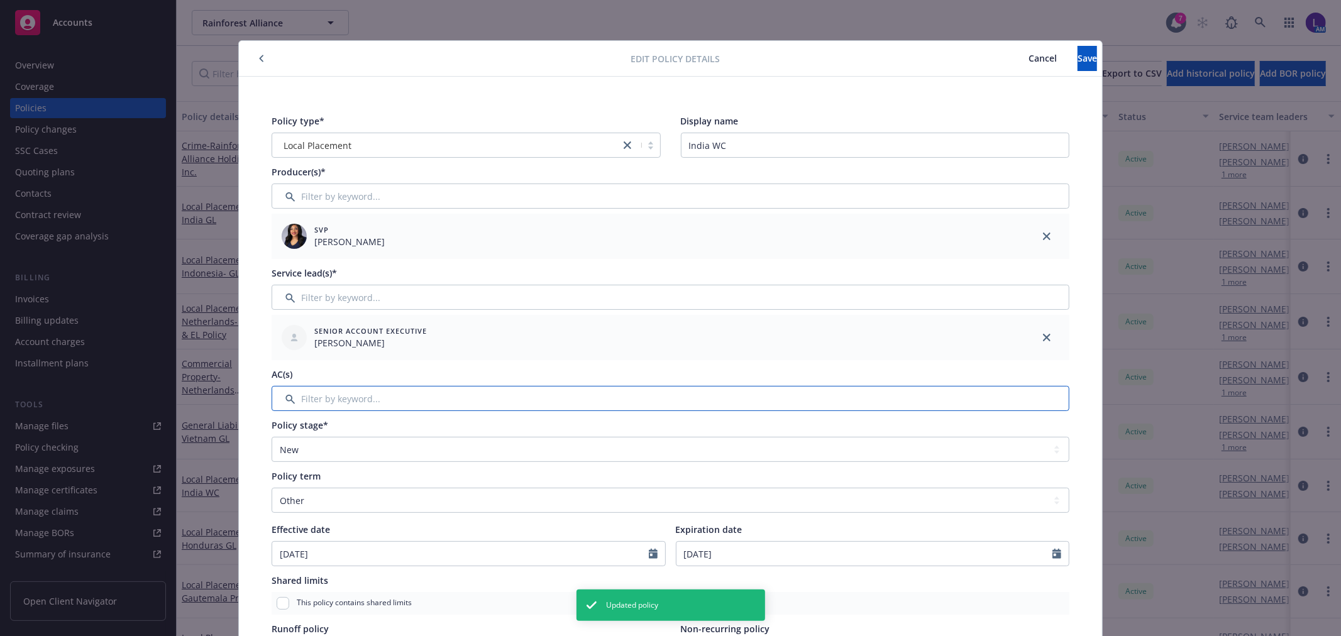
click at [322, 404] on input "Filter by keyword..." at bounding box center [671, 398] width 798 height 25
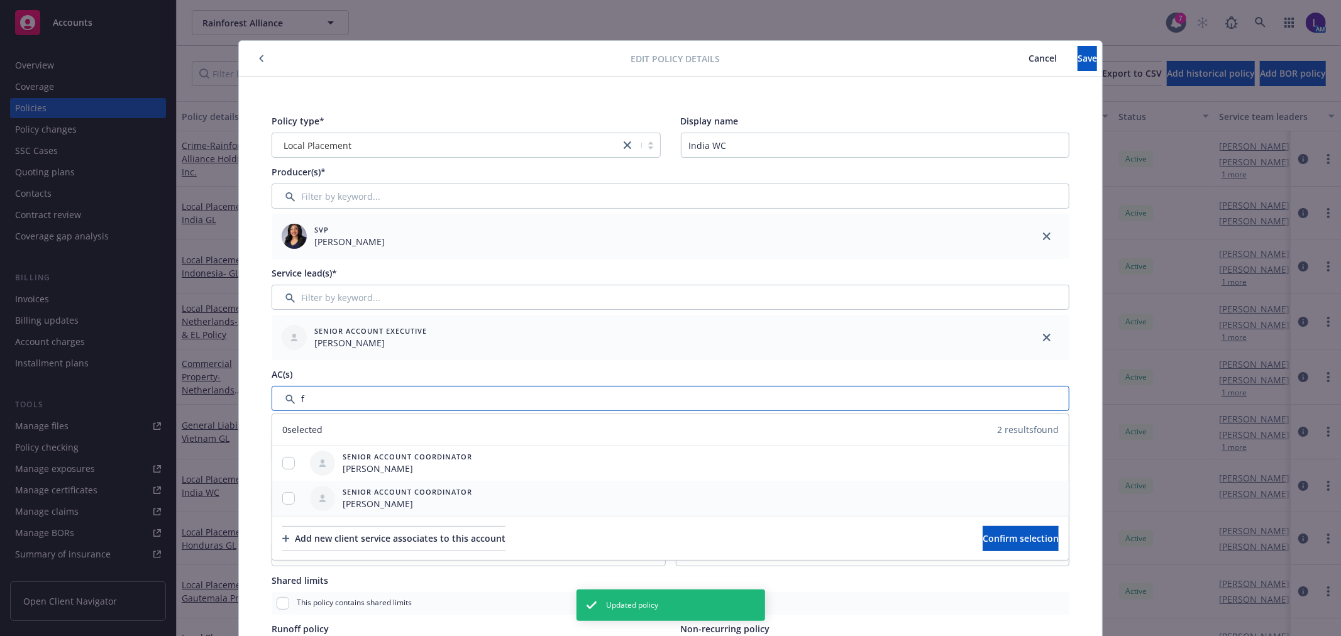
type input "f"
click at [282, 499] on input "checkbox" at bounding box center [288, 498] width 13 height 13
checkbox input "true"
click at [983, 539] on span "Confirm selection" at bounding box center [1021, 539] width 76 height 12
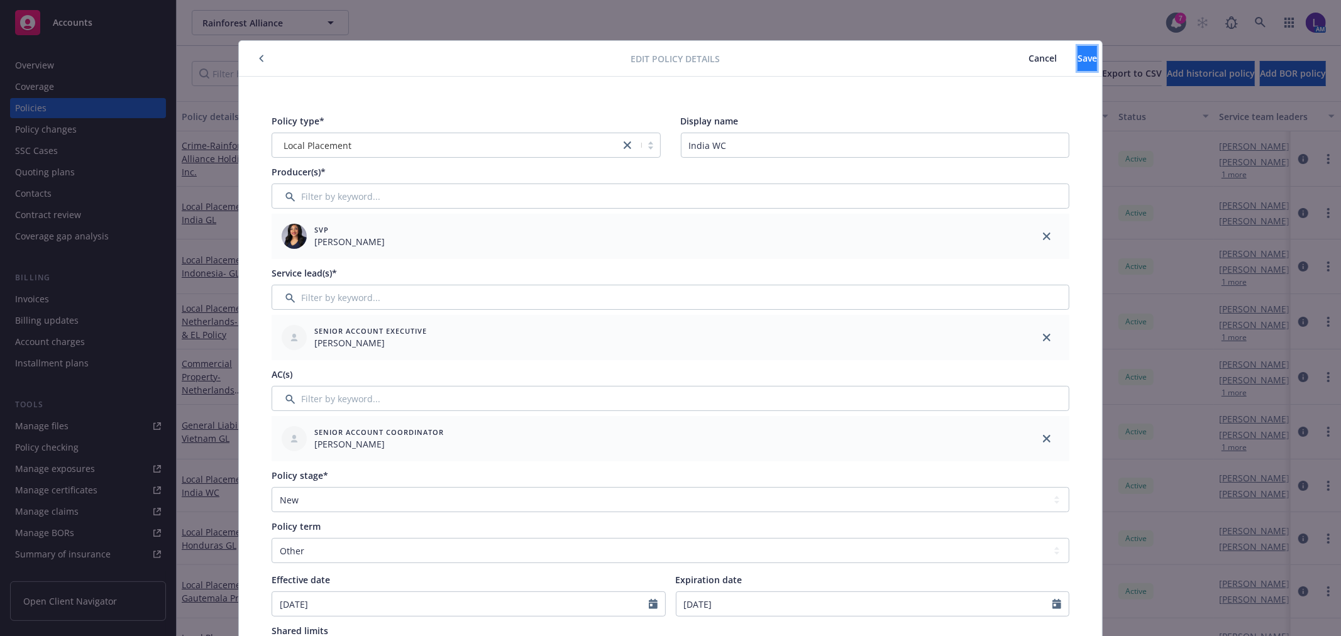
click at [1078, 61] on button "Save" at bounding box center [1087, 58] width 19 height 25
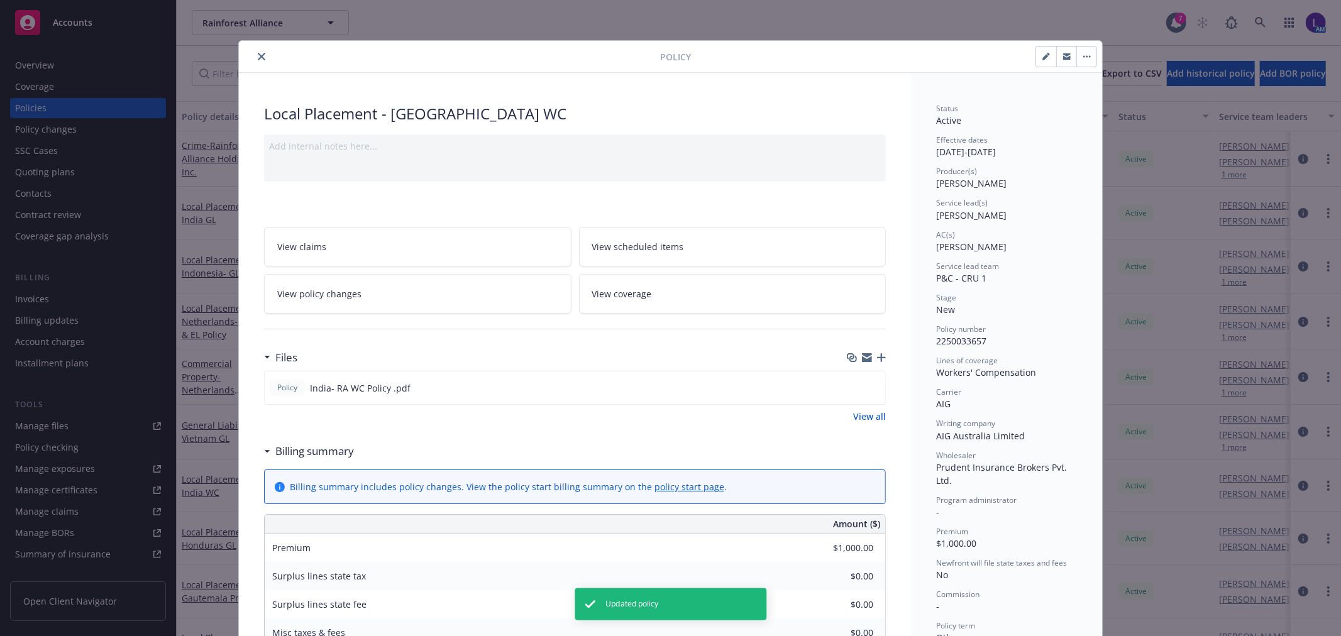
click at [254, 58] on button "close" at bounding box center [261, 56] width 15 height 15
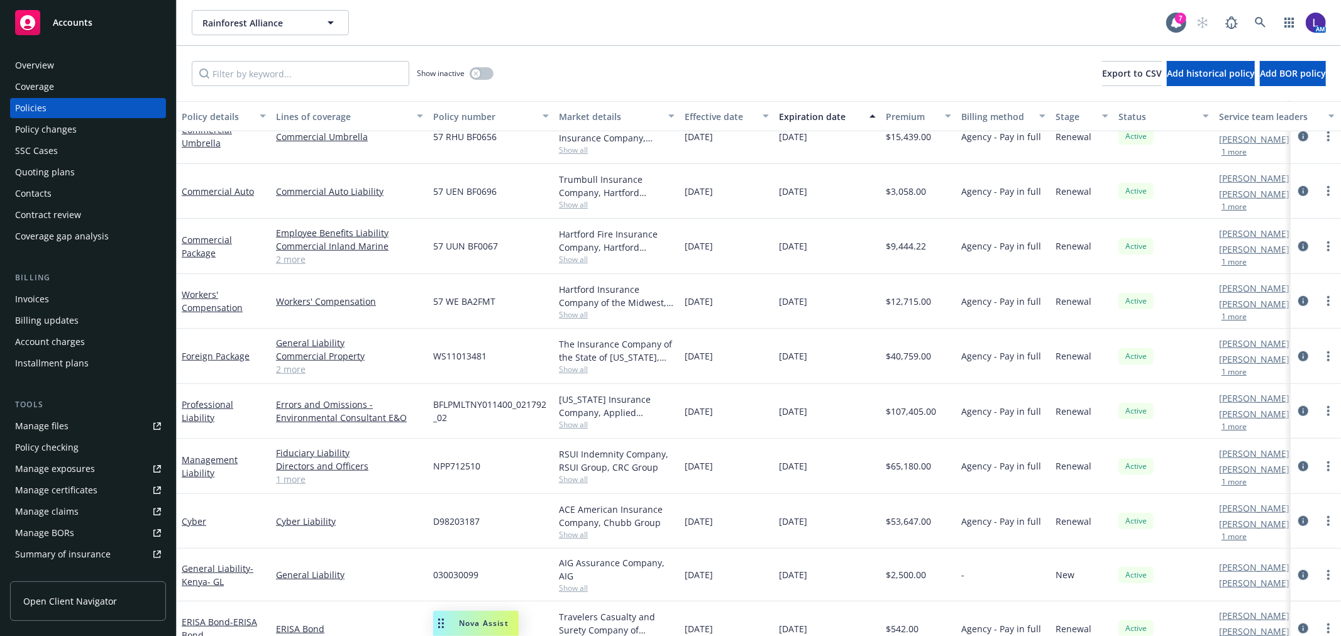
scroll to position [807, 0]
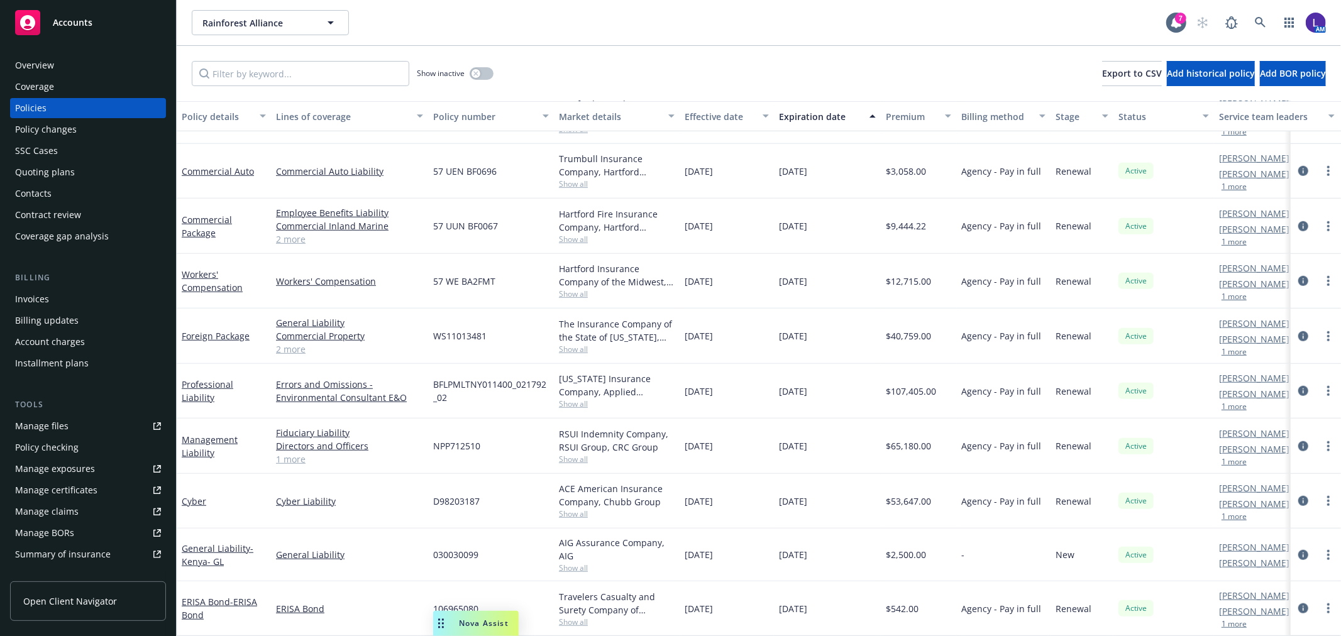
click at [1291, 542] on div at bounding box center [1316, 555] width 50 height 53
click at [1298, 550] on icon "circleInformation" at bounding box center [1303, 555] width 10 height 10
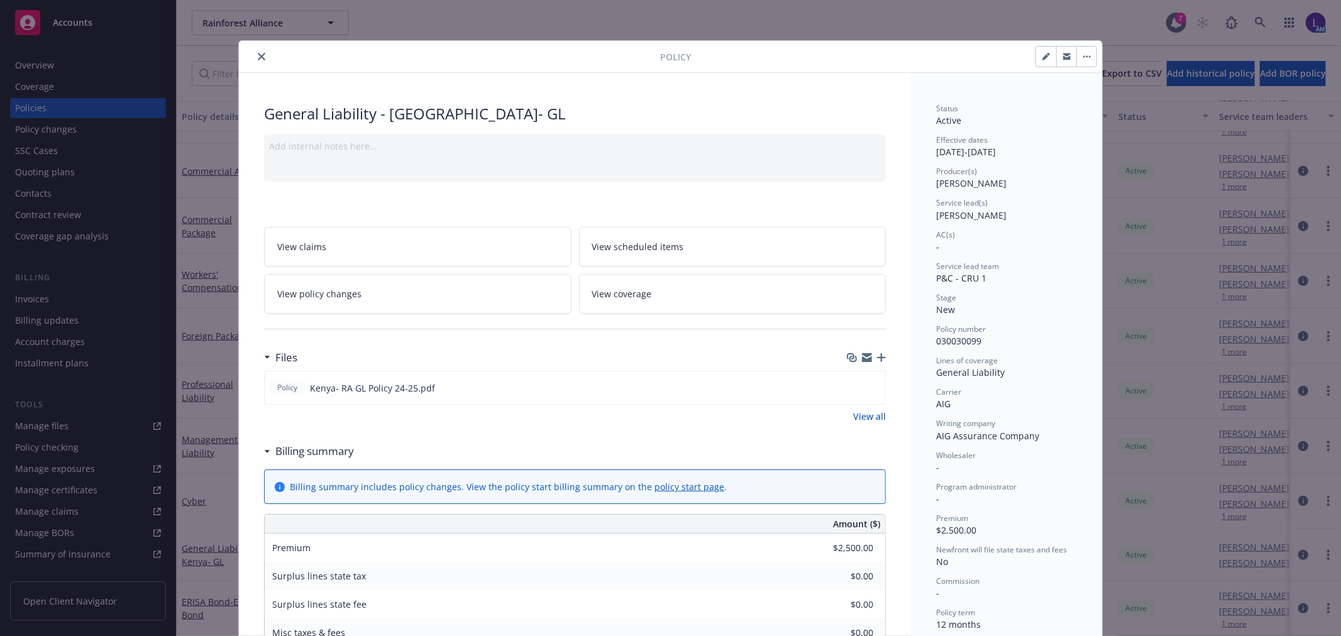
click at [1043, 58] on icon "button" at bounding box center [1046, 57] width 6 height 6
select select "NEW"
select select "12"
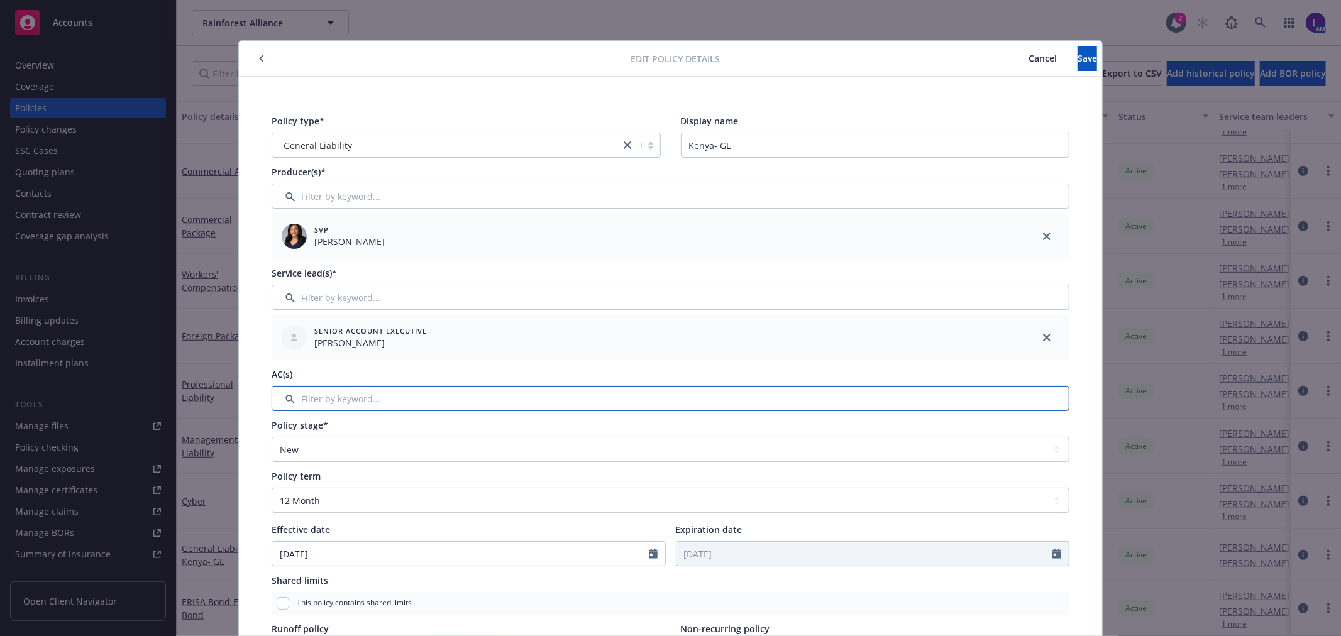
click at [331, 395] on input "Filter by keyword..." at bounding box center [671, 398] width 798 height 25
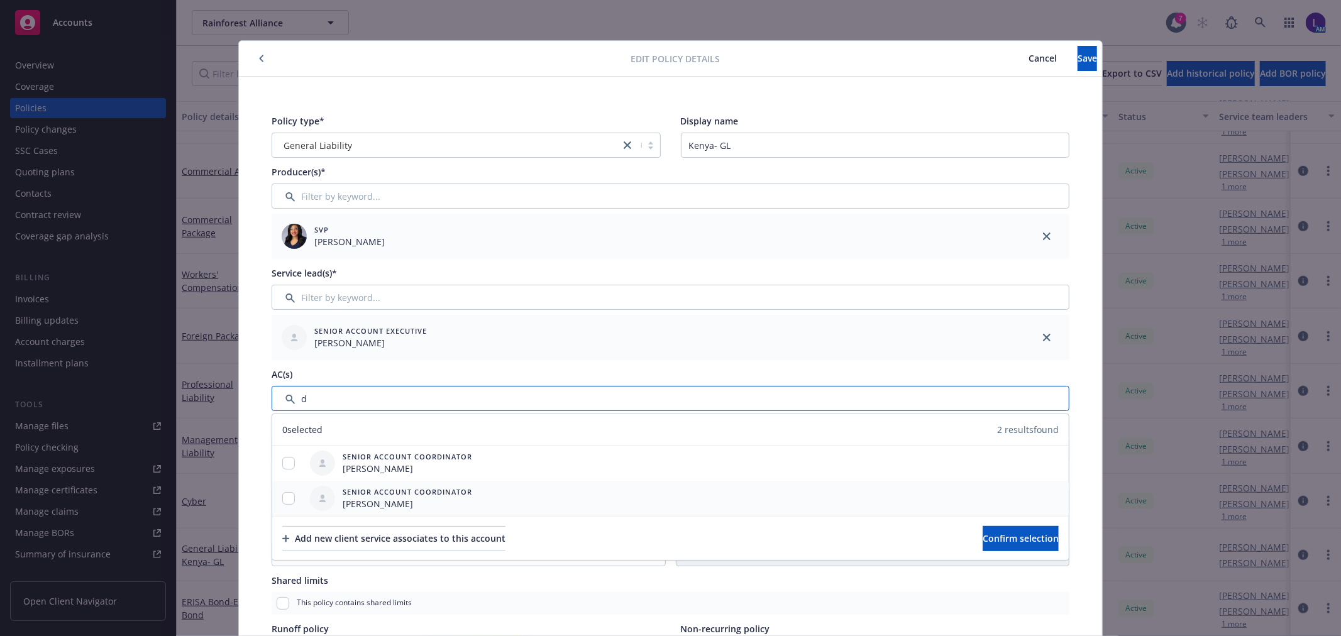
type input "d"
click at [282, 495] on input "checkbox" at bounding box center [288, 498] width 13 height 13
checkbox input "true"
click at [997, 530] on button "Confirm selection" at bounding box center [1021, 538] width 76 height 25
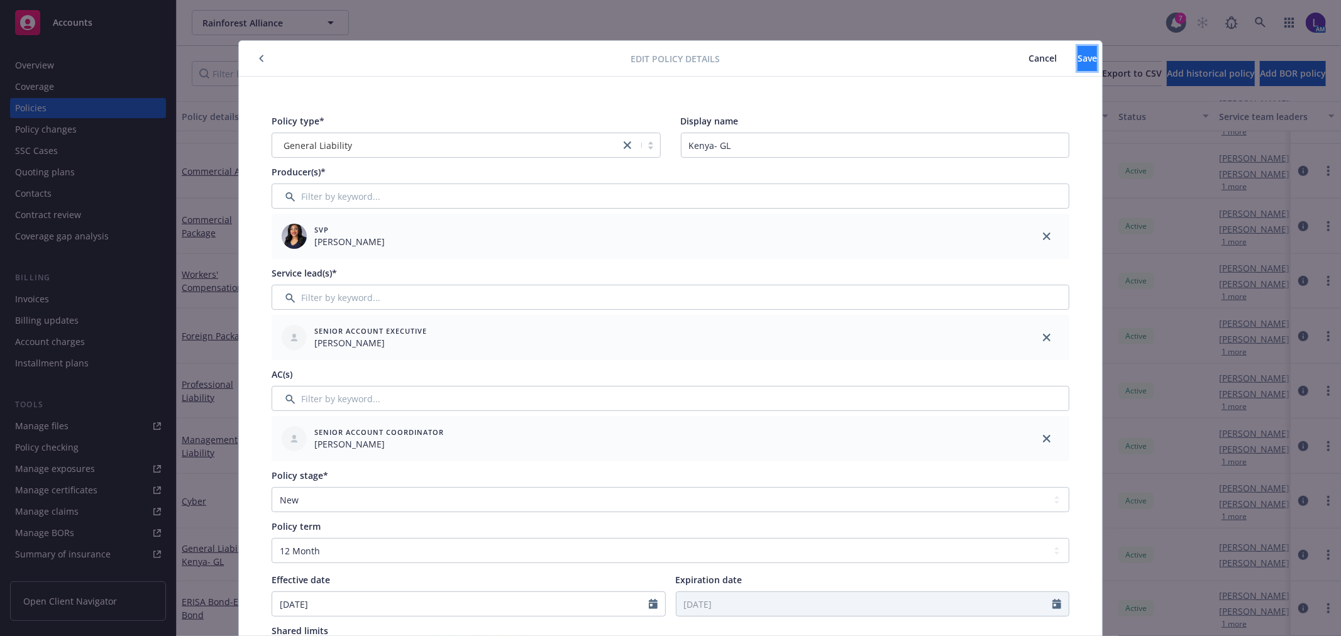
click at [1078, 59] on button "Save" at bounding box center [1087, 58] width 19 height 25
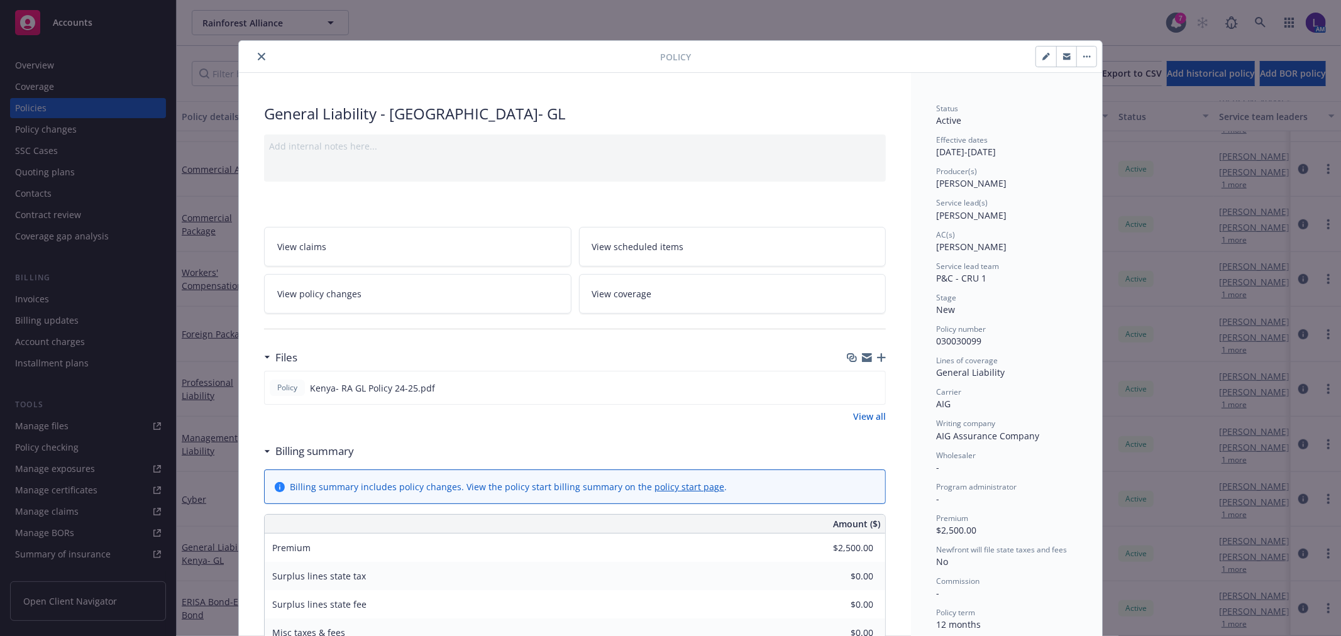
click at [258, 58] on icon "close" at bounding box center [262, 57] width 8 height 8
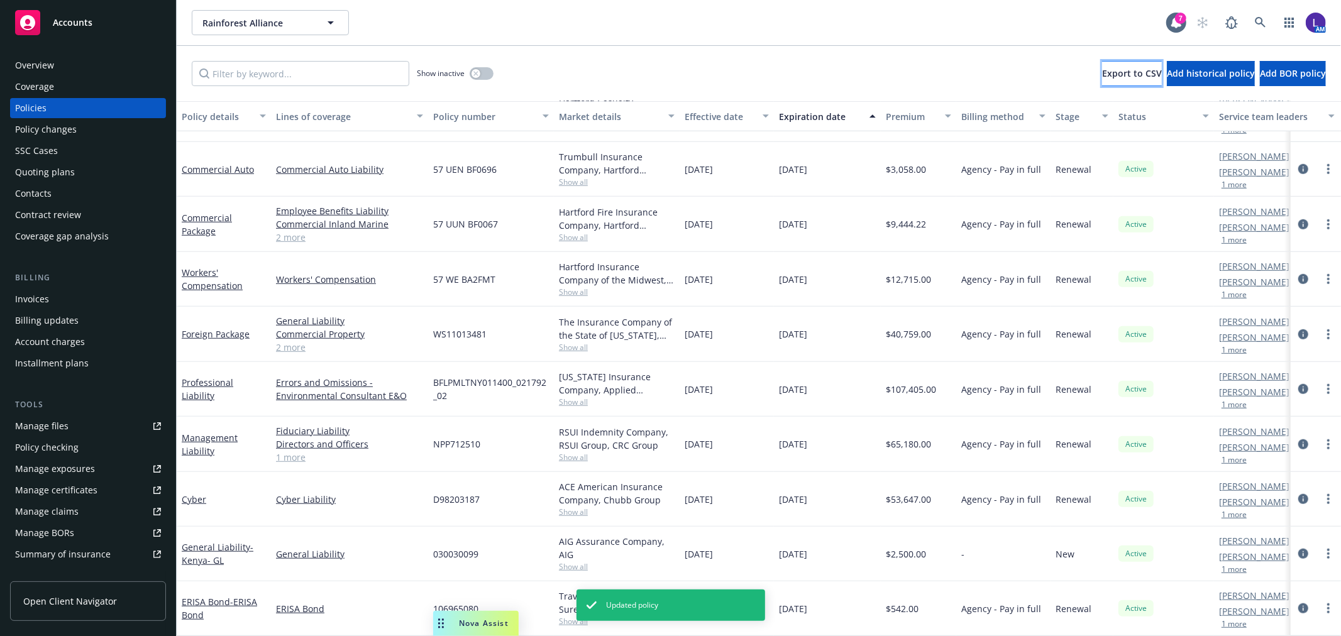
click at [1102, 61] on button "Export to CSV" at bounding box center [1132, 73] width 60 height 25
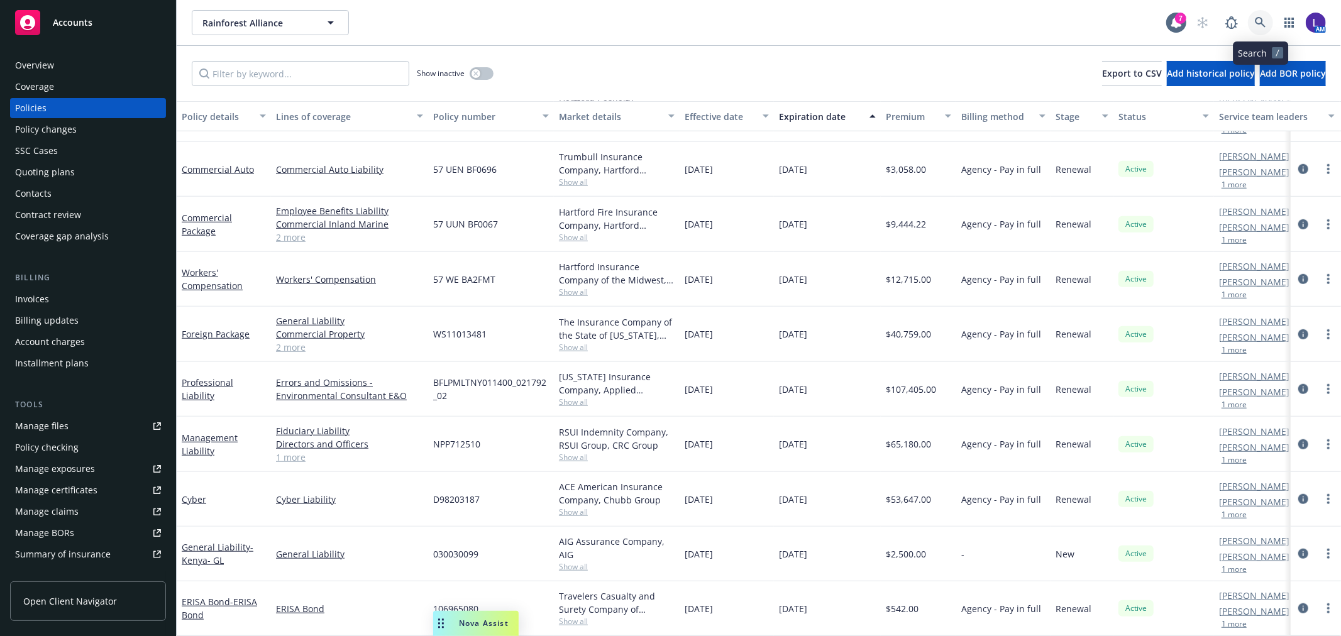
click at [1263, 20] on icon at bounding box center [1260, 22] width 11 height 11
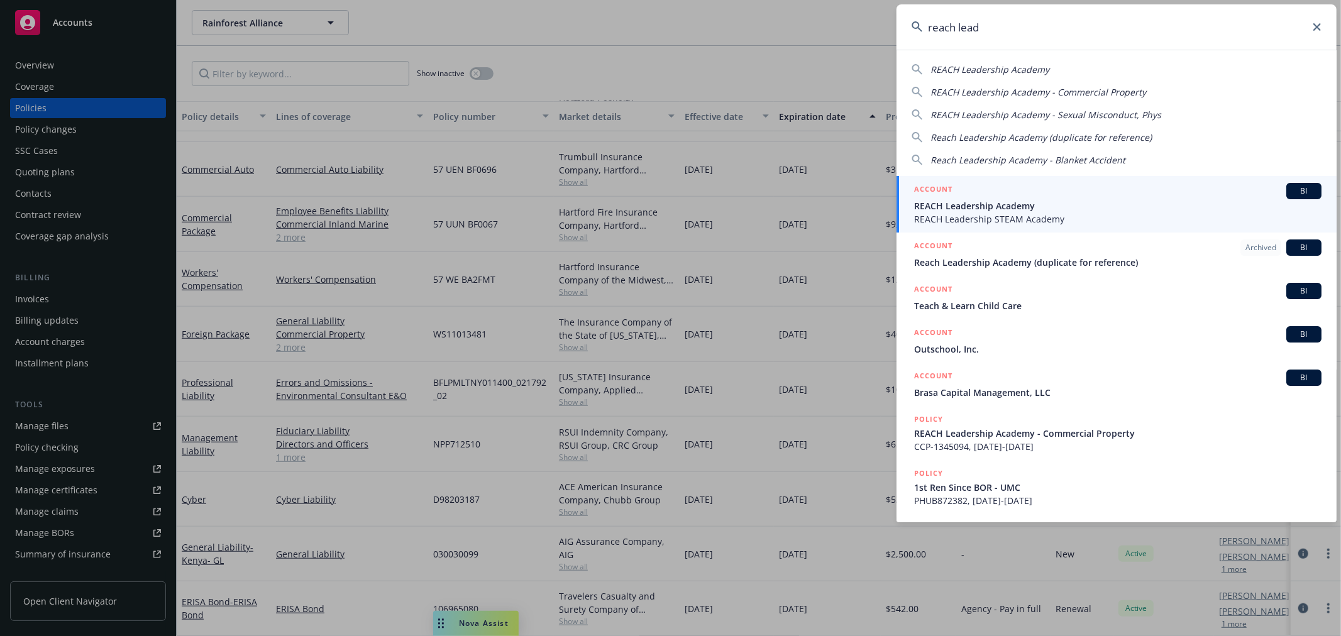
type input "reach lead"
click at [992, 198] on div "ACCOUNT BI" at bounding box center [1117, 191] width 407 height 16
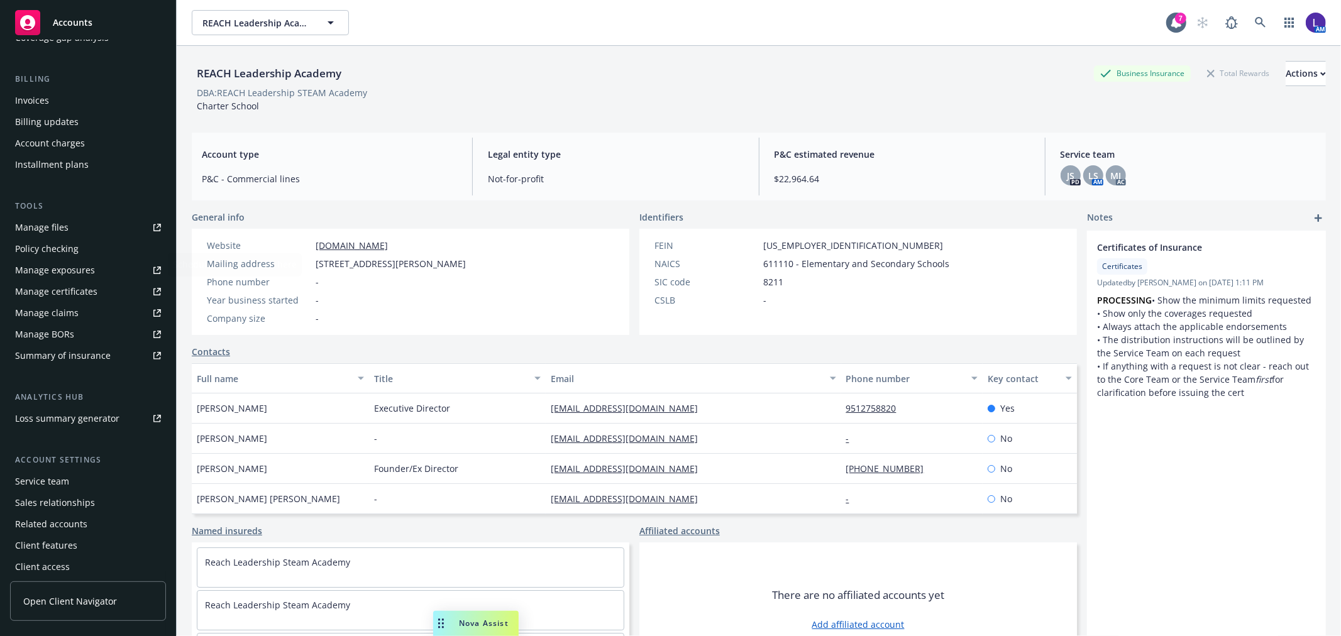
scroll to position [204, 0]
click at [36, 478] on div "Service team" at bounding box center [42, 477] width 54 height 20
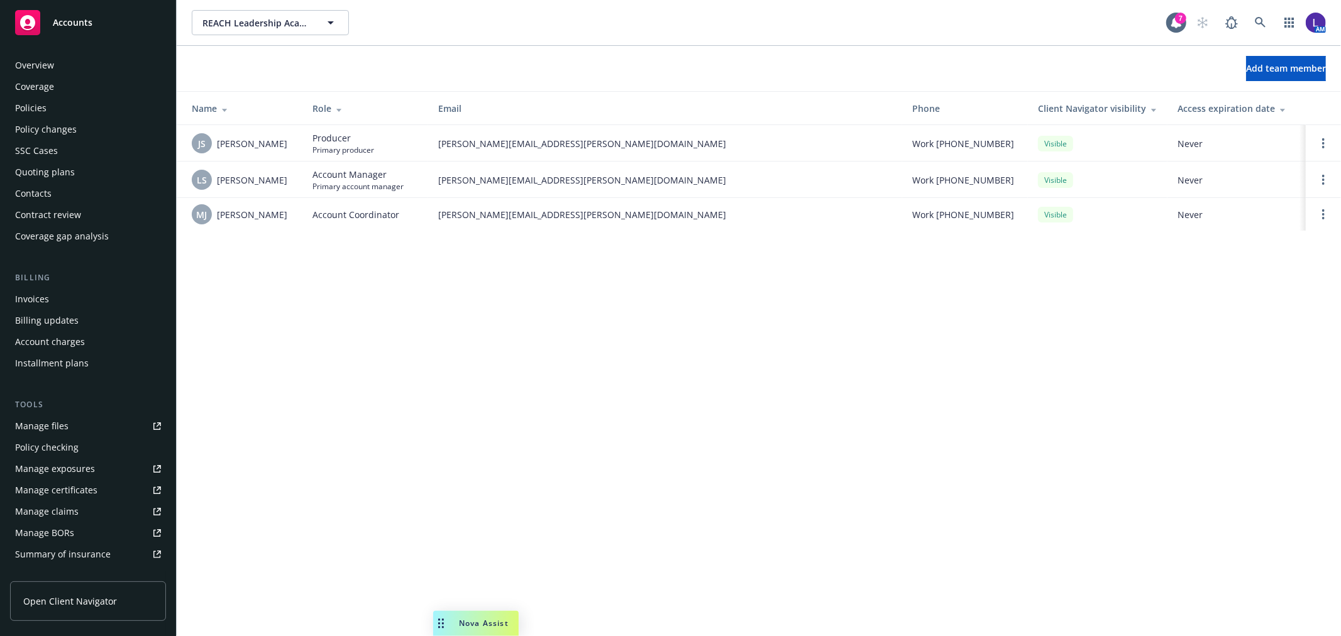
click at [48, 107] on div "Policies" at bounding box center [88, 108] width 146 height 20
